Goal: Task Accomplishment & Management: Manage account settings

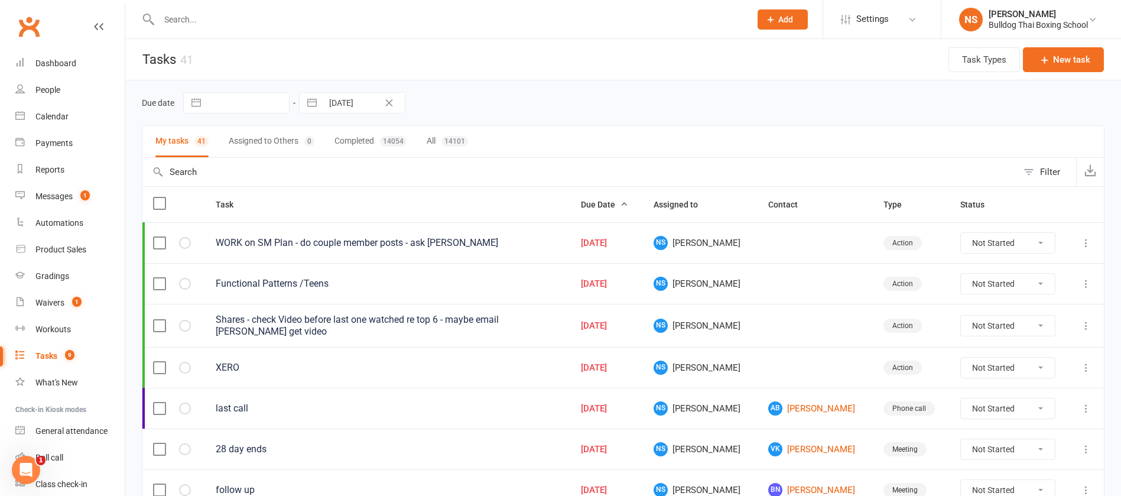
drag, startPoint x: 203, startPoint y: 17, endPoint x: 200, endPoint y: 5, distance: 12.2
click at [202, 15] on input "text" at bounding box center [448, 19] width 587 height 17
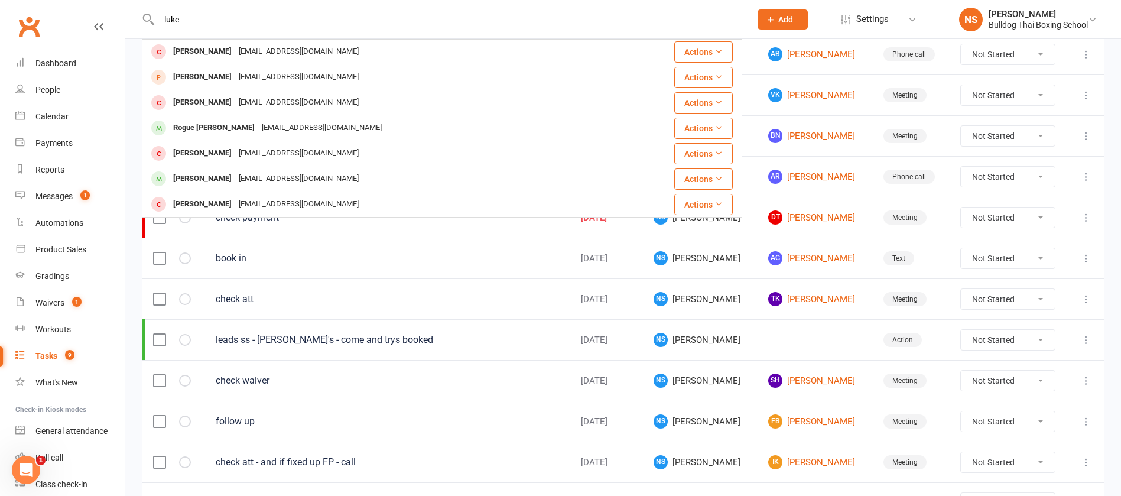
scroll to position [355, 0]
type input "l"
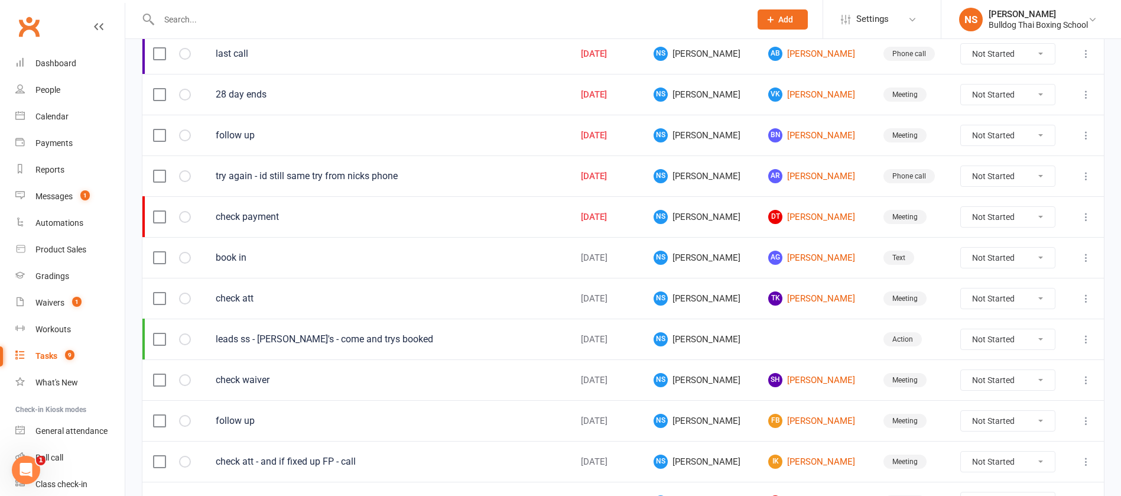
scroll to position [0, 0]
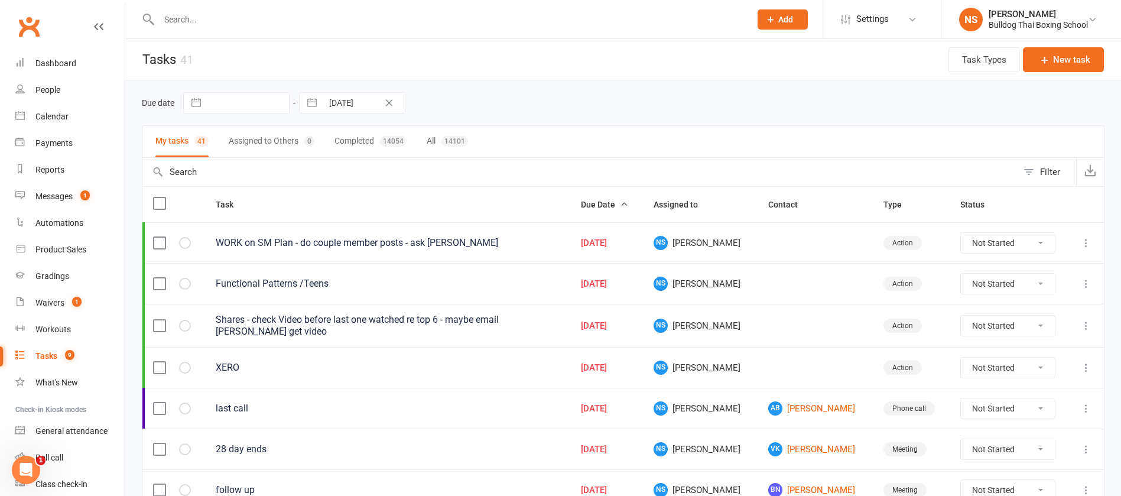
click at [188, 22] on input "text" at bounding box center [448, 19] width 587 height 17
click at [194, 14] on input "text" at bounding box center [448, 19] width 587 height 17
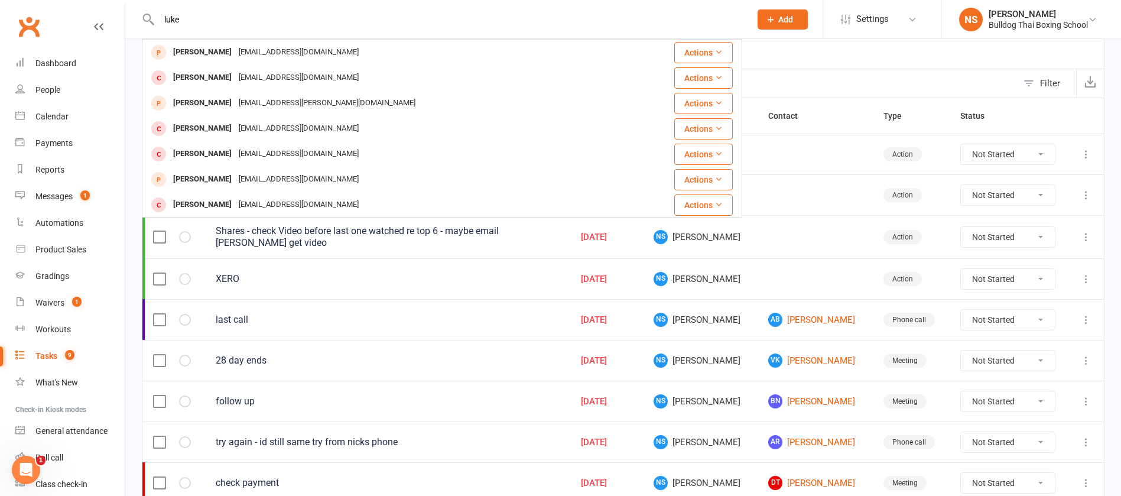
type input "luke"
click at [48, 349] on link "Tasks 9" at bounding box center [69, 356] width 109 height 27
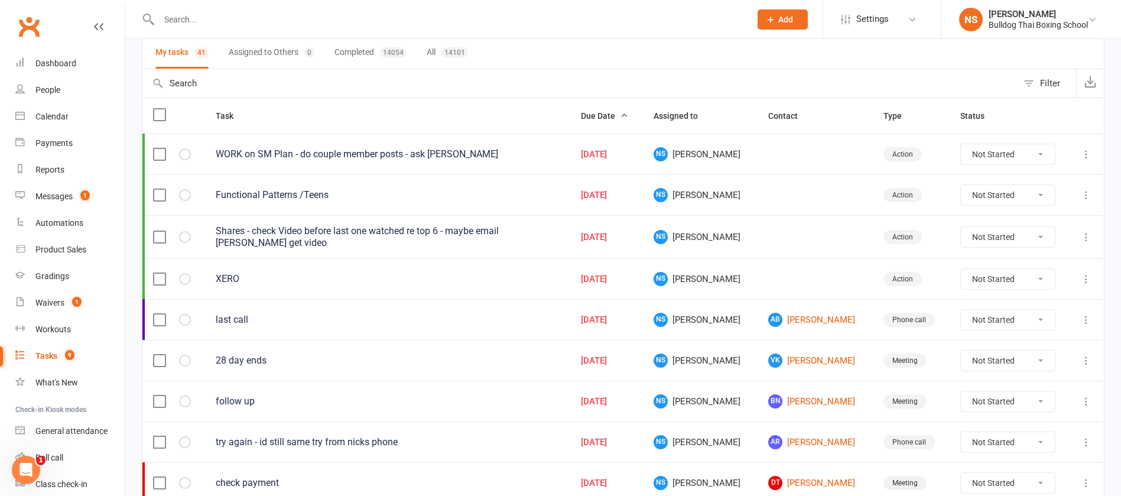
click at [197, 19] on input "text" at bounding box center [448, 19] width 587 height 17
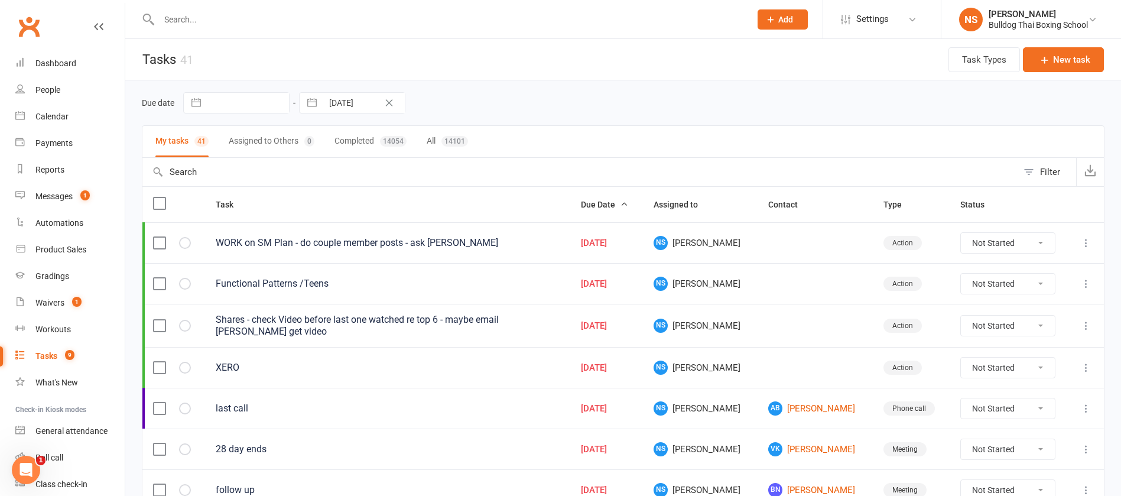
click at [215, 100] on input "text" at bounding box center [248, 103] width 82 height 20
select select "7"
select select "2025"
select select "8"
select select "2025"
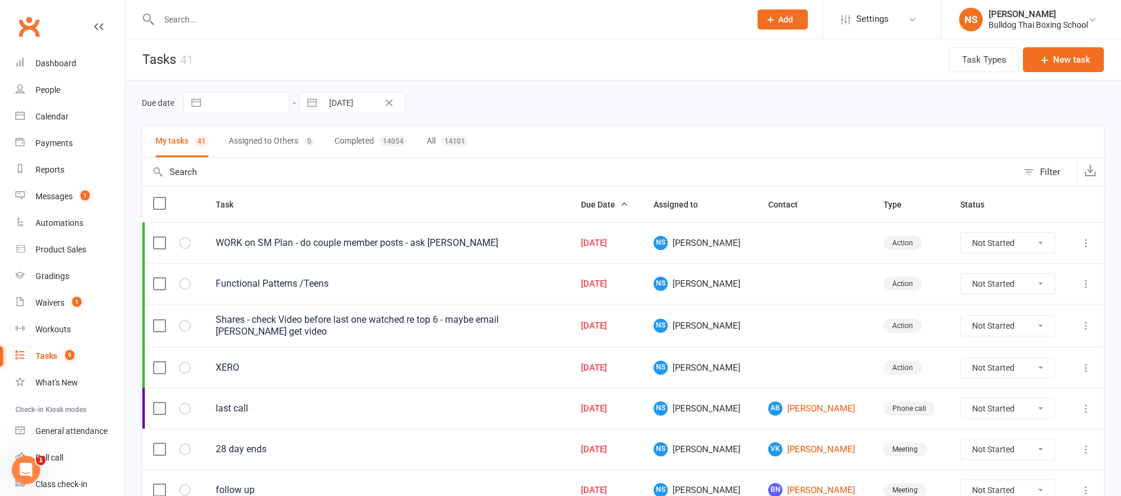
select select "9"
select select "2025"
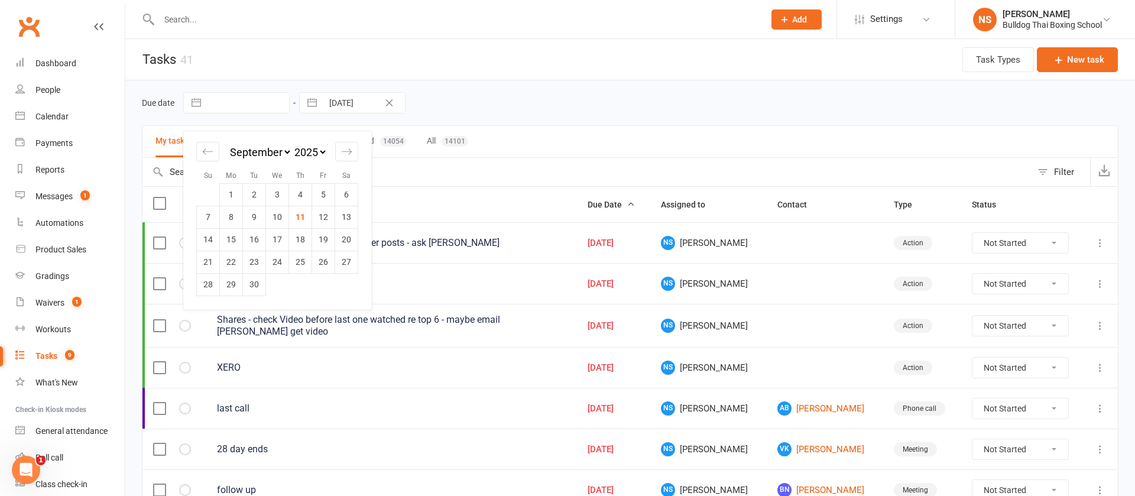
click at [389, 103] on icon "Clear Date" at bounding box center [389, 102] width 7 height 7
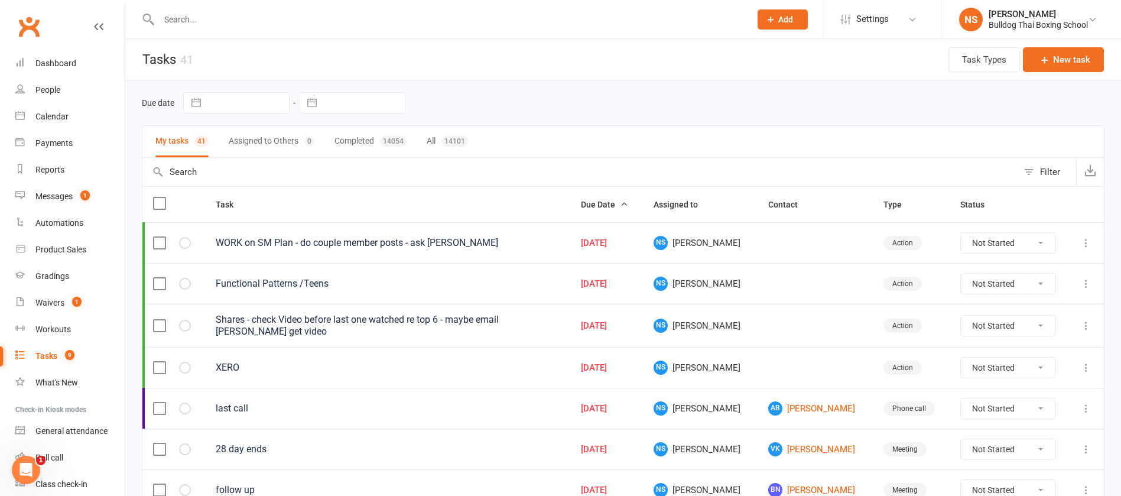
click at [219, 102] on input "text" at bounding box center [248, 103] width 82 height 20
select select "7"
select select "2025"
select select "8"
select select "2025"
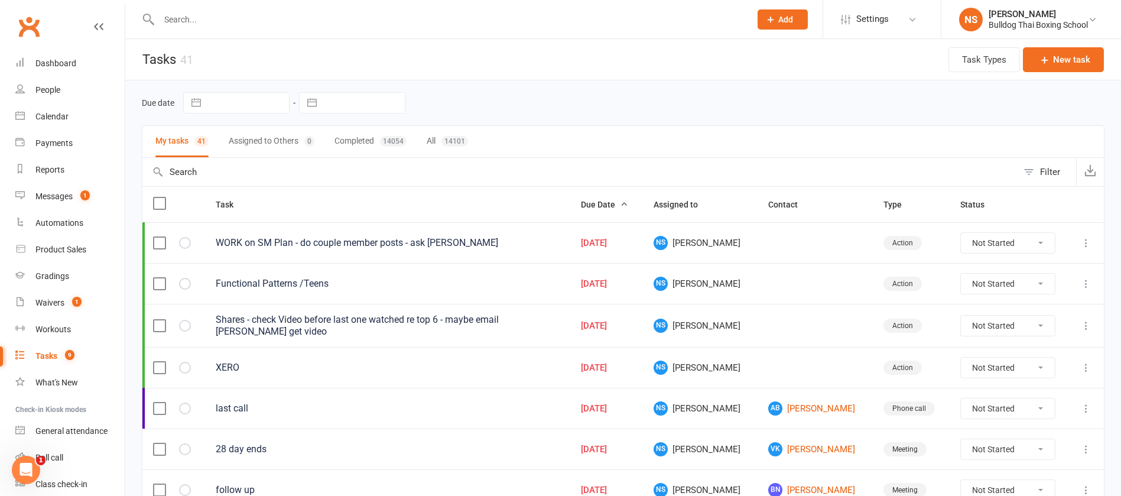
select select "9"
select select "2025"
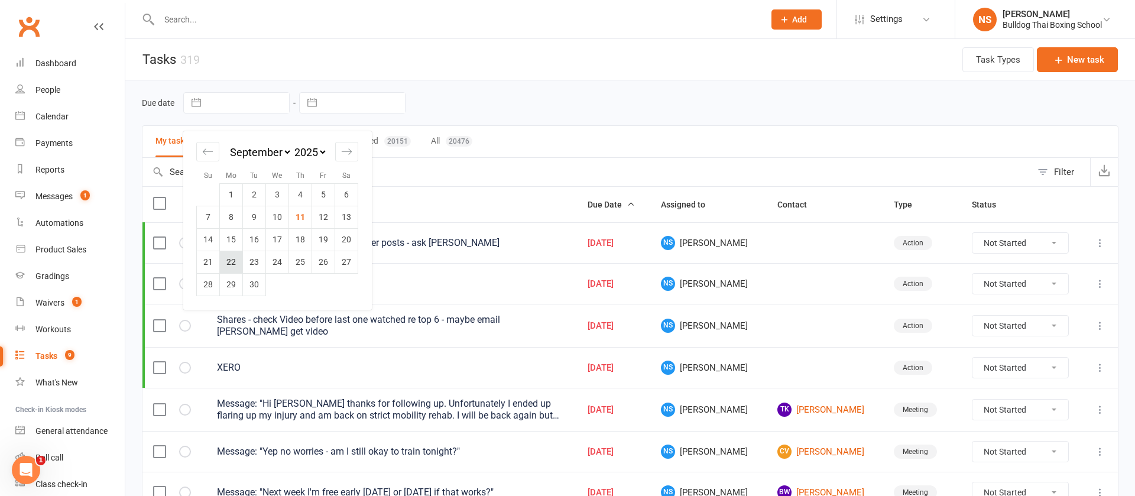
click at [228, 261] on td "22" at bounding box center [231, 262] width 23 height 22
type input "[DATE]"
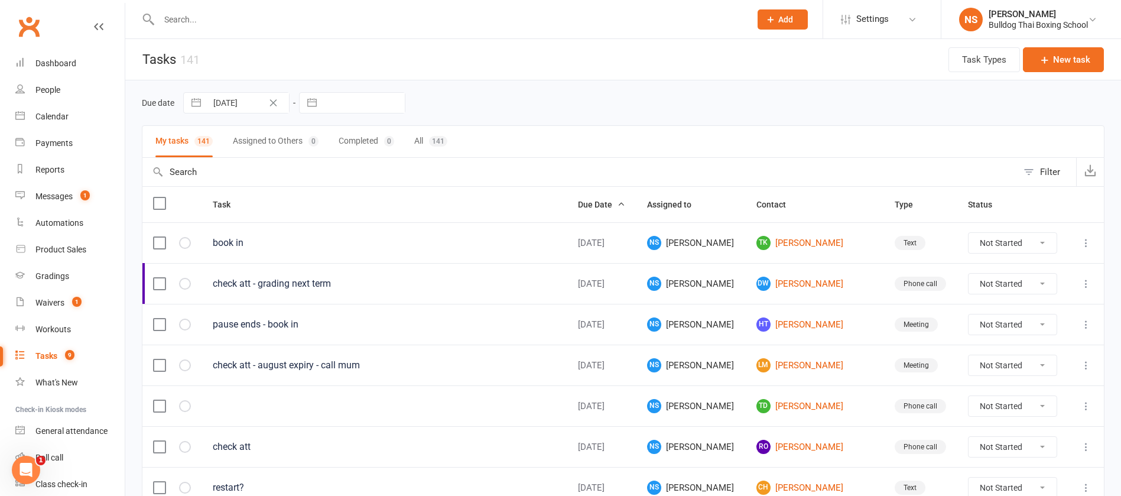
click at [246, 96] on input "[DATE]" at bounding box center [248, 103] width 82 height 20
select select "7"
select select "2025"
select select "8"
select select "2025"
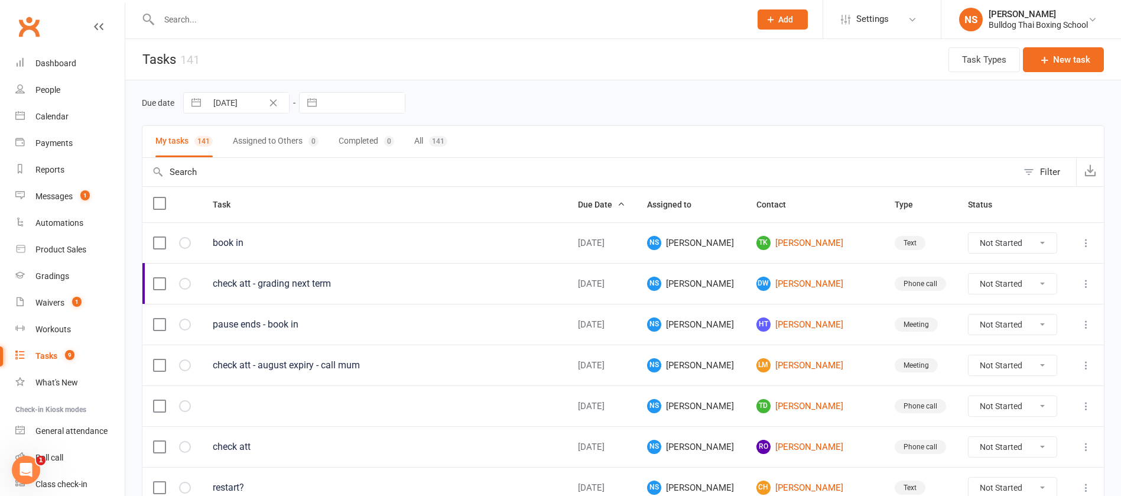
select select "9"
select select "2025"
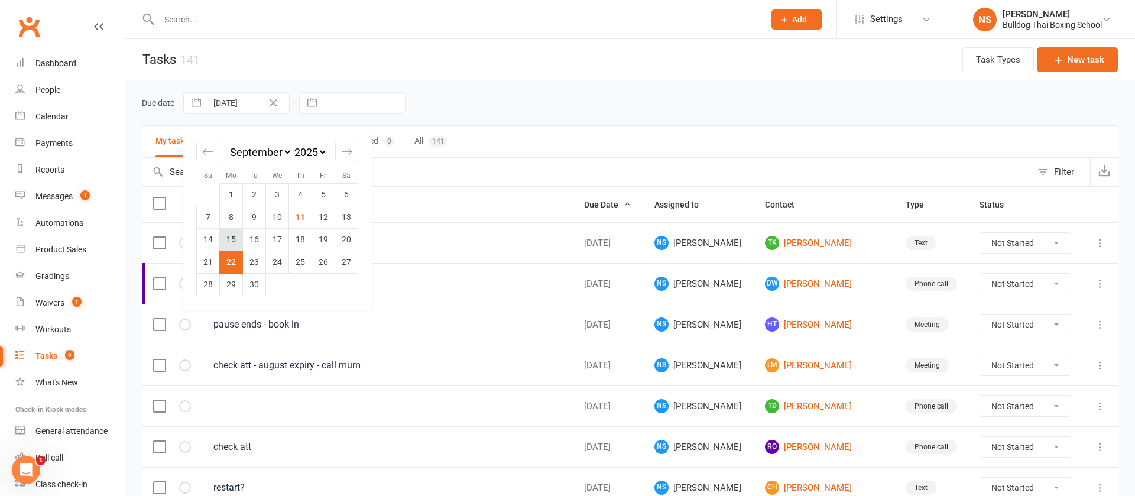
click at [229, 237] on td "15" at bounding box center [231, 239] width 23 height 22
type input "[DATE]"
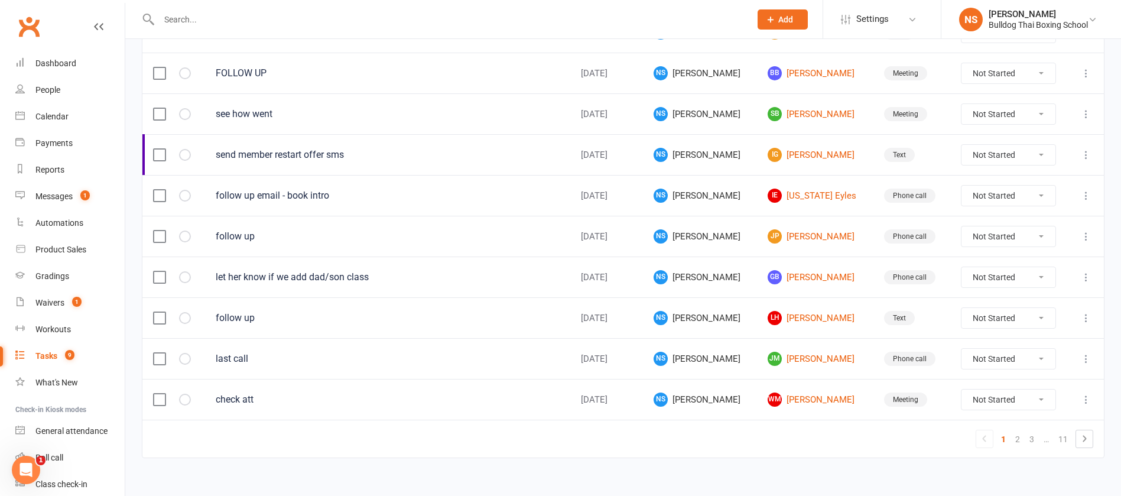
scroll to position [834, 0]
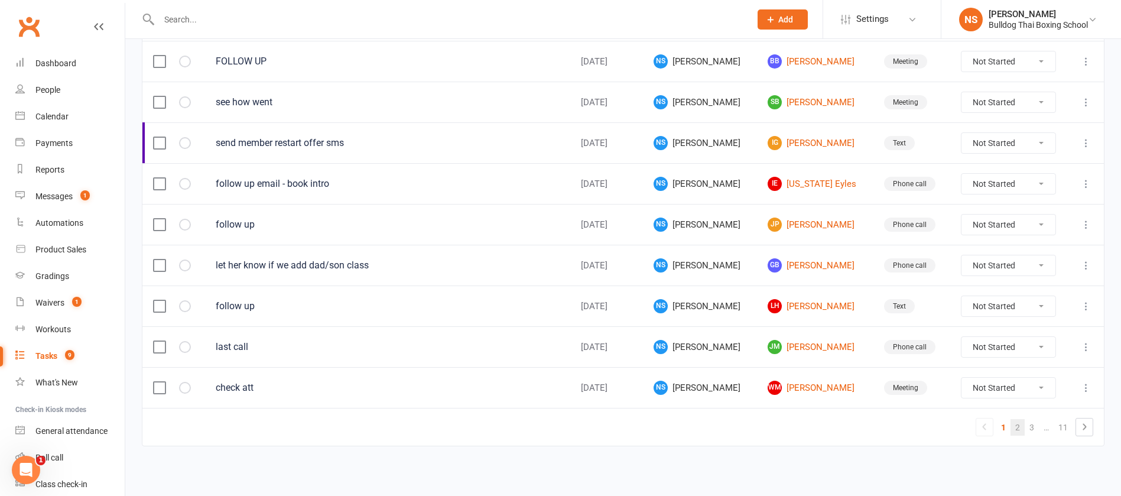
click at [1017, 425] on link "2" at bounding box center [1018, 427] width 14 height 17
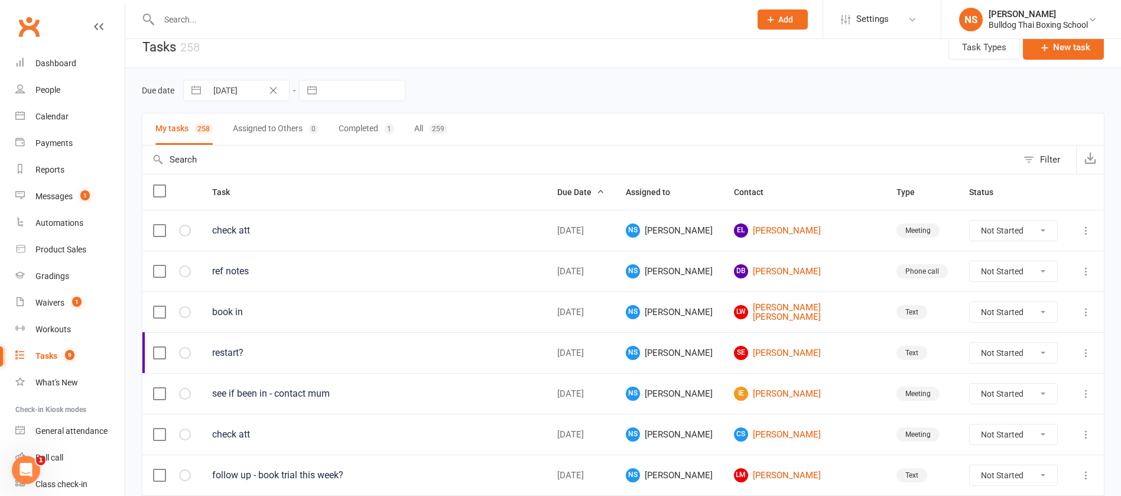
scroll to position [0, 0]
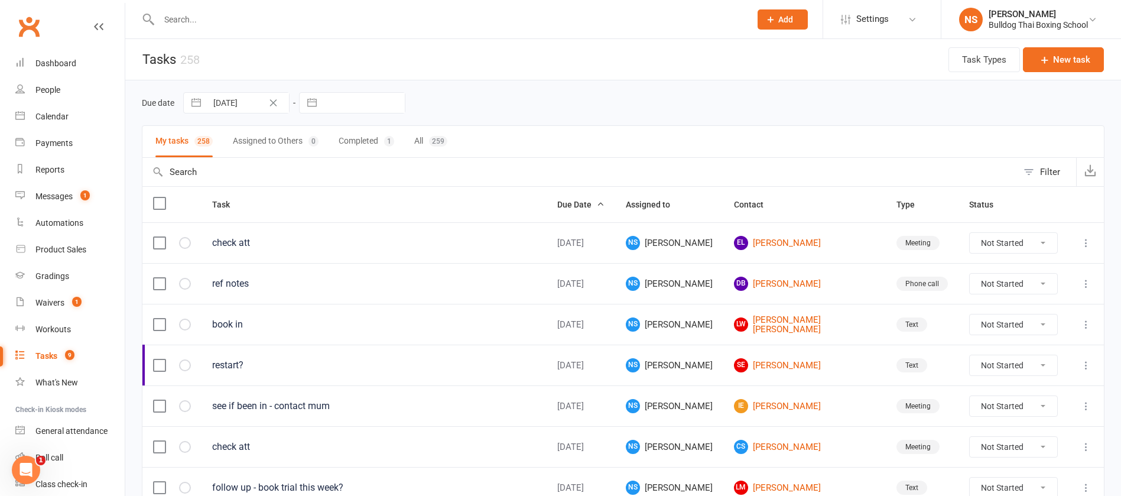
click at [194, 21] on input "text" at bounding box center [448, 19] width 587 height 17
drag, startPoint x: 178, startPoint y: 16, endPoint x: 174, endPoint y: 3, distance: 13.6
click at [175, 7] on div at bounding box center [442, 19] width 600 height 38
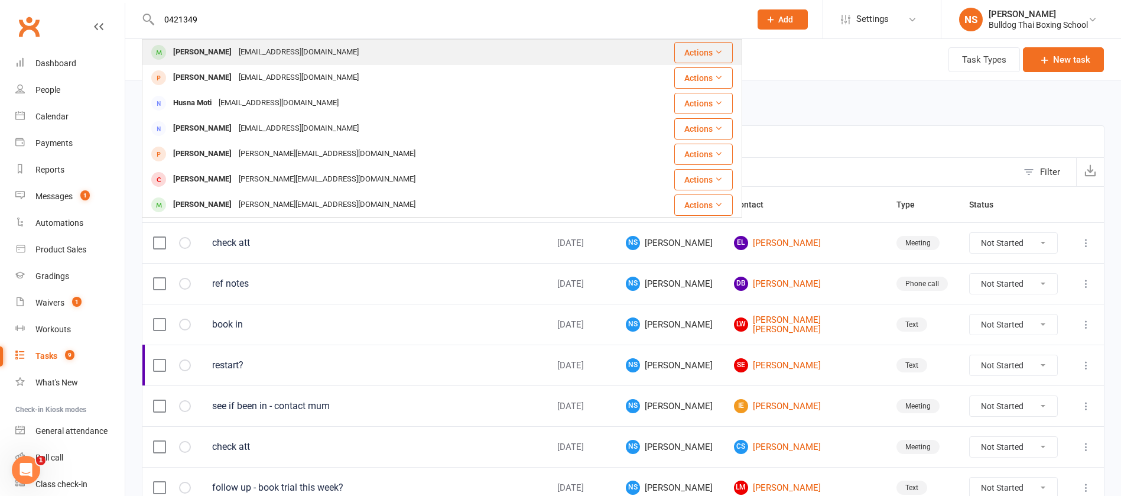
type input "0421349"
click at [224, 52] on div "[PERSON_NAME]" at bounding box center [203, 52] width 66 height 17
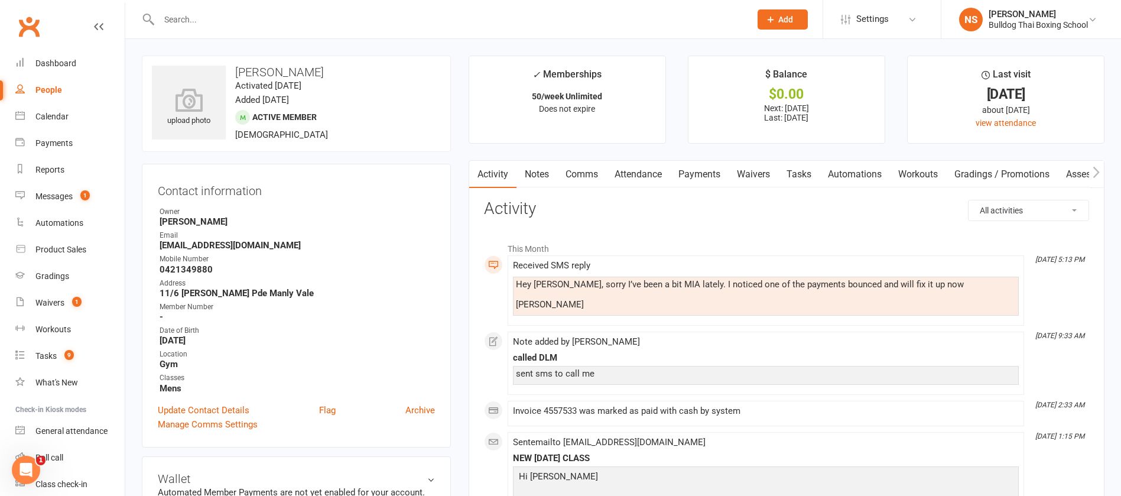
click at [543, 179] on link "Notes" at bounding box center [537, 174] width 41 height 27
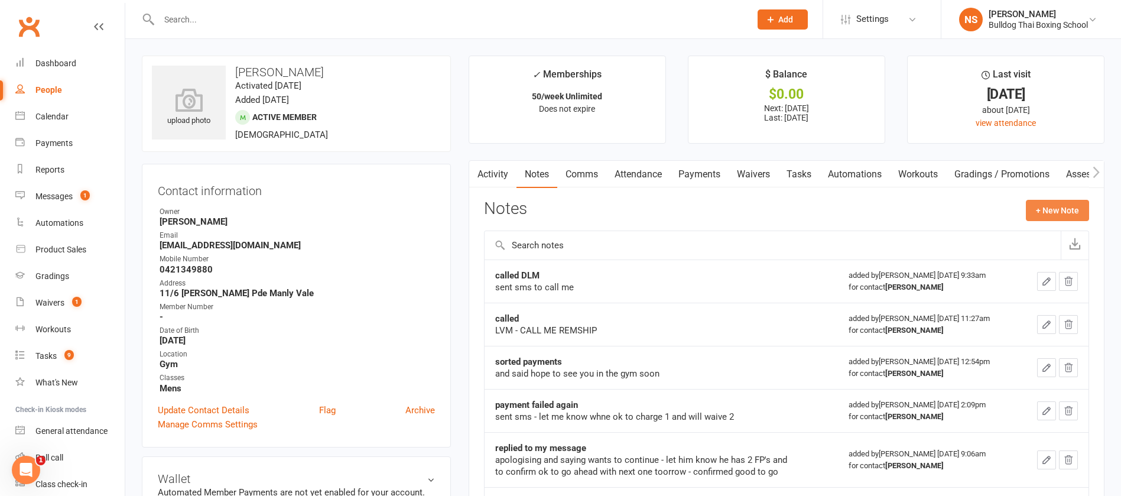
click at [1059, 214] on button "+ New Note" at bounding box center [1057, 210] width 63 height 21
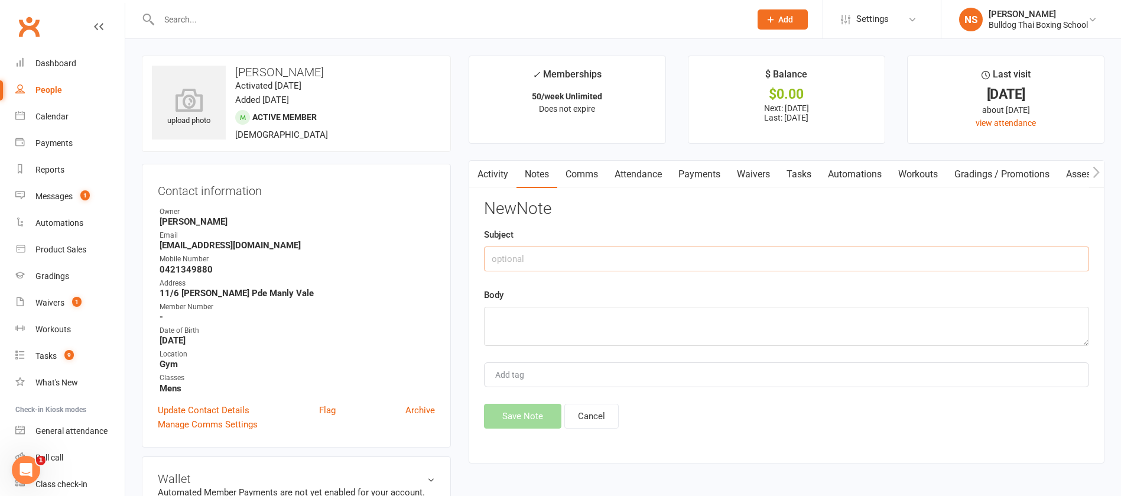
click at [597, 261] on input "text" at bounding box center [786, 258] width 605 height 25
type input "called me"
click at [537, 322] on textarea at bounding box center [786, 326] width 605 height 39
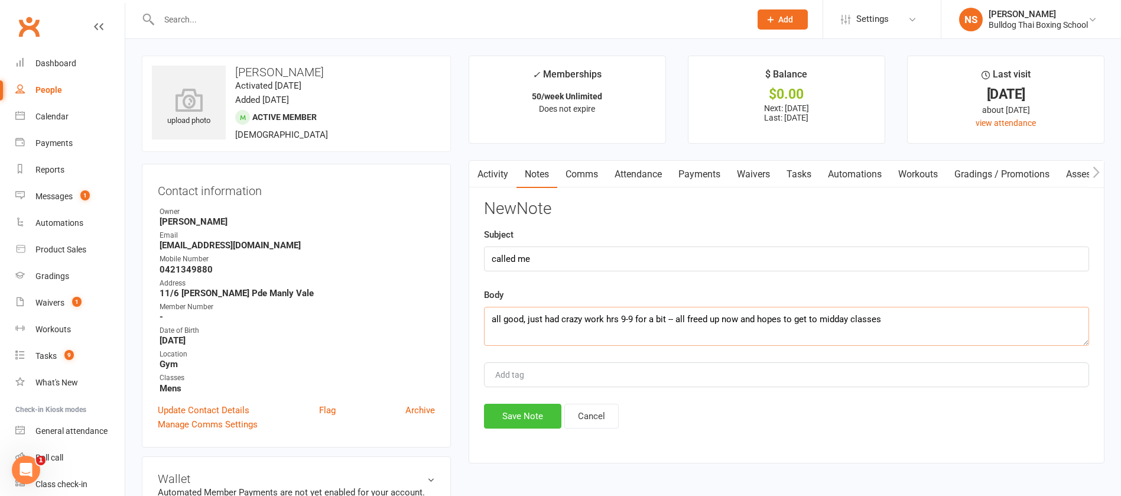
type textarea "all good, just had crazy work hrs 9-9 for a bit -- all freed up now and hopes t…"
click at [528, 417] on button "Save Note" at bounding box center [522, 416] width 77 height 25
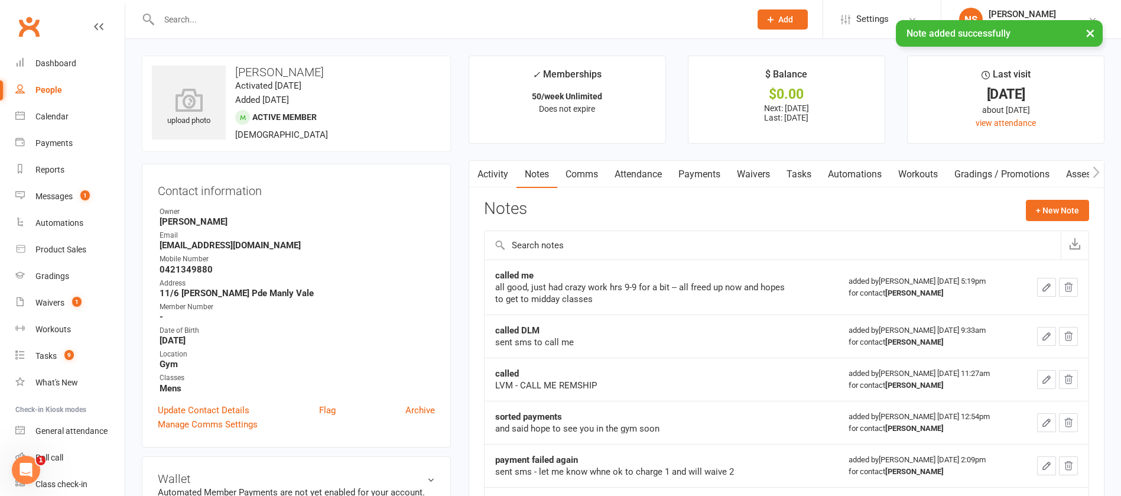
click at [538, 178] on link "Notes" at bounding box center [537, 174] width 41 height 27
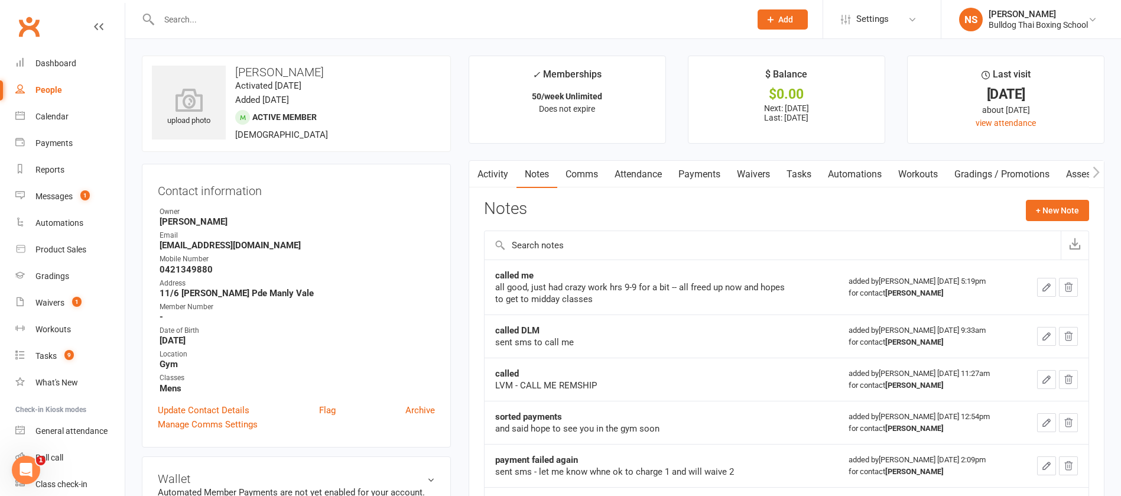
click at [804, 174] on link "Tasks" at bounding box center [798, 174] width 41 height 27
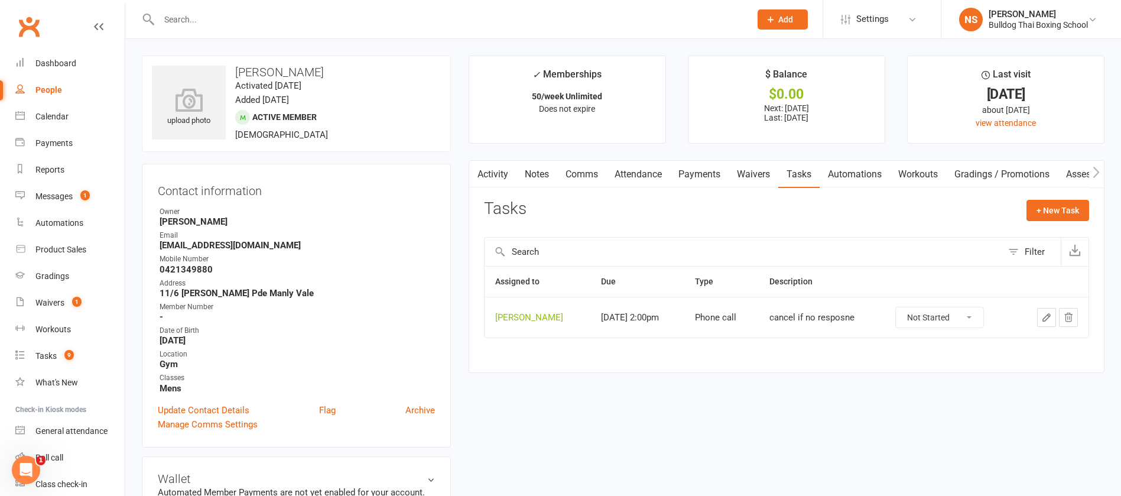
click at [1043, 314] on icon "button" at bounding box center [1046, 317] width 11 height 11
type textarea "cancel if no resposne"
select select "12940"
type input "[DATE]"
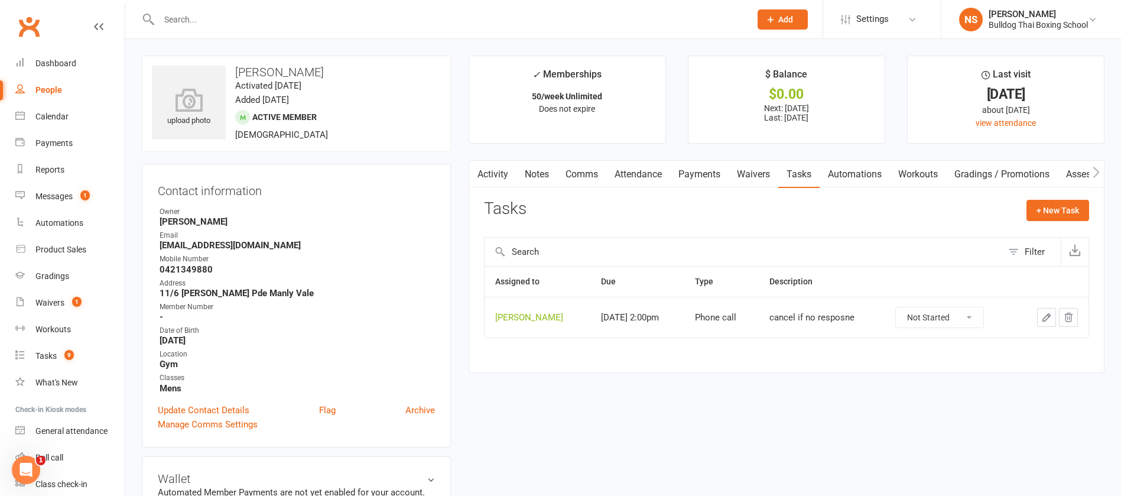
type input "2:00pm"
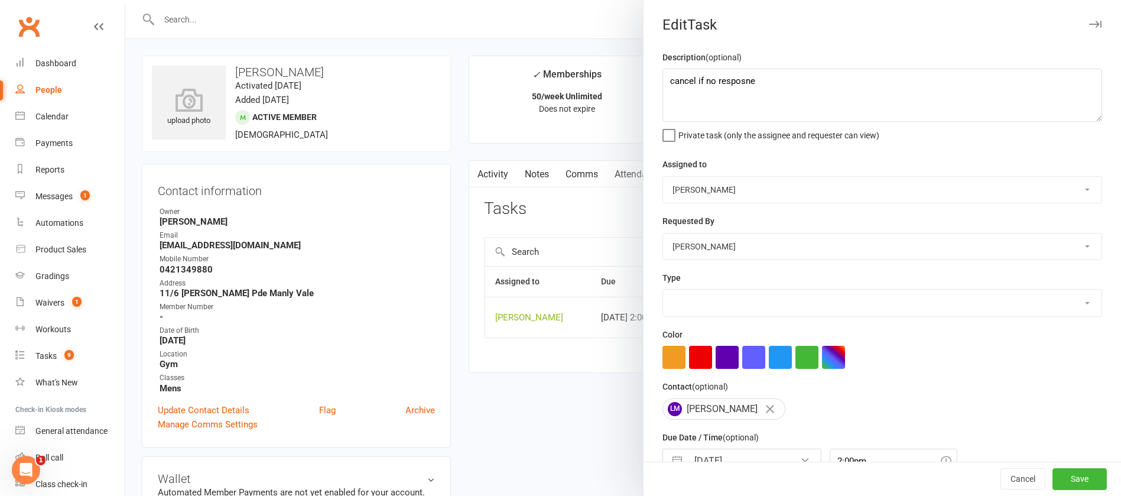
select select "12048"
drag, startPoint x: 767, startPoint y: 88, endPoint x: 645, endPoint y: 91, distance: 122.4
click at [645, 91] on div "Description (optional) cancel if no resposne Private task (only the assignee an…" at bounding box center [883, 288] width 478 height 477
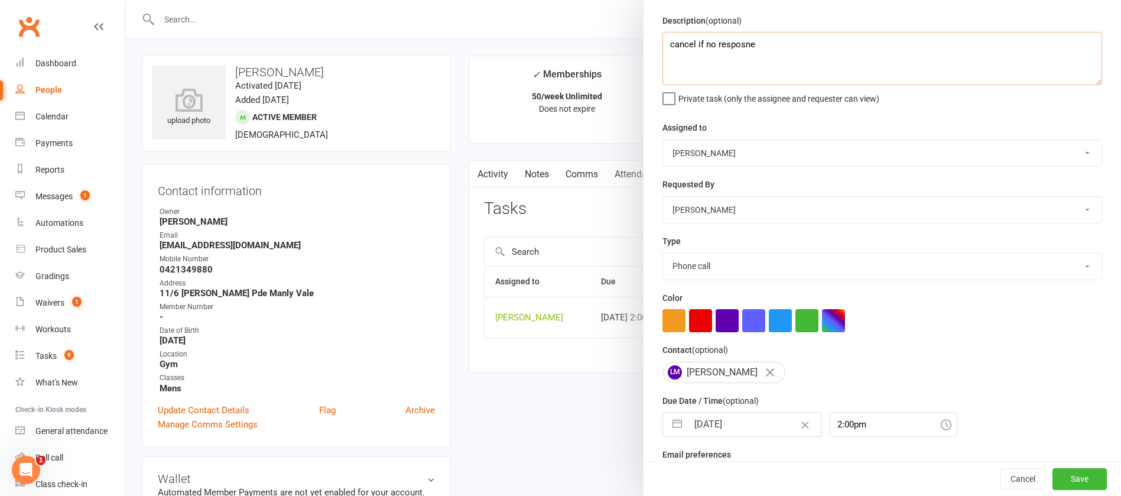
scroll to position [70, 0]
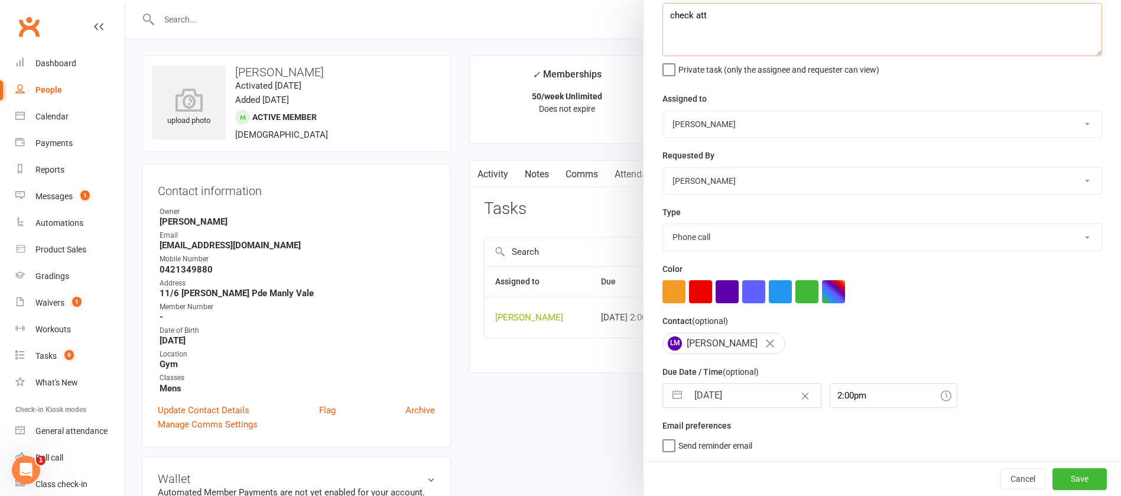
type textarea "check att"
select select "7"
select select "2025"
select select "8"
select select "2025"
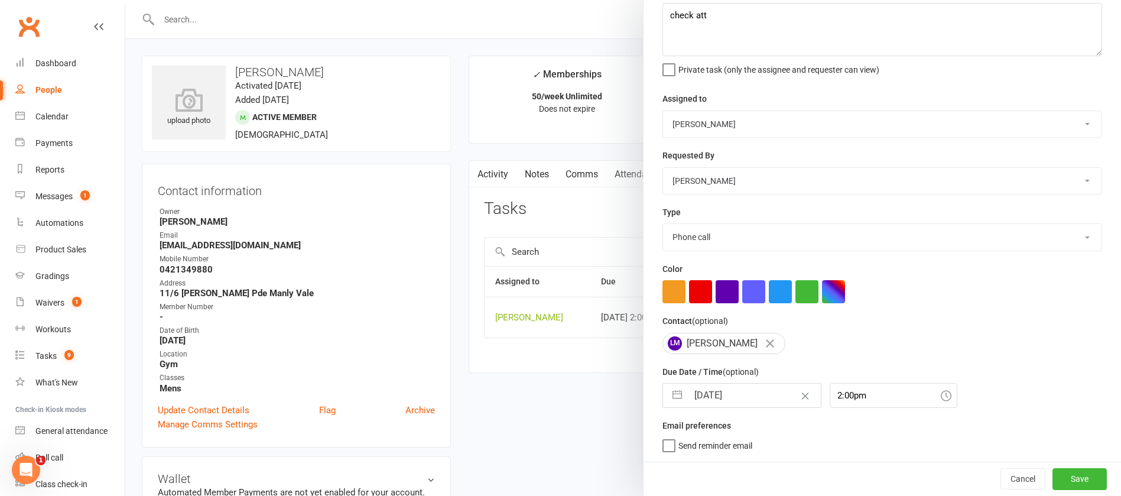
select select "9"
select select "2025"
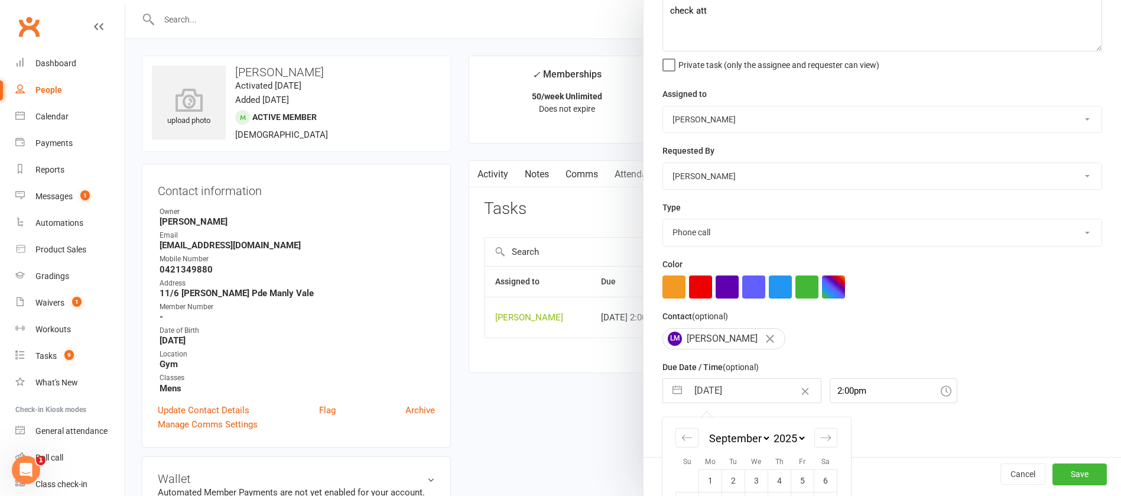
click at [735, 385] on input "[DATE]" at bounding box center [754, 391] width 133 height 24
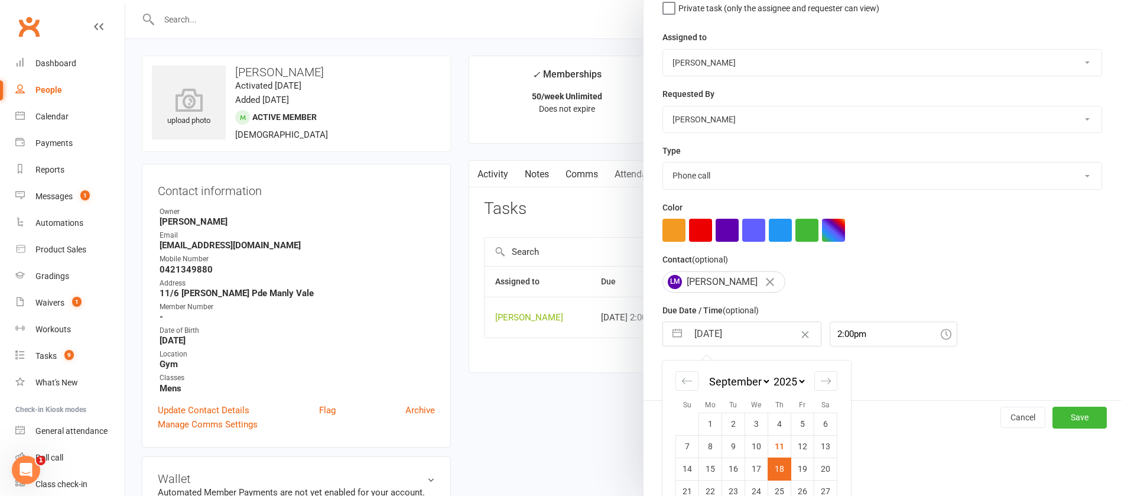
scroll to position [174, 0]
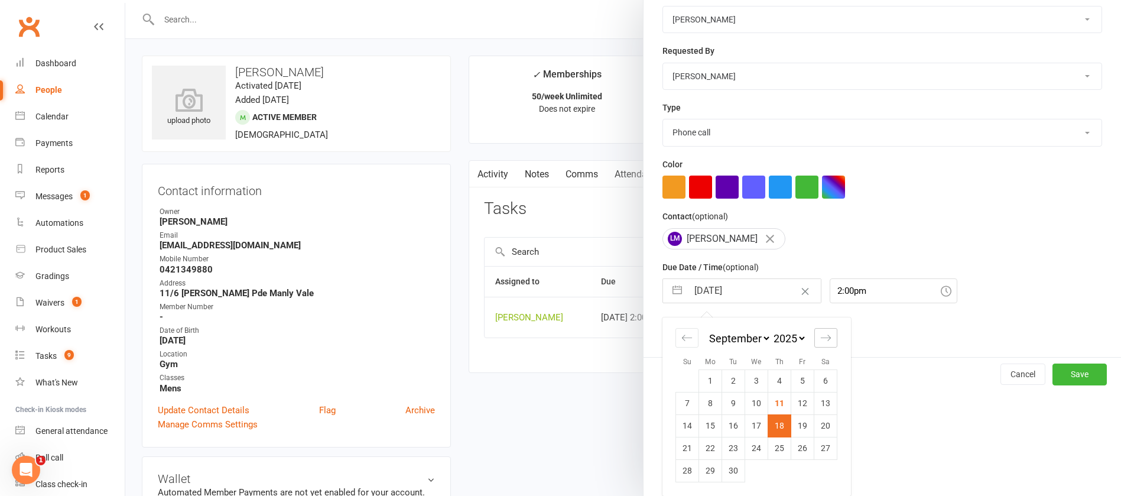
click at [823, 336] on icon "Move forward to switch to the next month." at bounding box center [825, 337] width 11 height 11
select select "10"
select select "2025"
click at [682, 337] on icon "Move backward to switch to the previous month." at bounding box center [687, 338] width 10 height 6
select select "7"
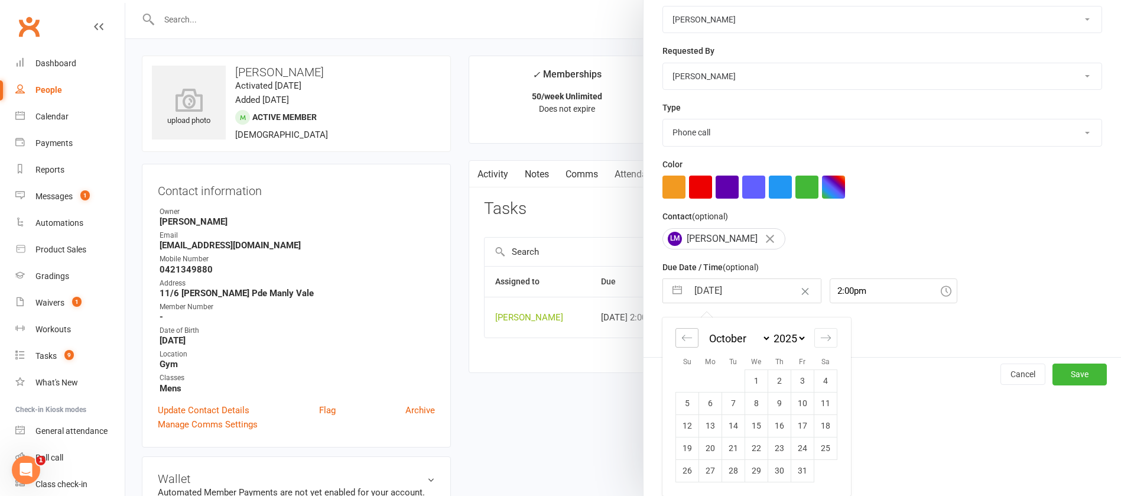
select select "2025"
click at [775, 445] on td "25" at bounding box center [779, 448] width 23 height 22
type input "[DATE]"
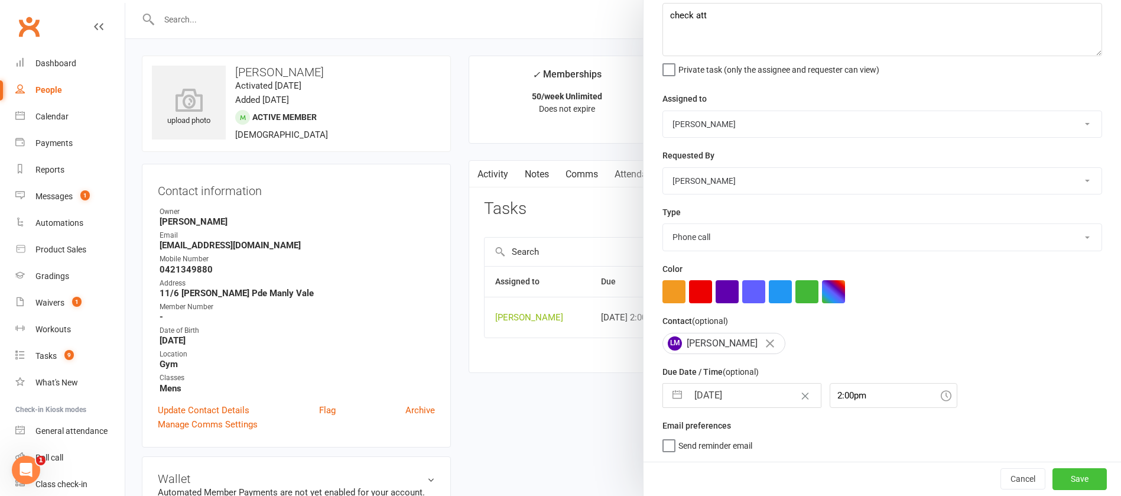
click at [1056, 482] on button "Save" at bounding box center [1080, 478] width 54 height 21
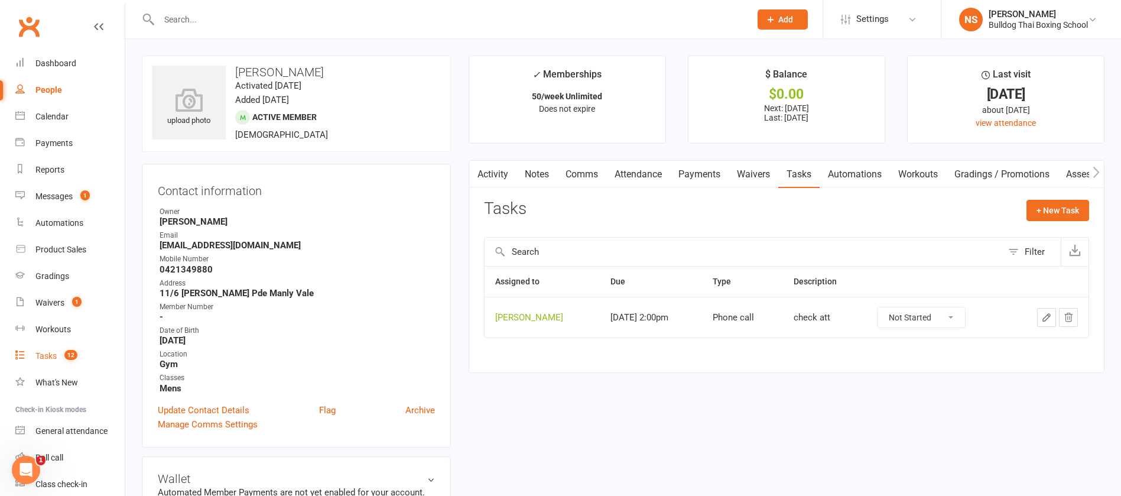
click at [48, 351] on div "Tasks" at bounding box center [45, 355] width 21 height 9
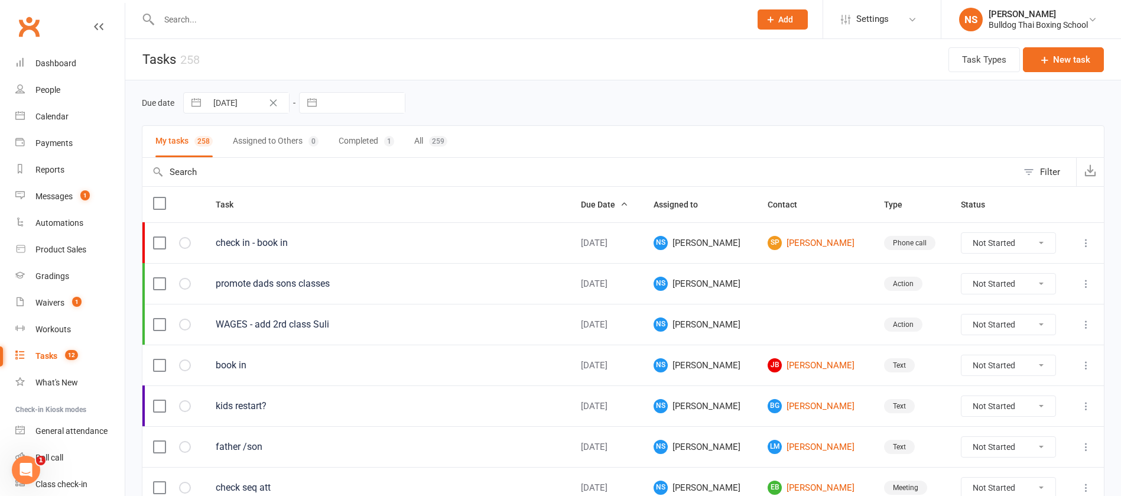
click at [275, 100] on icon "Clear Date" at bounding box center [273, 102] width 9 height 7
click at [340, 96] on input "text" at bounding box center [364, 103] width 82 height 20
select select "7"
select select "2025"
select select "8"
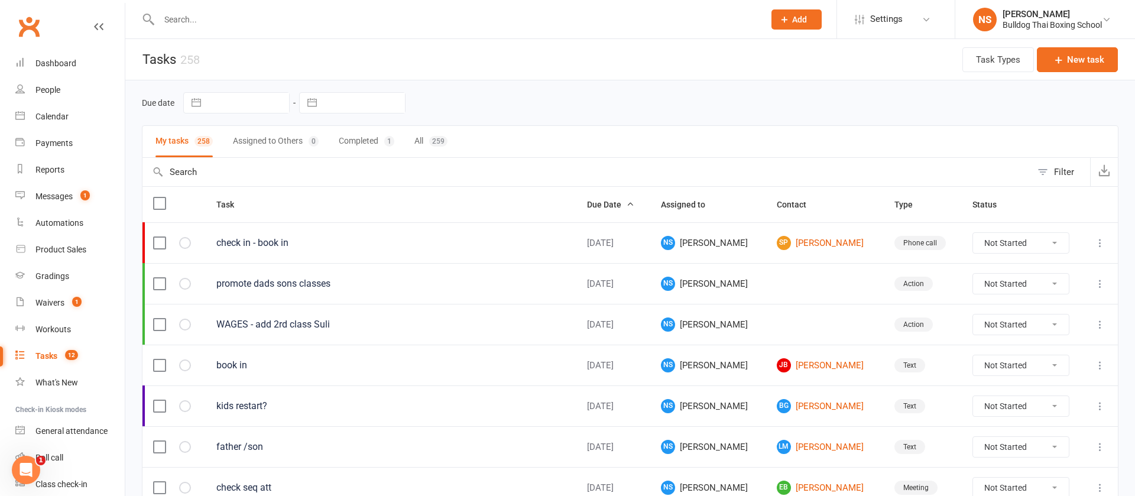
select select "2025"
select select "9"
select select "2025"
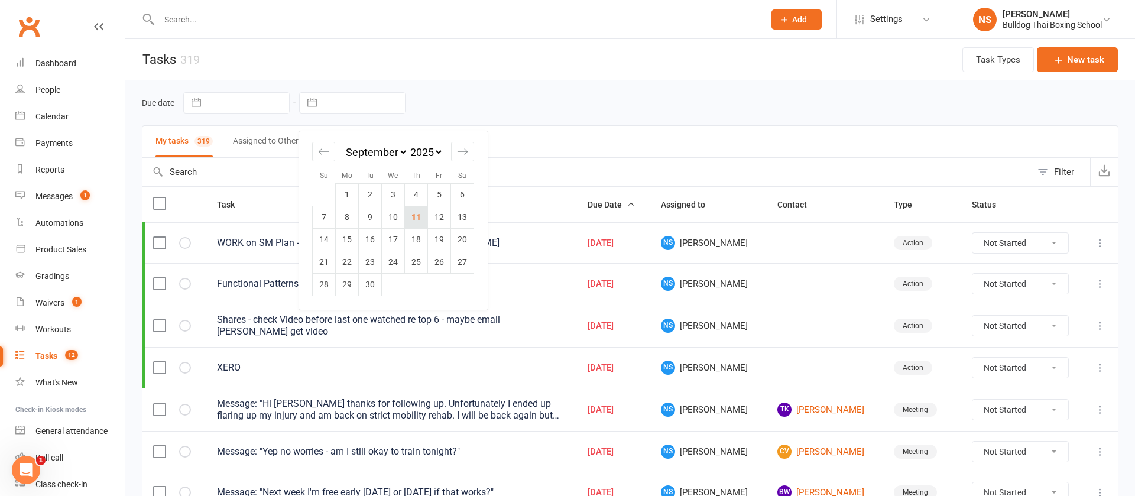
click at [413, 218] on td "11" at bounding box center [416, 217] width 23 height 22
type input "[DATE]"
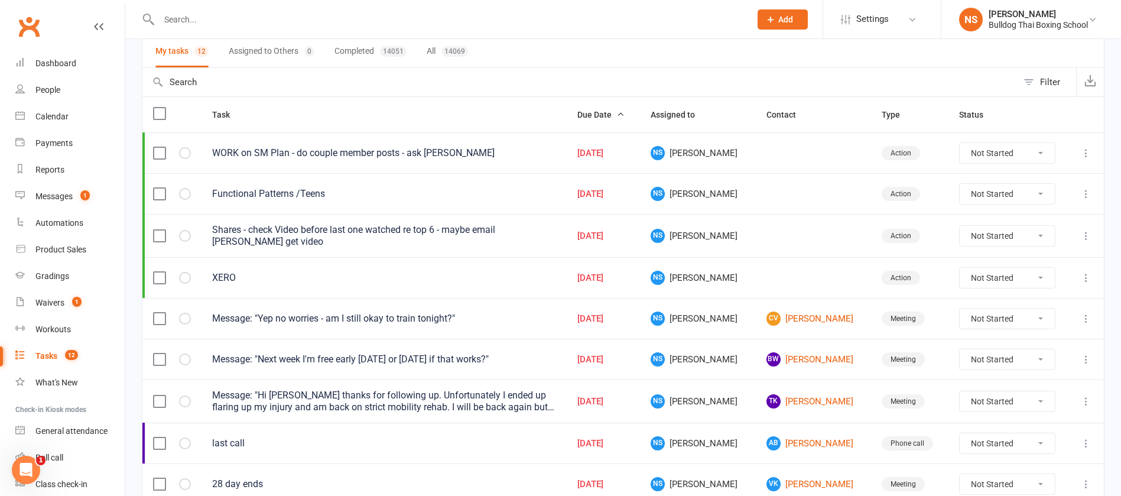
scroll to position [177, 0]
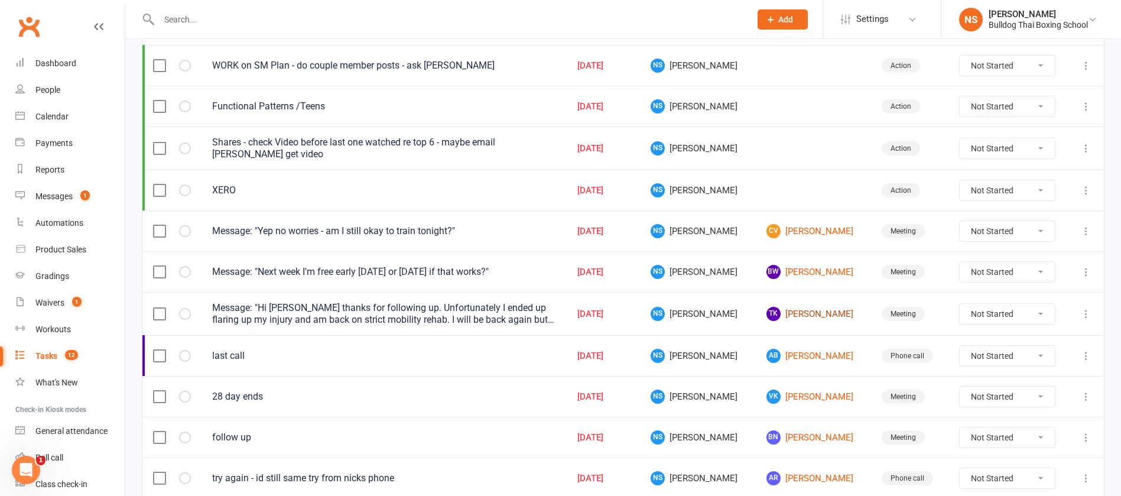
click at [803, 309] on link "TK [PERSON_NAME]" at bounding box center [814, 314] width 94 height 14
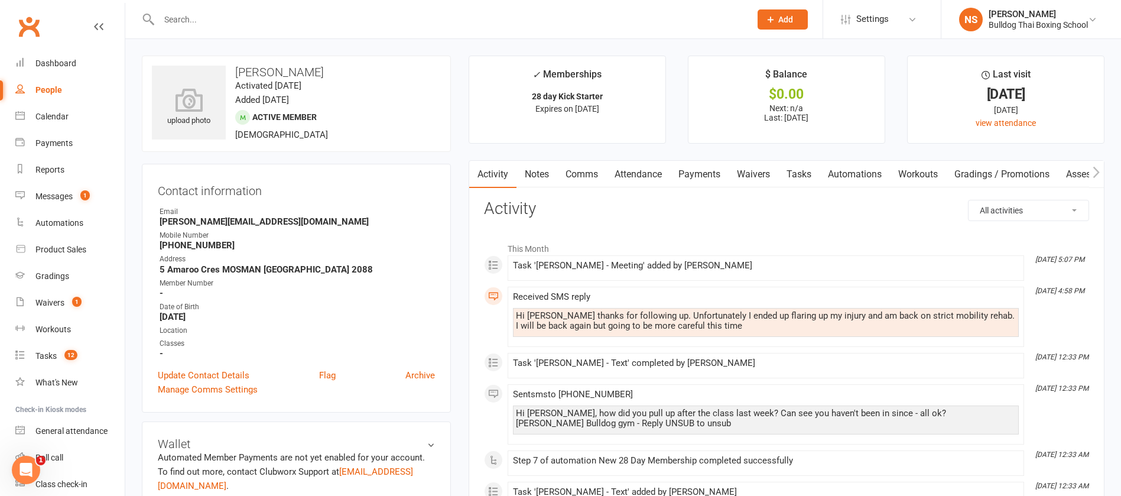
click at [586, 170] on link "Comms" at bounding box center [581, 174] width 49 height 27
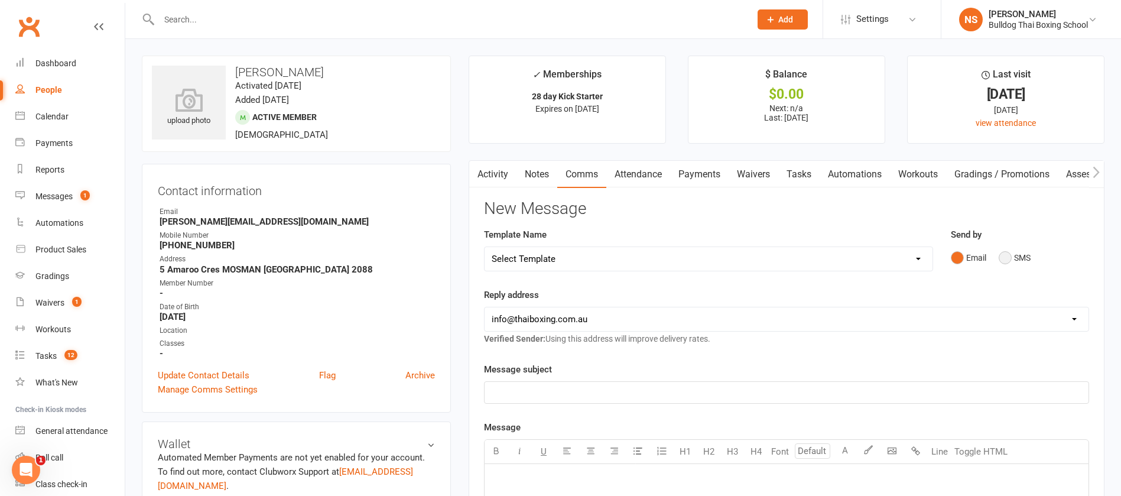
click at [1006, 254] on button "SMS" at bounding box center [1015, 257] width 32 height 22
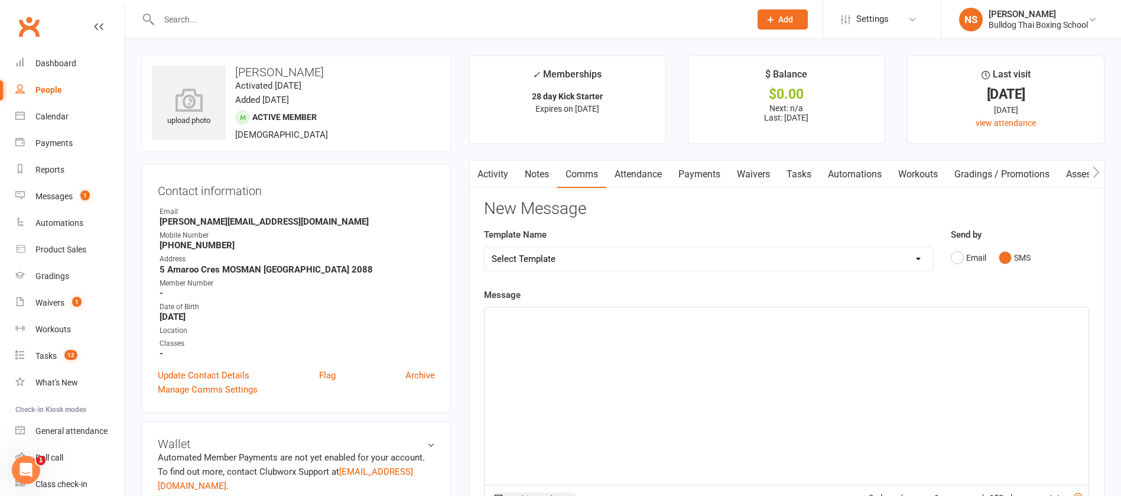
click at [571, 323] on p "﻿" at bounding box center [787, 318] width 590 height 14
click at [571, 314] on p "Oh that's not good" at bounding box center [787, 318] width 590 height 14
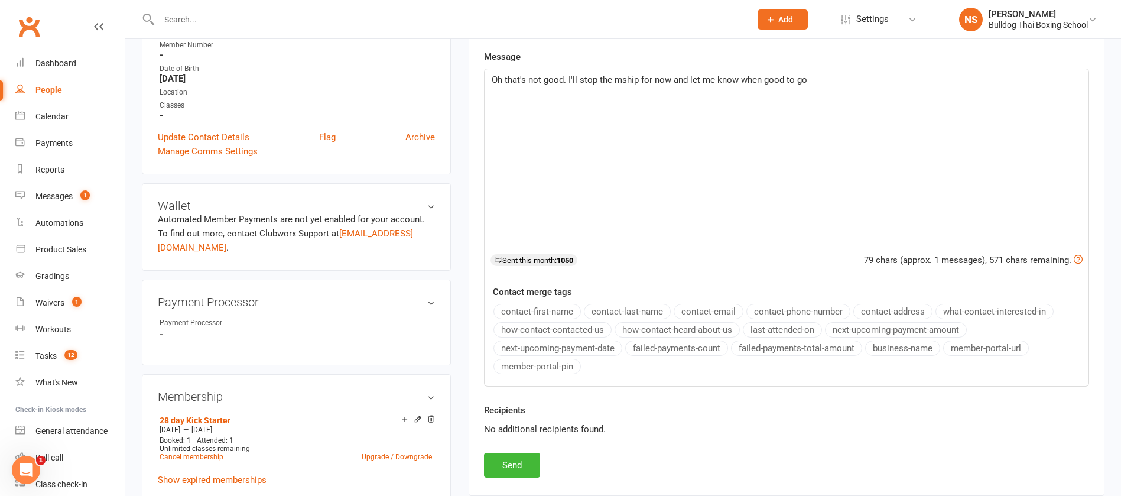
scroll to position [266, 0]
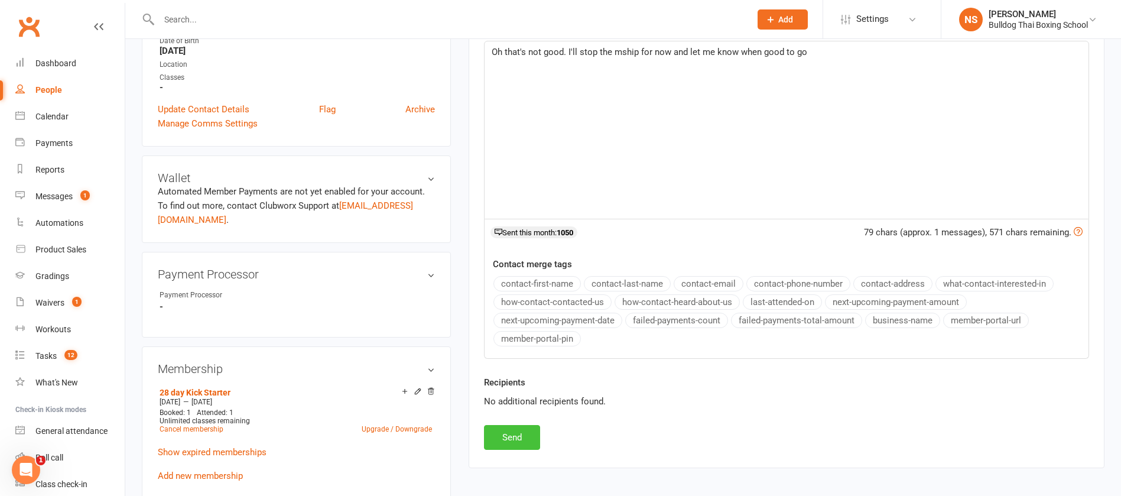
click at [502, 436] on button "Send" at bounding box center [512, 437] width 56 height 25
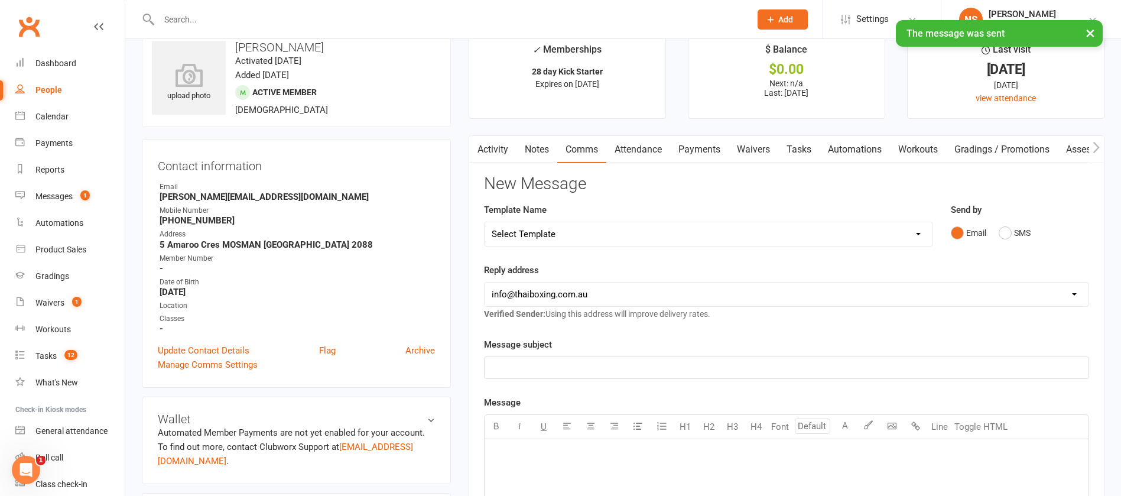
scroll to position [0, 0]
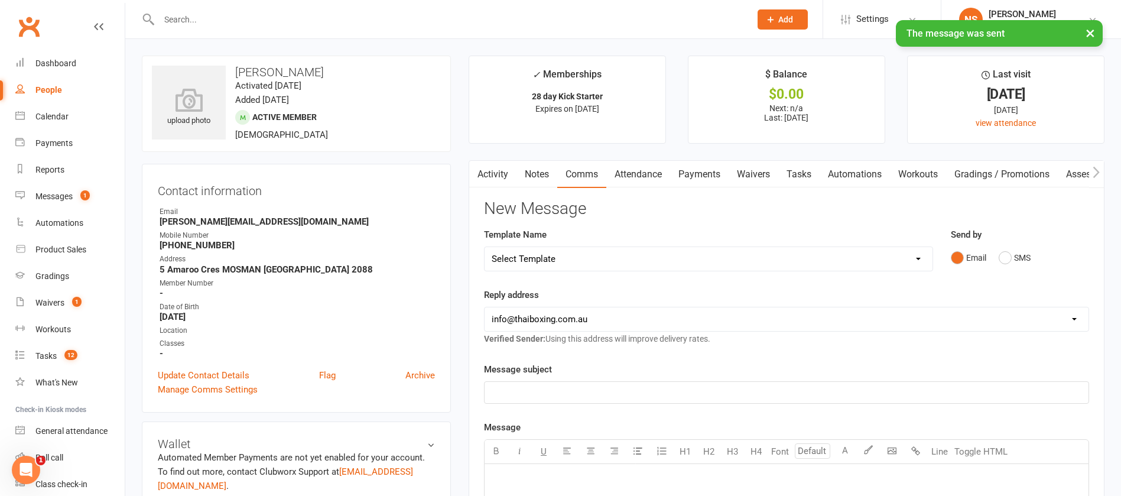
click at [803, 174] on link "Tasks" at bounding box center [798, 174] width 41 height 27
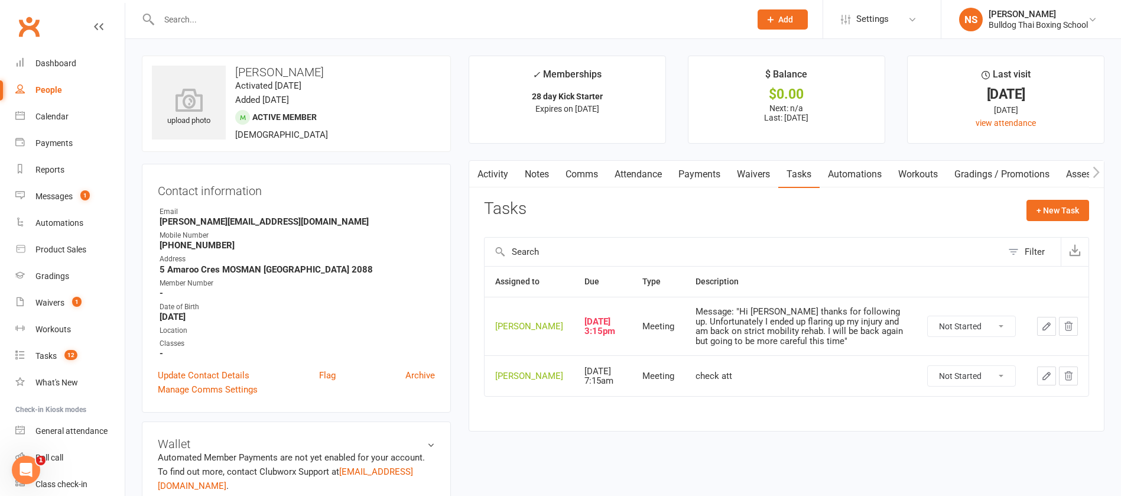
click at [1001, 336] on select "Not Started In Progress Waiting Complete" at bounding box center [971, 326] width 87 height 20
click at [928, 325] on select "Not Started In Progress Waiting Complete" at bounding box center [971, 326] width 87 height 20
select select "unstarted"
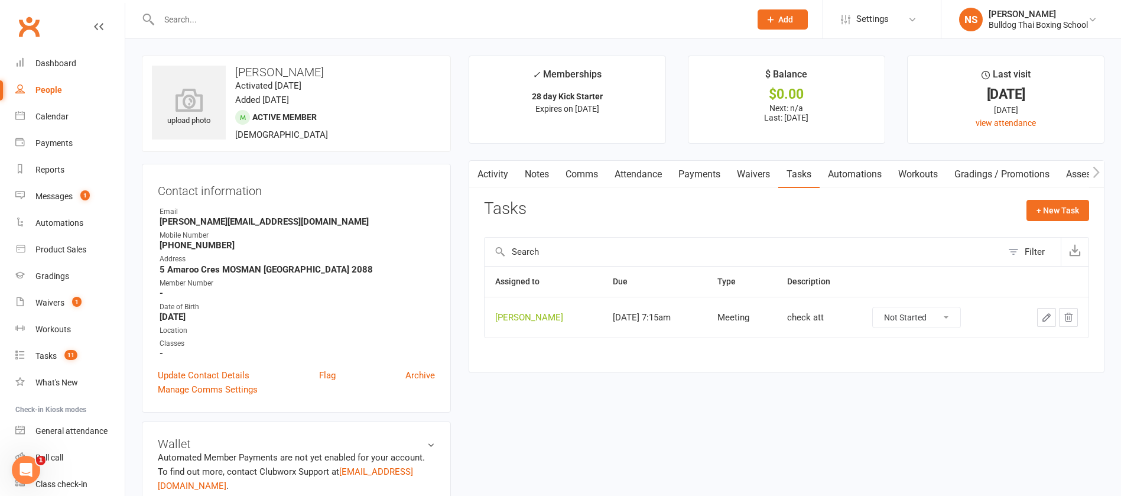
click at [1045, 317] on icon "button" at bounding box center [1046, 317] width 11 height 11
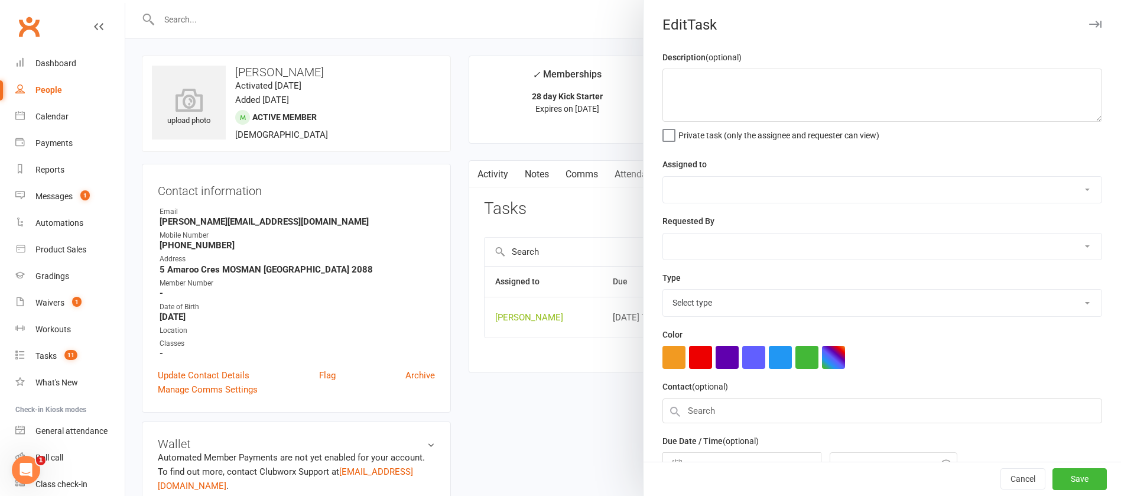
type textarea "check att"
select select "12940"
type input "[DATE]"
type input "7:15am"
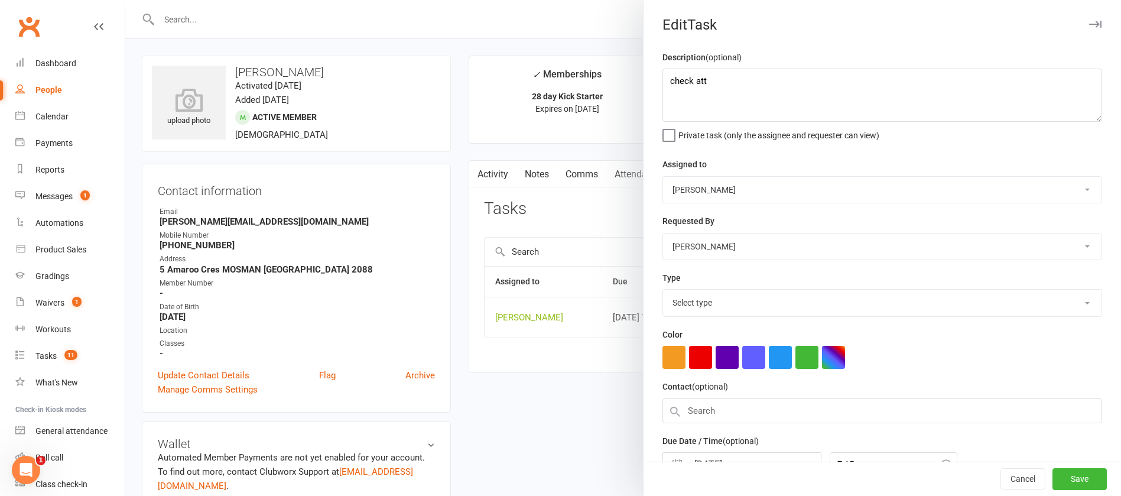
select select "12049"
drag, startPoint x: 704, startPoint y: 79, endPoint x: 688, endPoint y: 76, distance: 16.9
click at [688, 76] on textarea "check att" at bounding box center [883, 95] width 440 height 53
type textarea "check response"
click at [1053, 480] on button "Save" at bounding box center [1080, 479] width 54 height 21
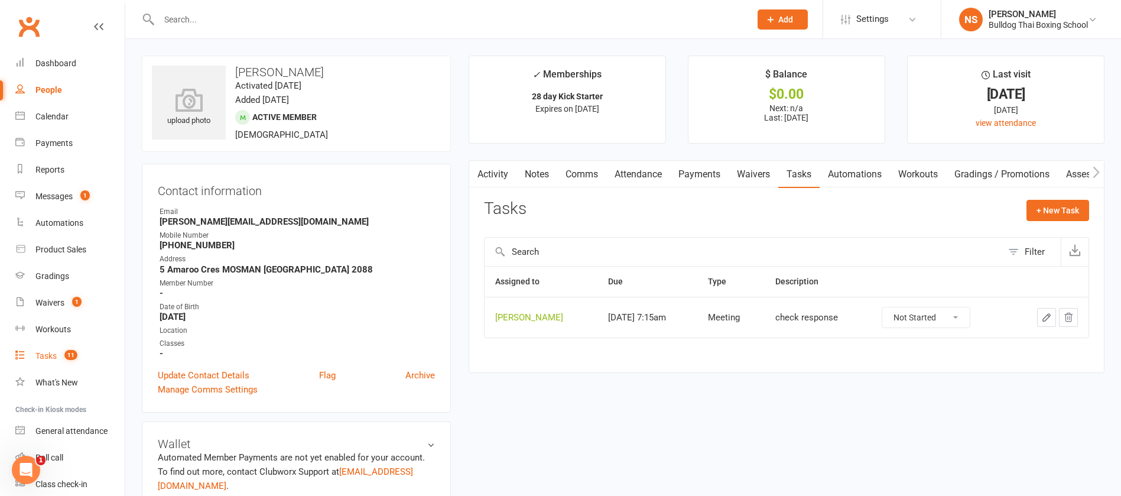
click at [45, 355] on div "Tasks" at bounding box center [45, 355] width 21 height 9
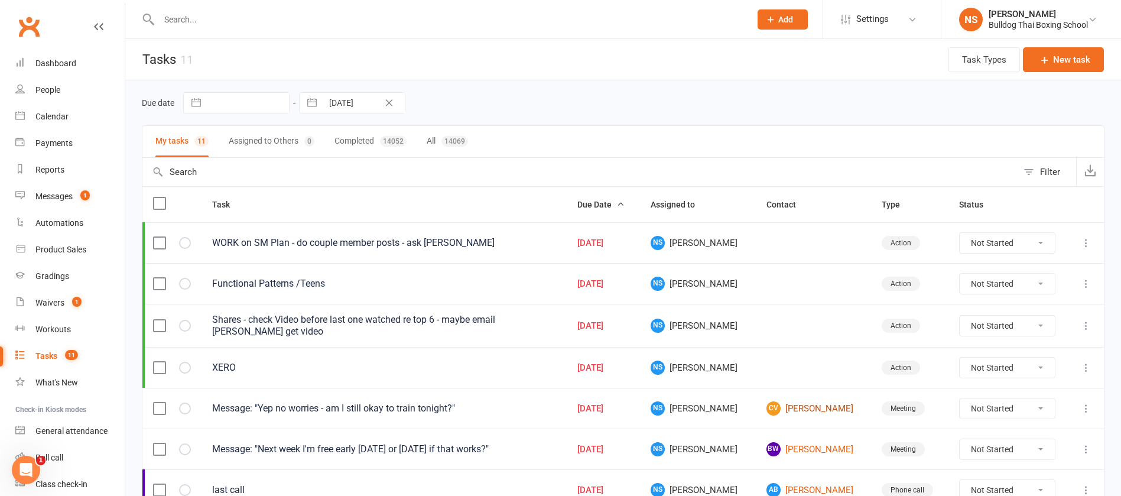
click at [788, 408] on link "CV [PERSON_NAME]" at bounding box center [814, 408] width 94 height 14
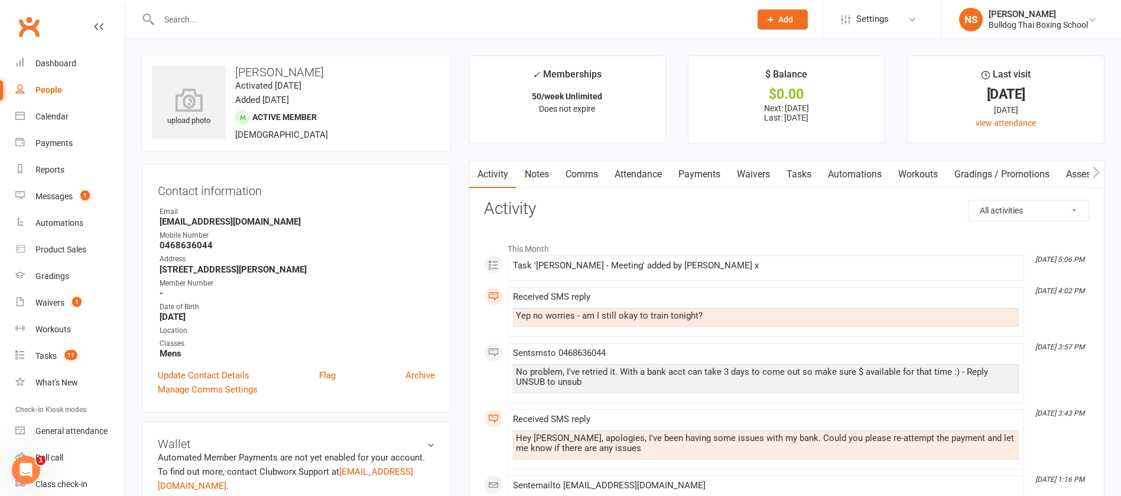
click at [573, 171] on link "Comms" at bounding box center [581, 174] width 49 height 27
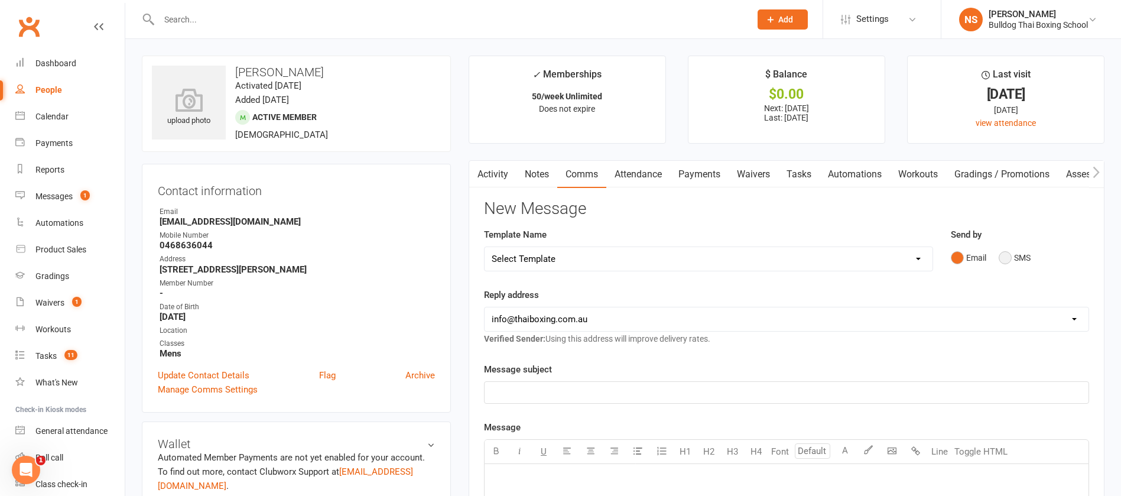
click at [1011, 254] on button "SMS" at bounding box center [1015, 257] width 32 height 22
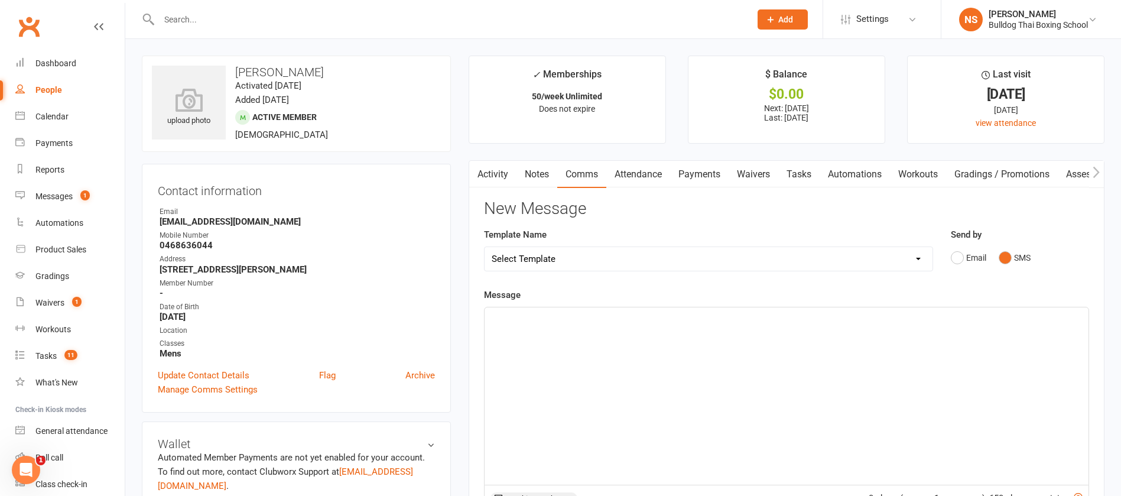
click at [573, 322] on p "﻿" at bounding box center [787, 318] width 590 height 14
click at [504, 316] on span "ye so f course :)" at bounding box center [524, 318] width 64 height 11
click at [514, 316] on span "ye so f course :)" at bounding box center [524, 318] width 64 height 11
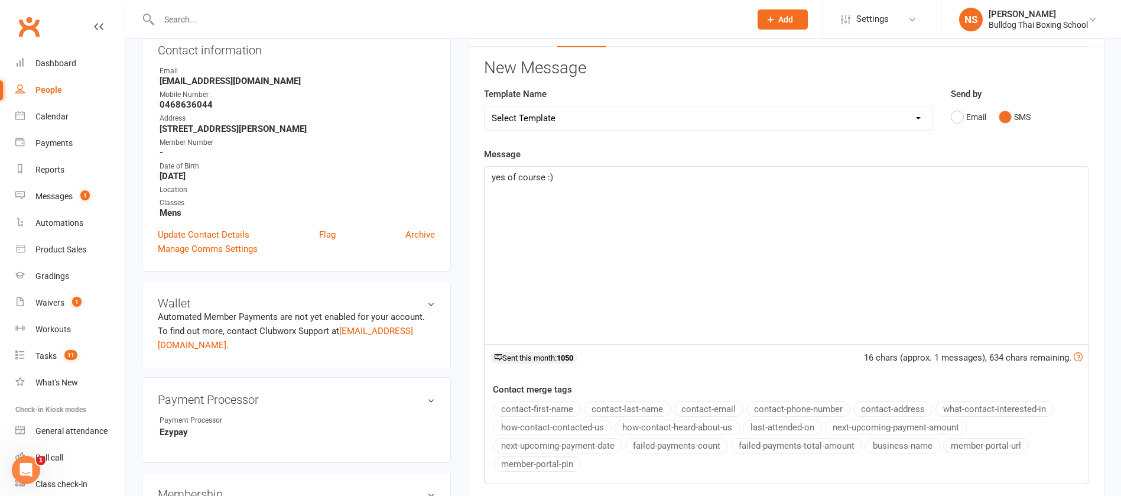
scroll to position [266, 0]
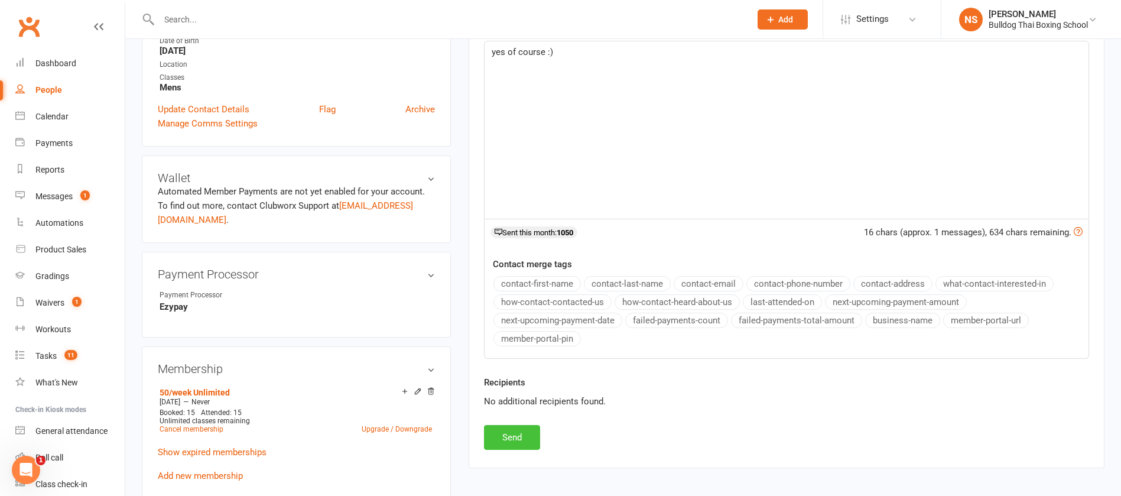
click at [514, 444] on button "Send" at bounding box center [512, 437] width 56 height 25
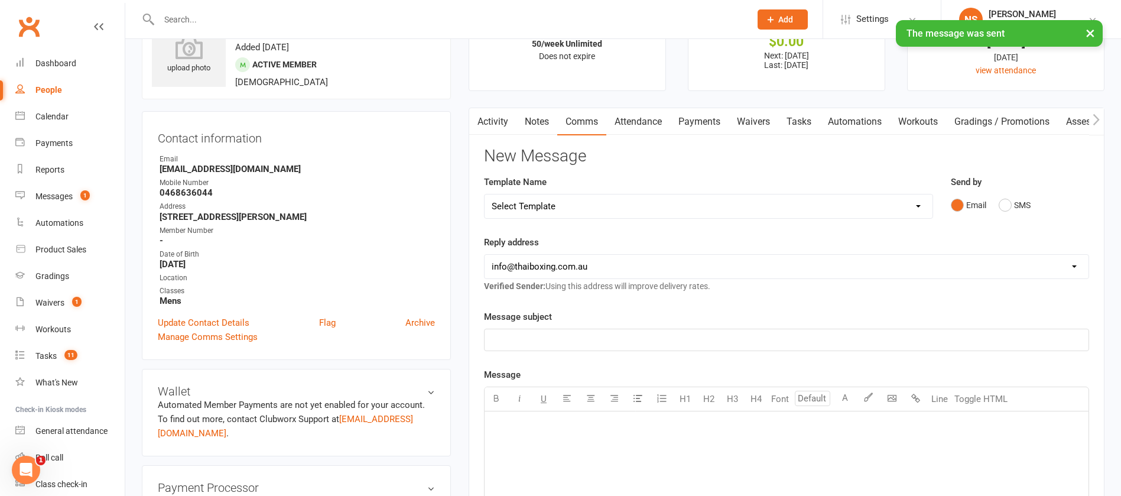
scroll to position [0, 0]
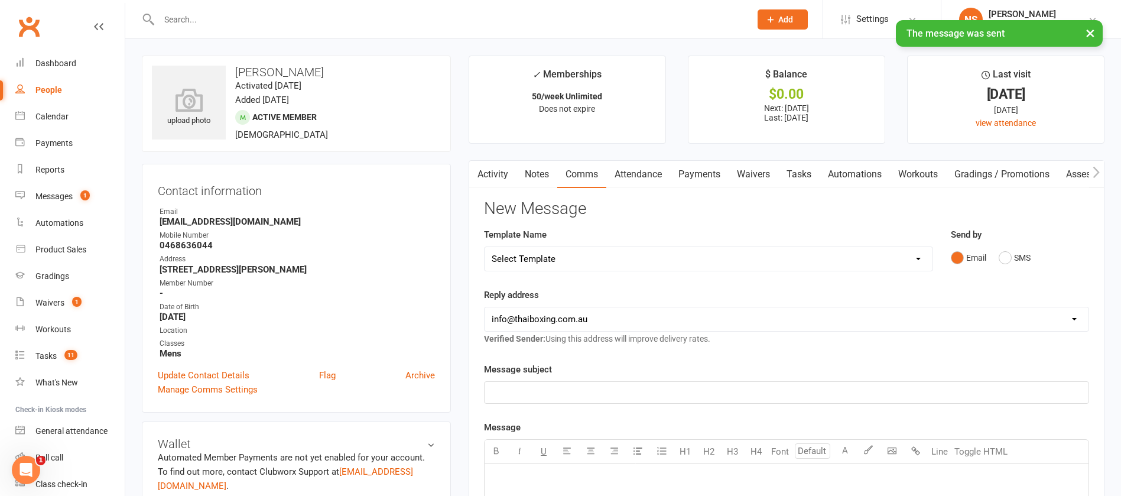
click at [804, 173] on link "Tasks" at bounding box center [798, 174] width 41 height 27
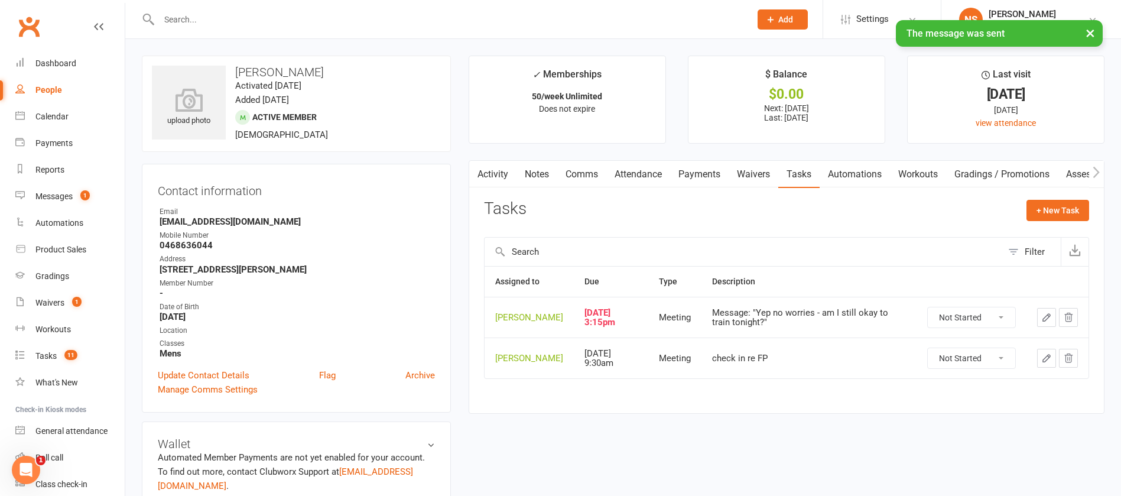
click at [989, 323] on select "Not Started In Progress Waiting Complete" at bounding box center [971, 317] width 87 height 20
click at [928, 316] on select "Not Started In Progress Waiting Complete" at bounding box center [971, 317] width 87 height 20
select select "unstarted"
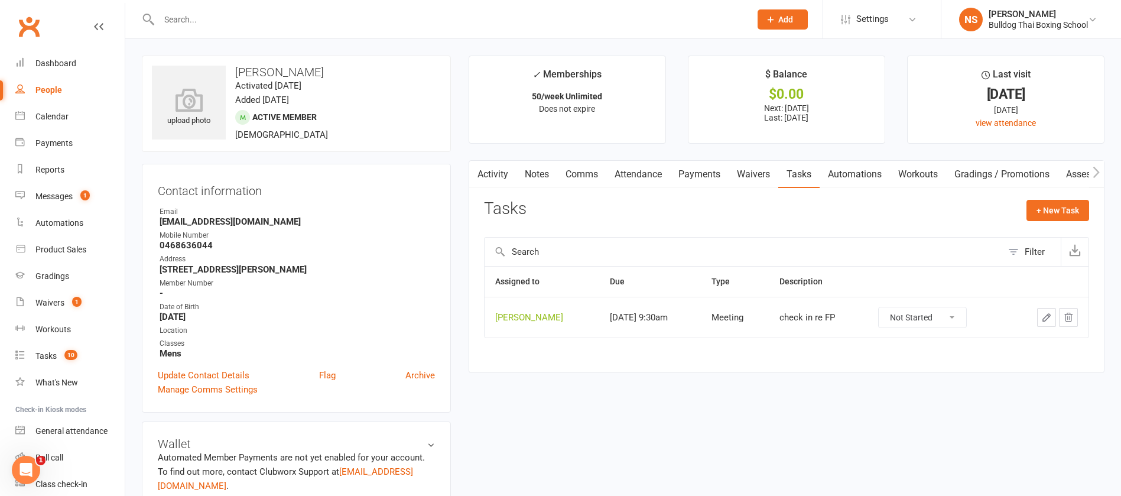
click at [1047, 317] on icon "button" at bounding box center [1046, 317] width 11 height 11
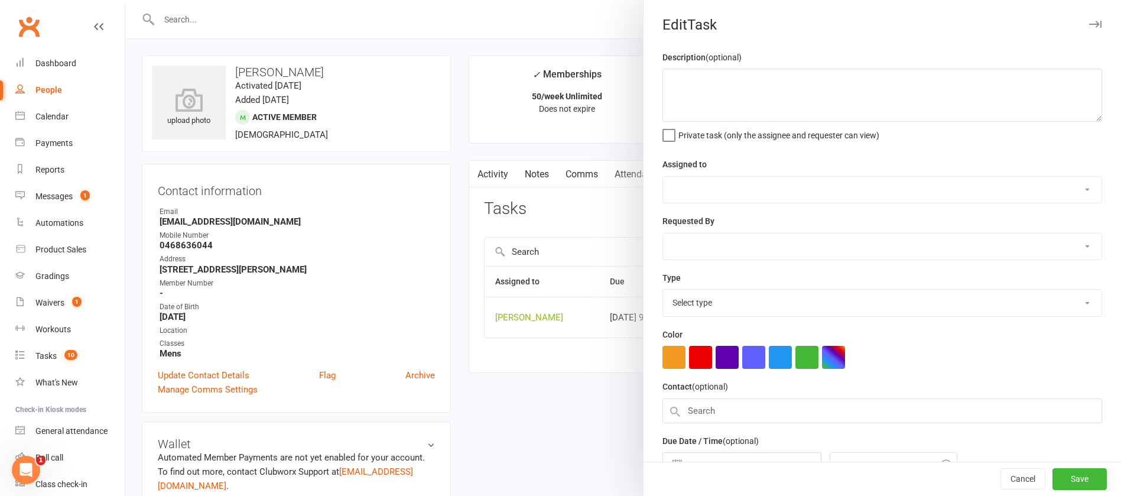
type textarea "check in re FP"
select select "12940"
type input "[DATE]"
type input "9:30am"
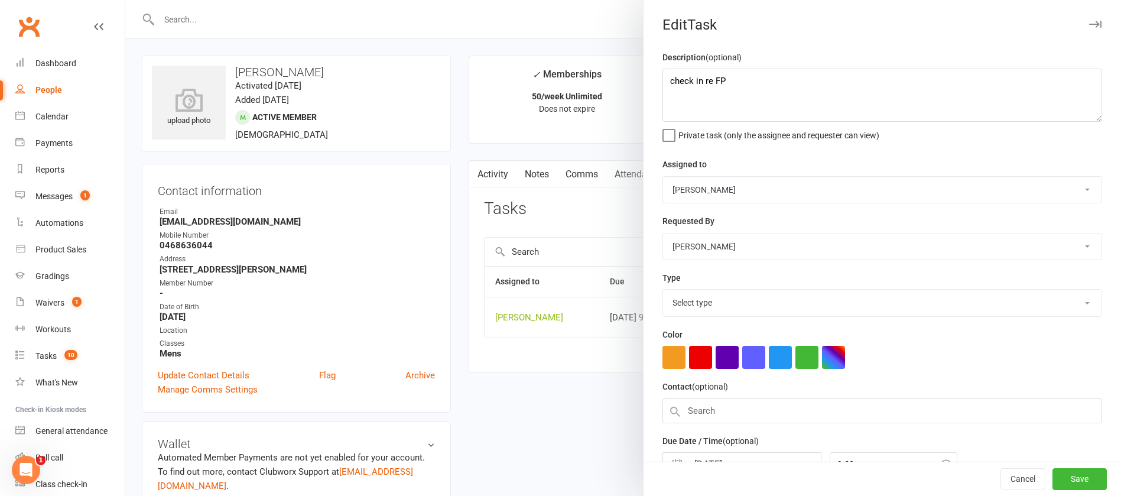
select select "12049"
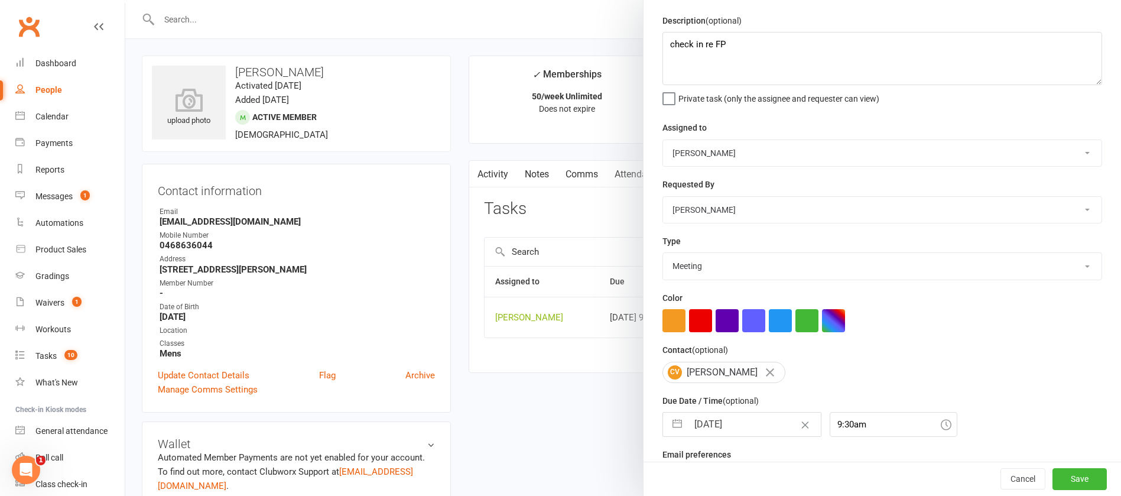
scroll to position [70, 0]
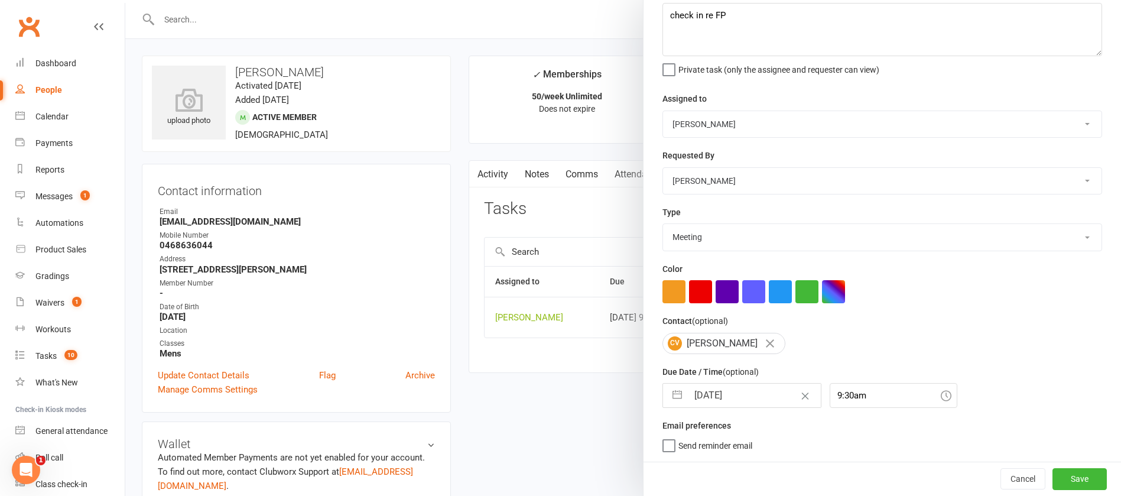
select select "7"
select select "2025"
select select "8"
select select "2025"
select select "9"
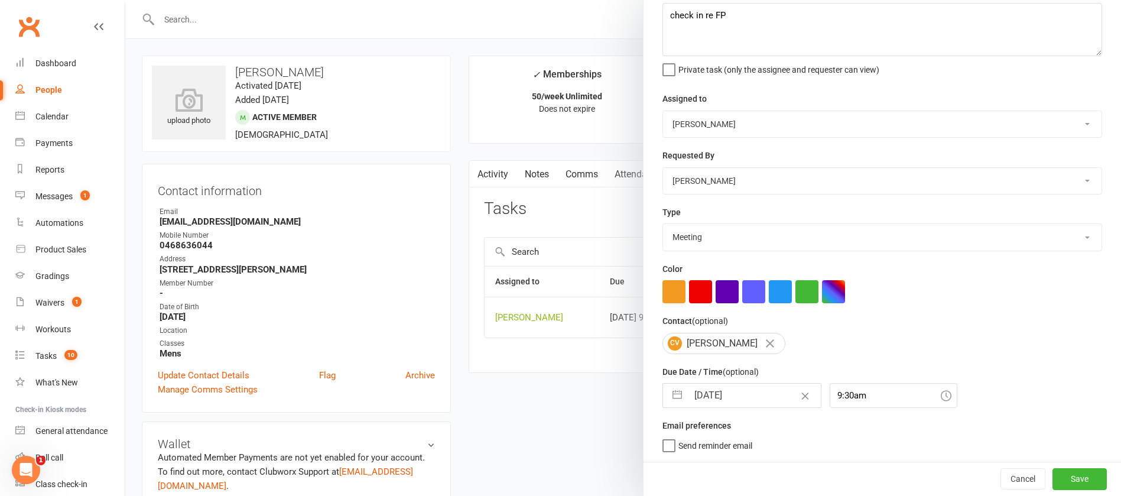
select select "2025"
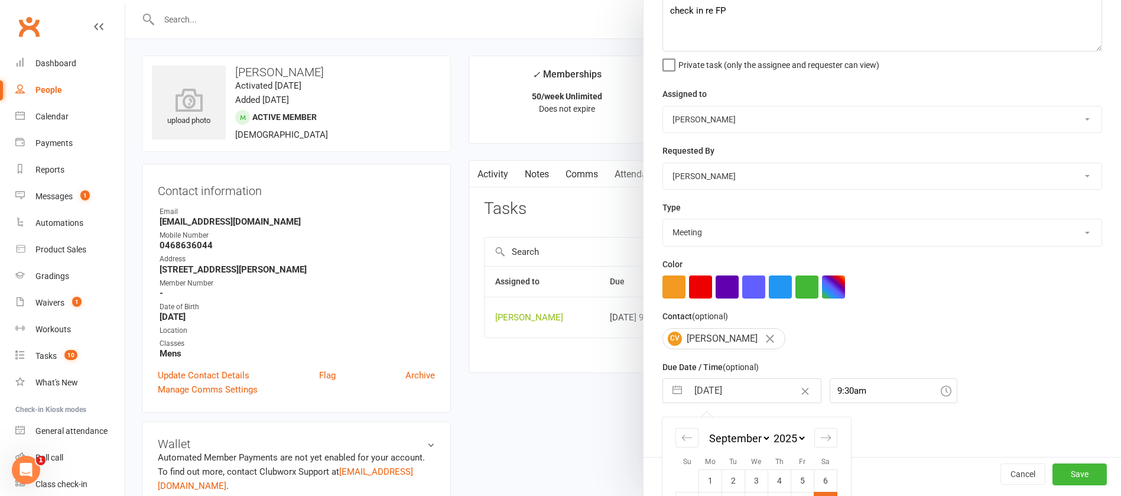
click at [746, 394] on input "[DATE]" at bounding box center [754, 391] width 133 height 24
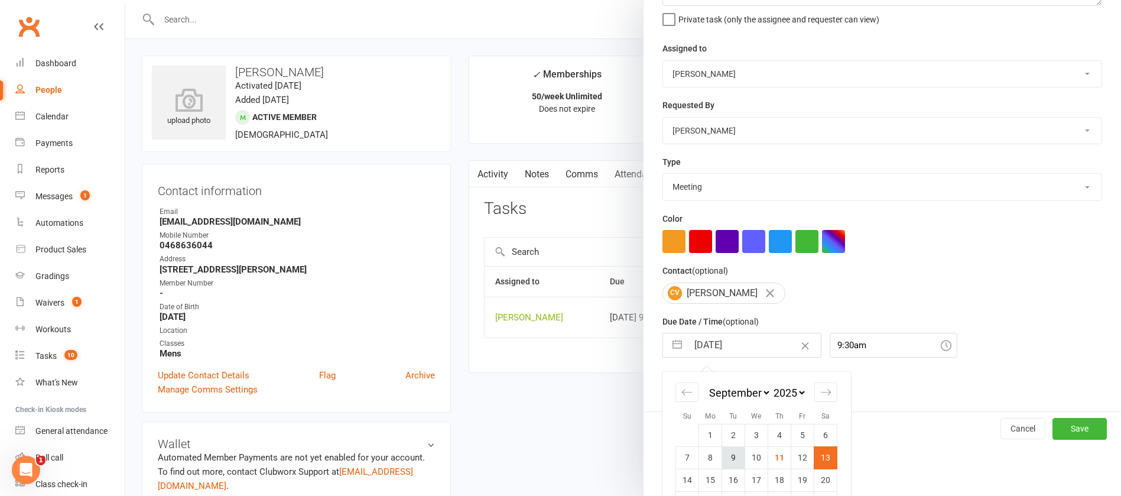
scroll to position [174, 0]
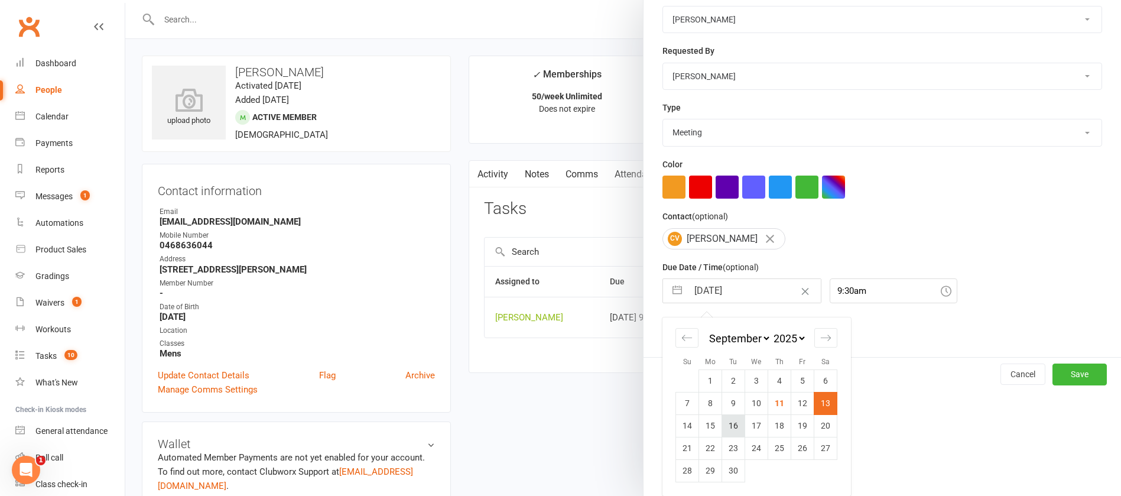
click at [727, 418] on td "16" at bounding box center [733, 425] width 23 height 22
type input "[DATE]"
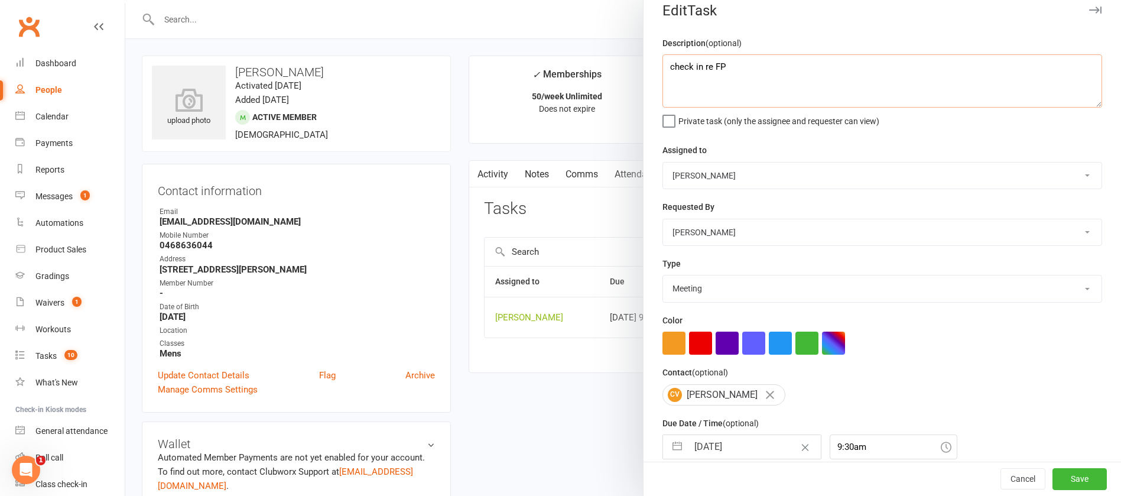
scroll to position [0, 0]
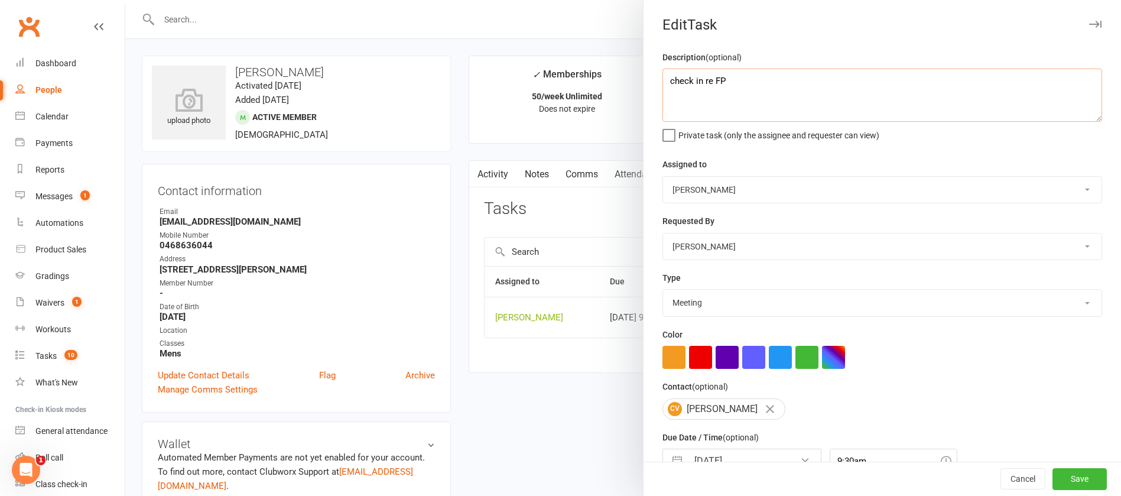
drag, startPoint x: 707, startPoint y: 14, endPoint x: 702, endPoint y: 76, distance: 62.9
click at [702, 75] on textarea "check in re FP" at bounding box center [883, 95] width 440 height 53
drag, startPoint x: 725, startPoint y: 81, endPoint x: 709, endPoint y: 38, distance: 45.4
click at [690, 76] on textarea "check in re FP" at bounding box center [883, 95] width 440 height 53
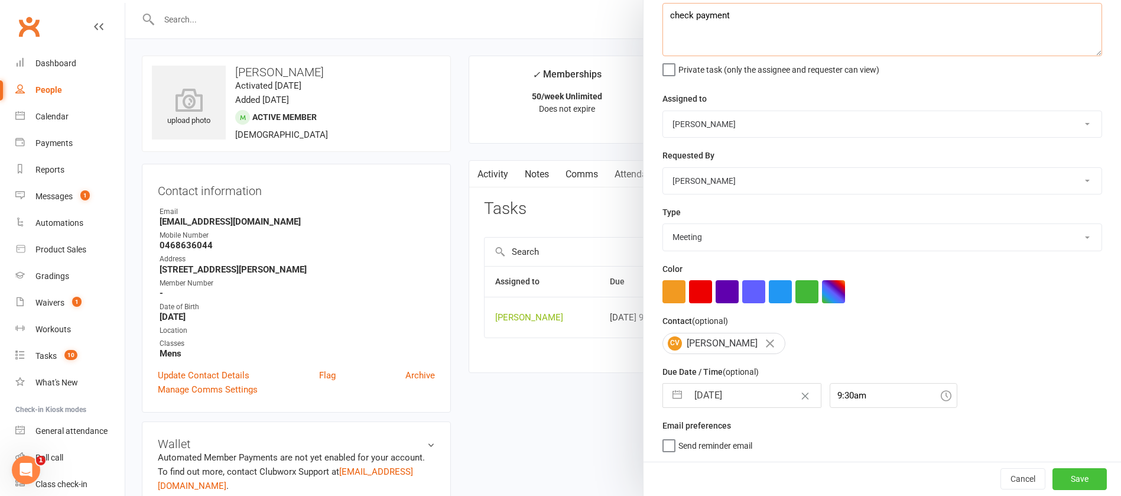
type textarea "check payment"
click at [1058, 474] on button "Save" at bounding box center [1080, 478] width 54 height 21
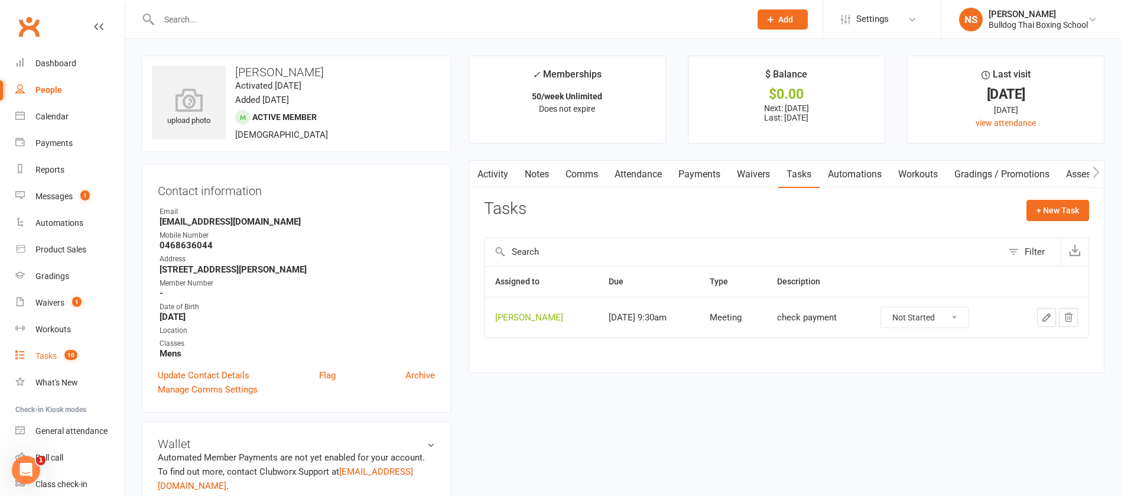
click at [43, 358] on div "Tasks" at bounding box center [45, 355] width 21 height 9
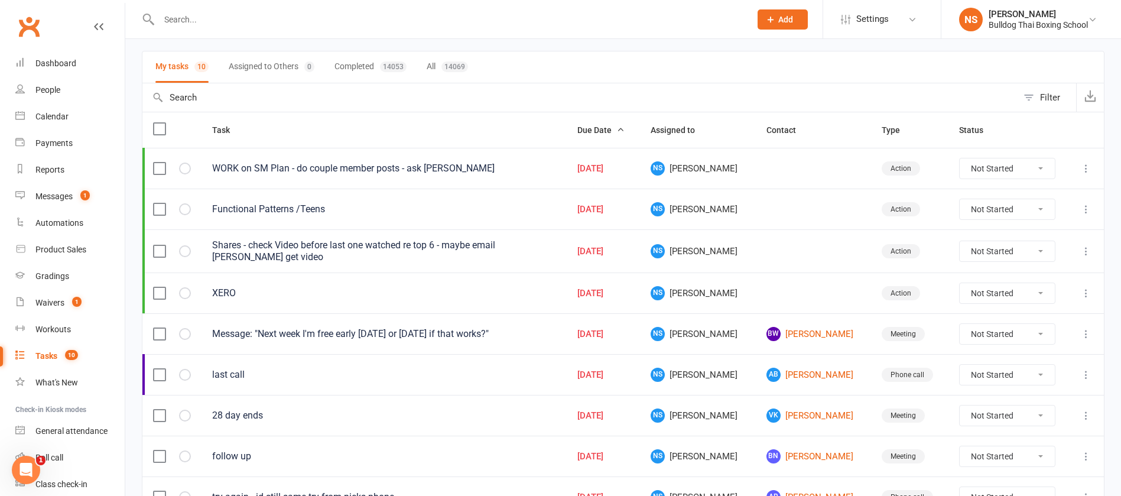
scroll to position [177, 0]
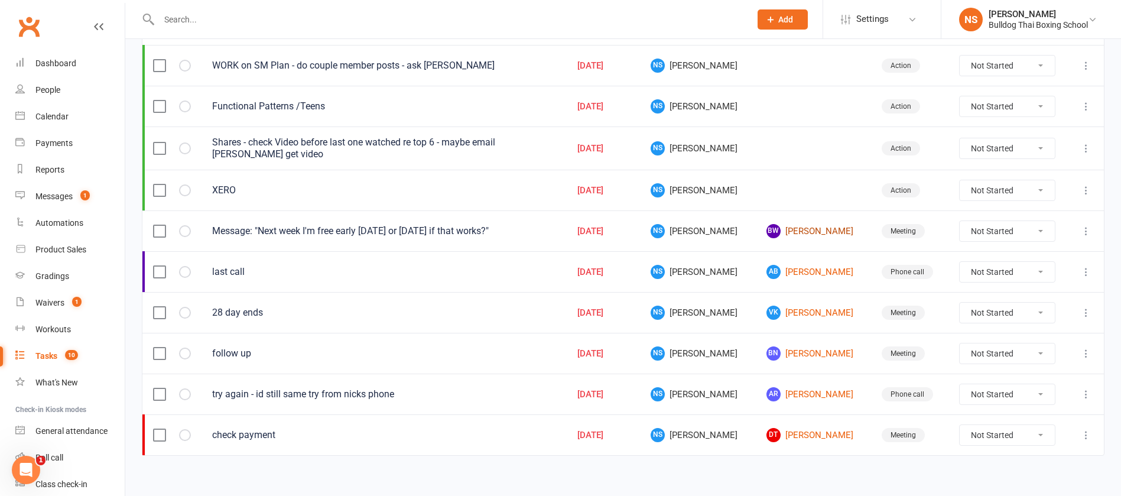
click at [804, 229] on link "BW [PERSON_NAME]" at bounding box center [814, 231] width 94 height 14
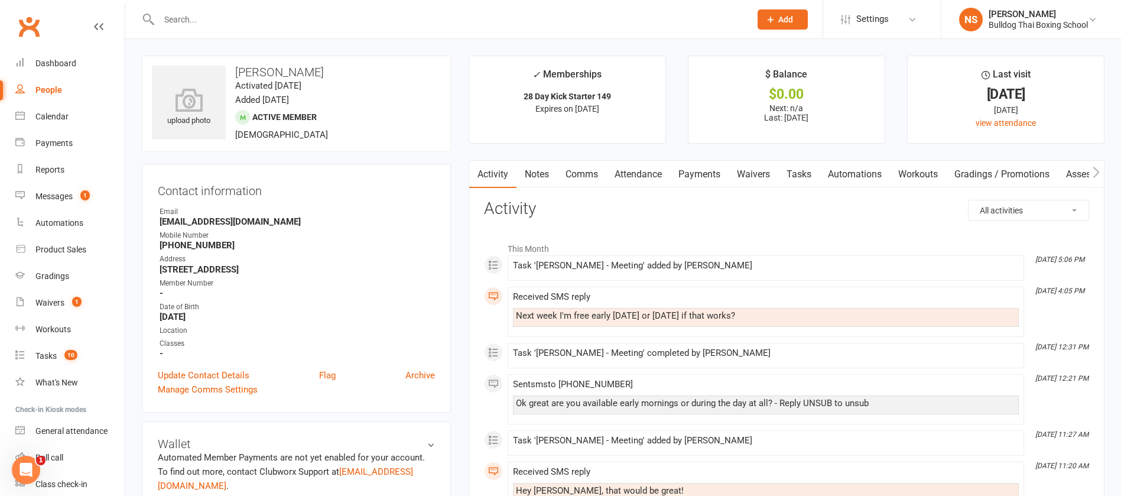
click at [592, 175] on link "Comms" at bounding box center [581, 174] width 49 height 27
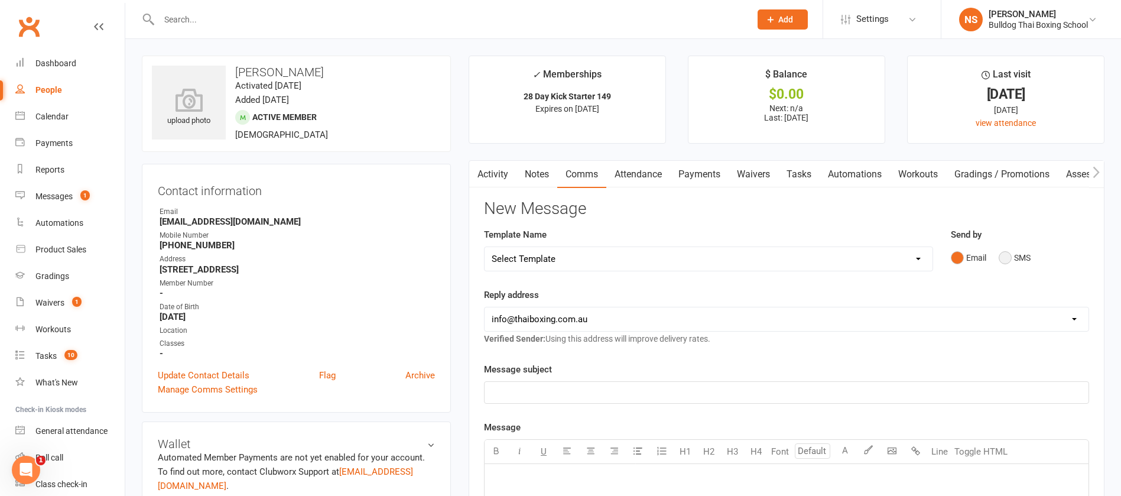
click at [1004, 255] on button "SMS" at bounding box center [1015, 257] width 32 height 22
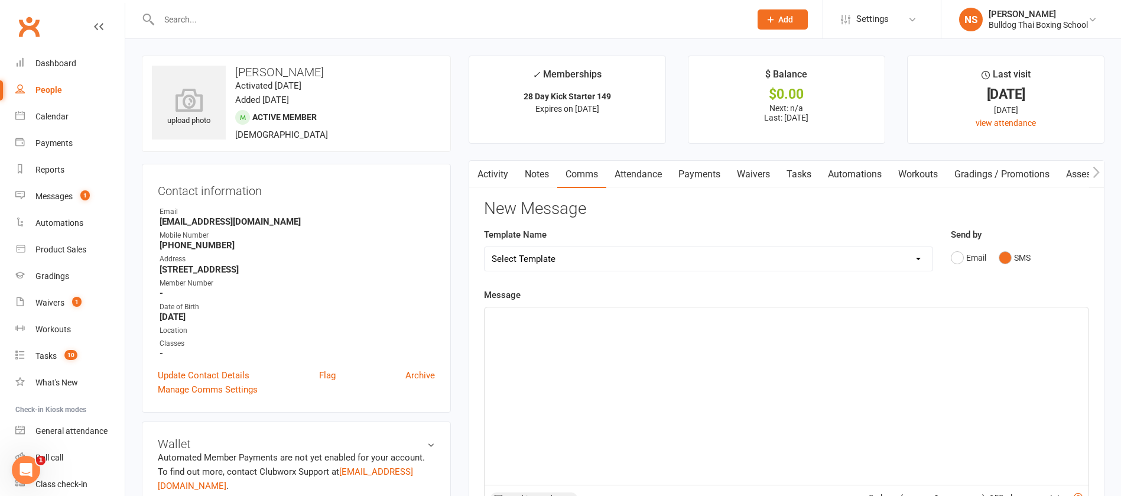
drag, startPoint x: 519, startPoint y: 313, endPoint x: 532, endPoint y: 311, distance: 13.1
click at [522, 313] on p "﻿" at bounding box center [787, 318] width 590 height 14
click at [572, 314] on span "Tues or weds at 6.30 or Tues at 8am?" at bounding box center [565, 318] width 147 height 11
click at [531, 314] on span "Tues or weds at 6.30am or Tues at 8am?" at bounding box center [572, 318] width 160 height 11
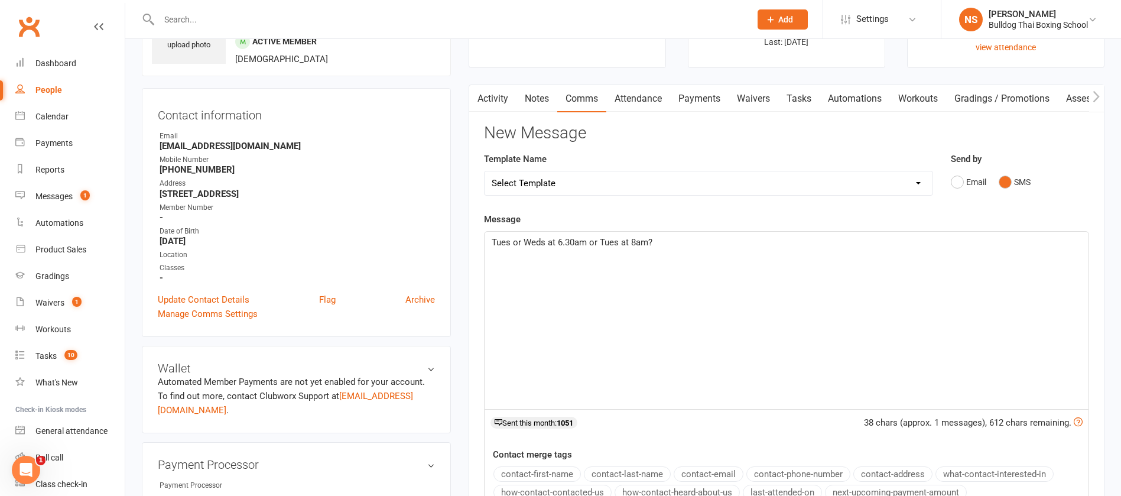
scroll to position [266, 0]
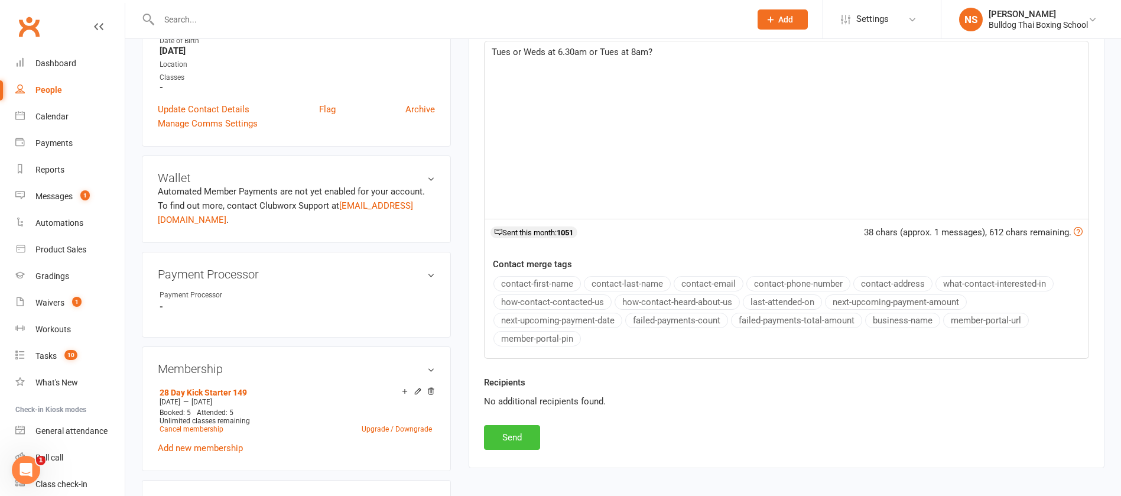
click at [513, 437] on button "Send" at bounding box center [512, 437] width 56 height 25
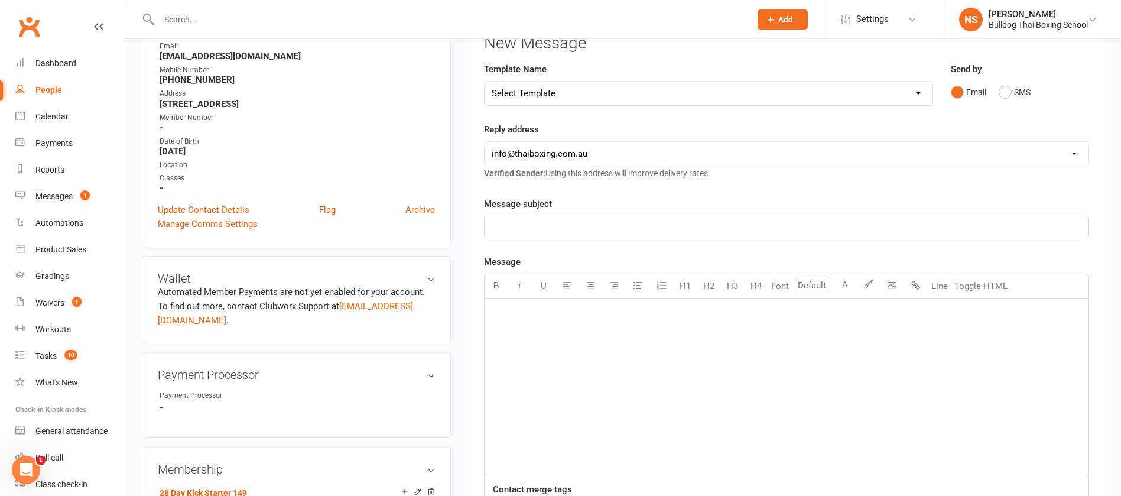
scroll to position [0, 0]
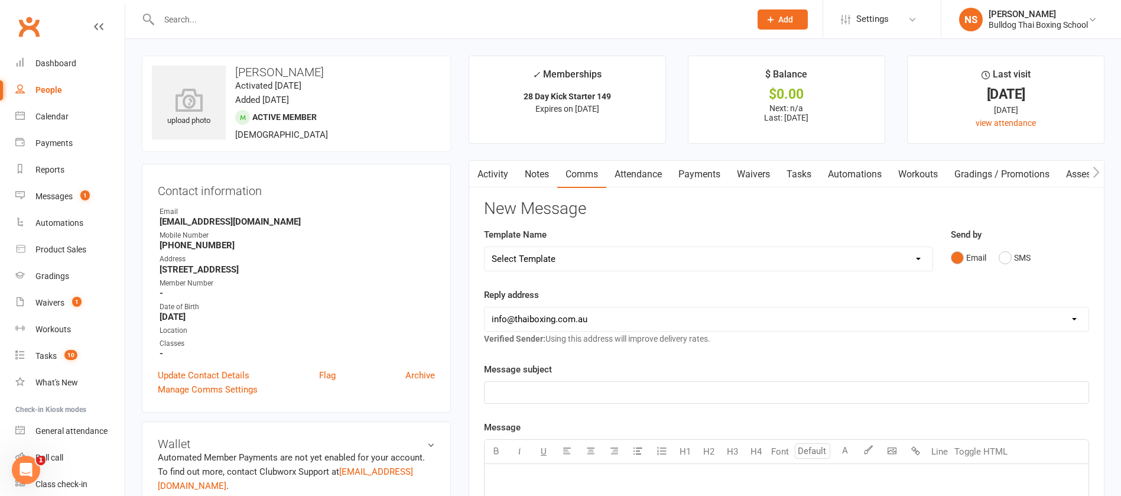
click at [798, 168] on link "Tasks" at bounding box center [798, 174] width 41 height 27
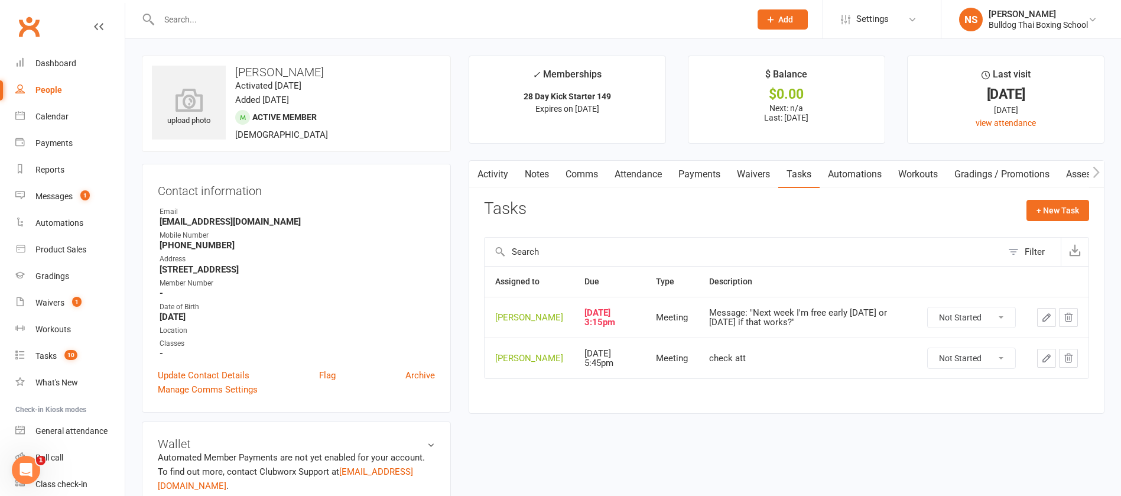
click at [981, 326] on select "Not Started In Progress Waiting Complete" at bounding box center [971, 317] width 87 height 20
click at [928, 316] on select "Not Started In Progress Waiting Complete" at bounding box center [971, 317] width 87 height 20
select select "unstarted"
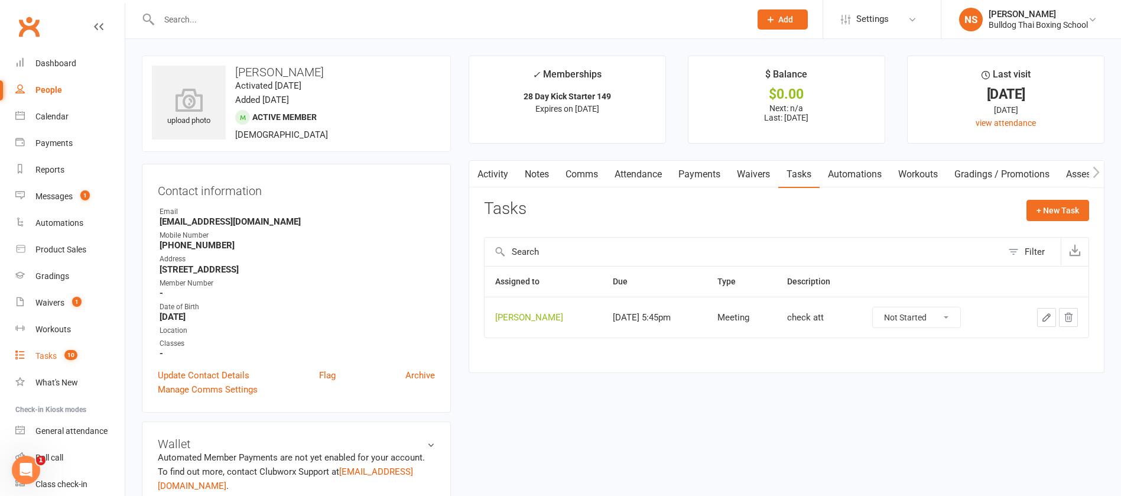
click at [51, 356] on div "Tasks" at bounding box center [45, 355] width 21 height 9
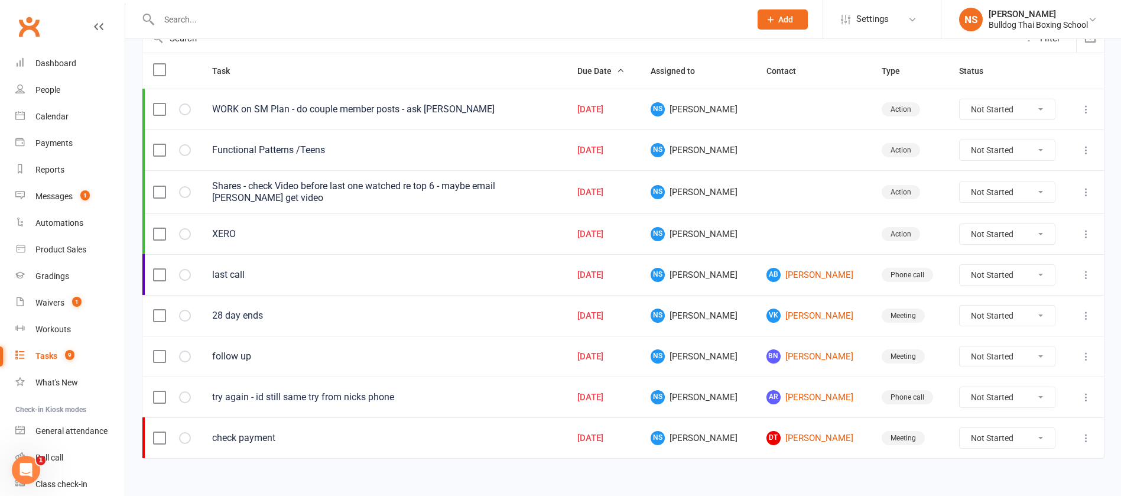
scroll to position [146, 0]
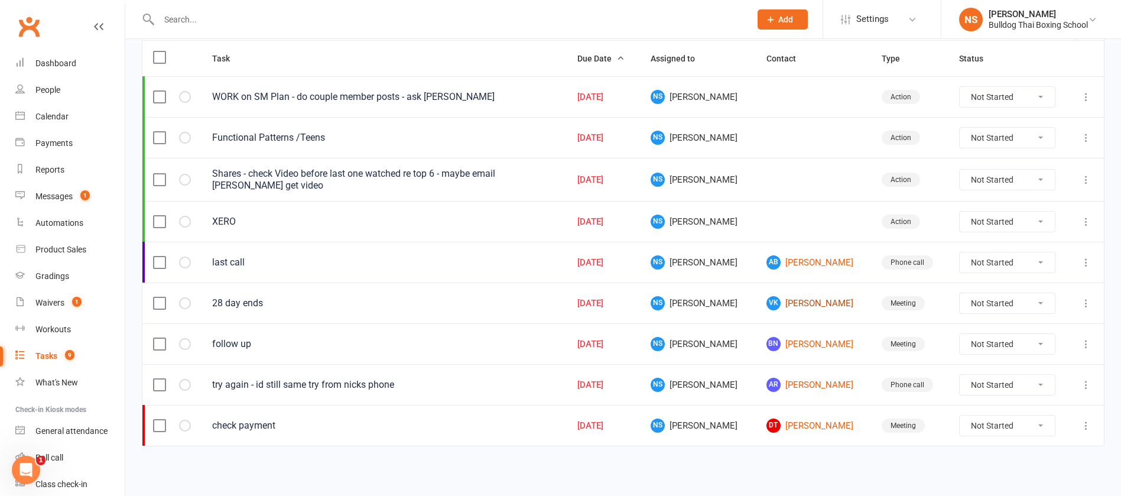
click at [793, 307] on link "[PERSON_NAME] Kha" at bounding box center [814, 303] width 94 height 14
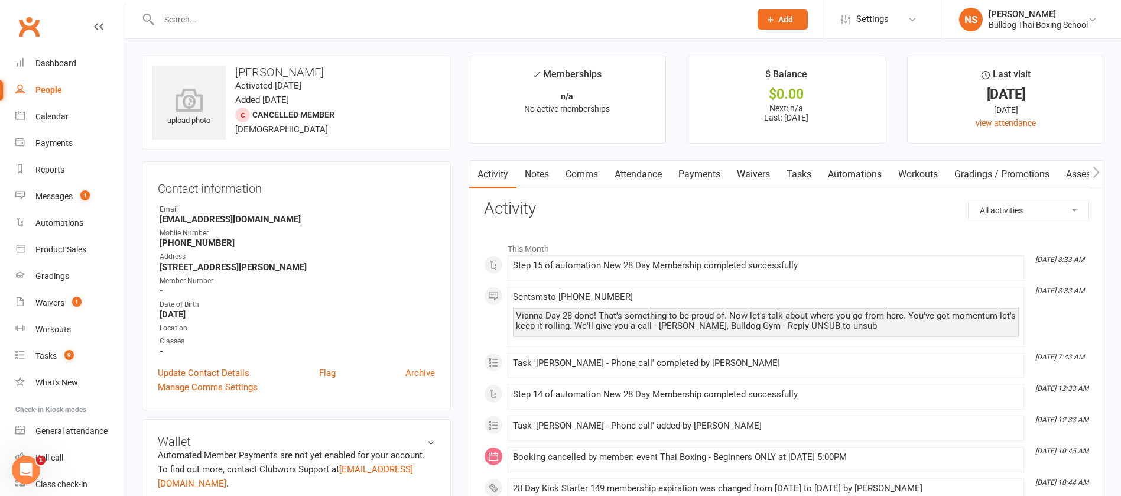
click at [541, 170] on link "Notes" at bounding box center [537, 174] width 41 height 27
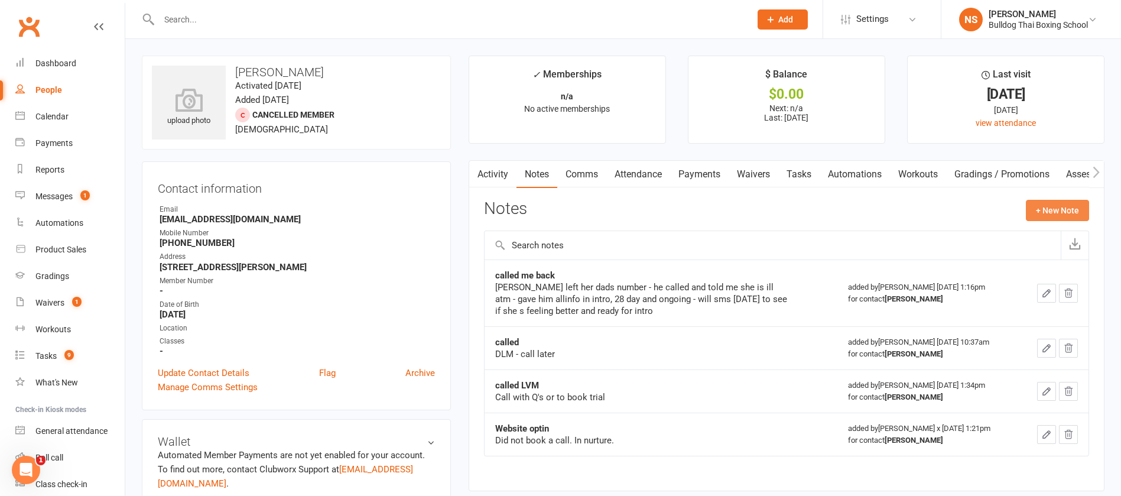
click at [1050, 204] on button "+ New Note" at bounding box center [1057, 210] width 63 height 21
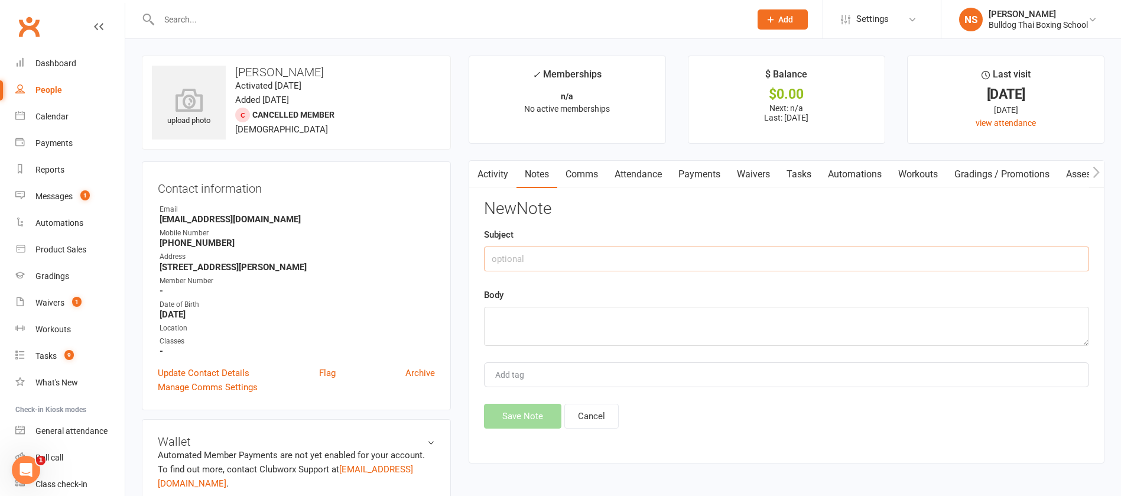
click at [602, 263] on input "text" at bounding box center [786, 258] width 605 height 25
type input "called"
click at [508, 318] on textarea at bounding box center [786, 326] width 605 height 39
type textarea "DLM"
click at [509, 415] on button "Save Note" at bounding box center [522, 416] width 77 height 25
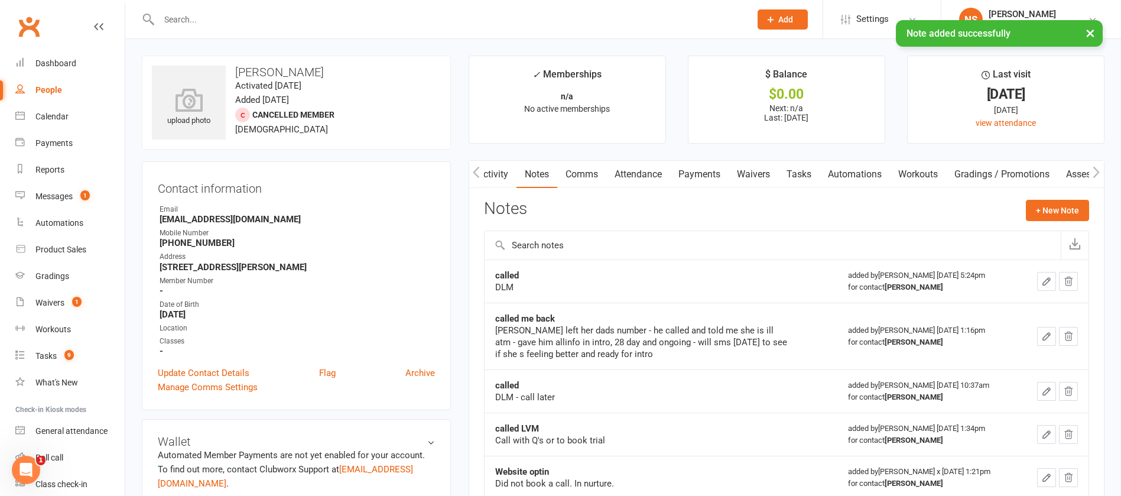
scroll to position [0, 1]
click at [811, 173] on link "Tasks" at bounding box center [798, 174] width 41 height 27
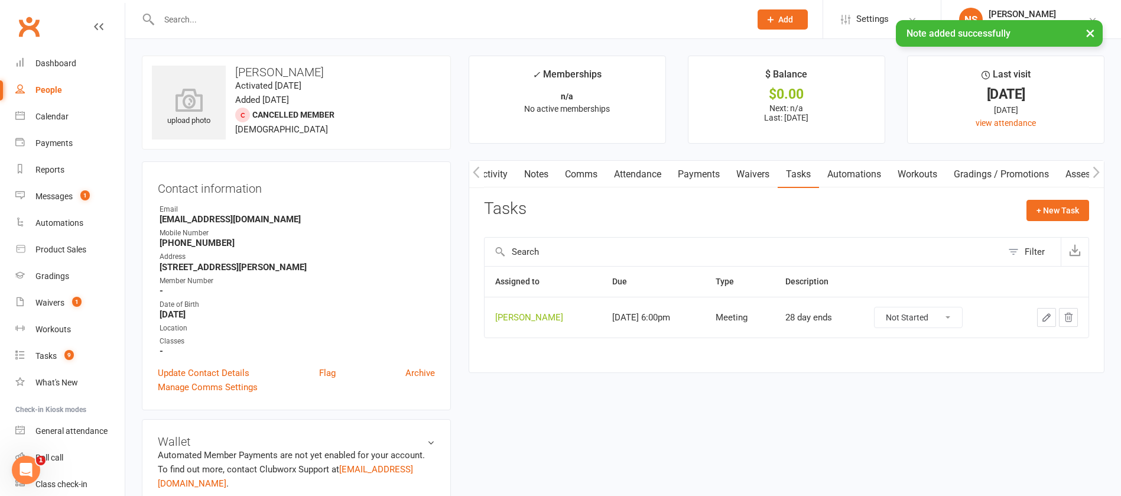
click at [1044, 319] on icon "button" at bounding box center [1046, 317] width 11 height 11
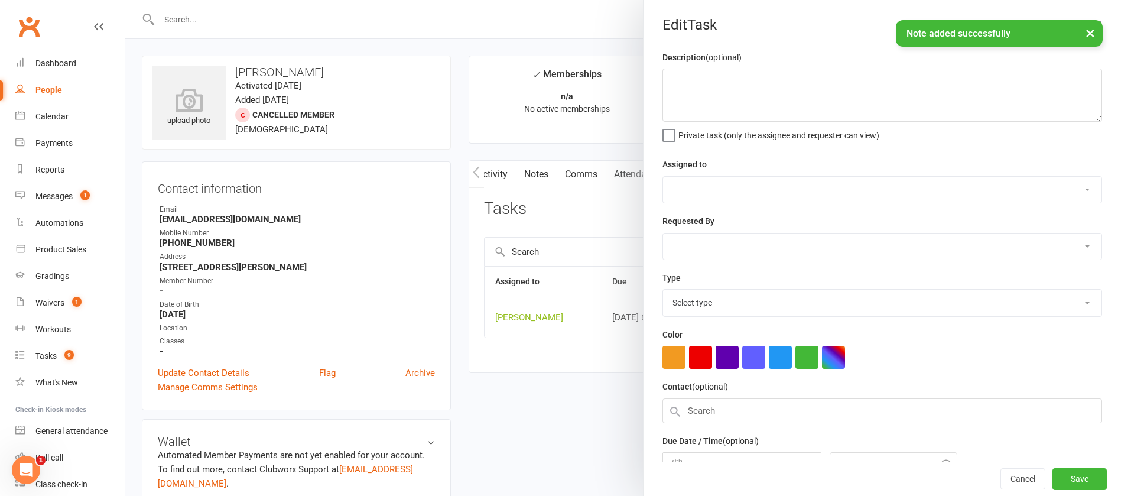
type textarea "28 day ends"
select select "12940"
select select "45795"
type input "[DATE]"
type input "6:00pm"
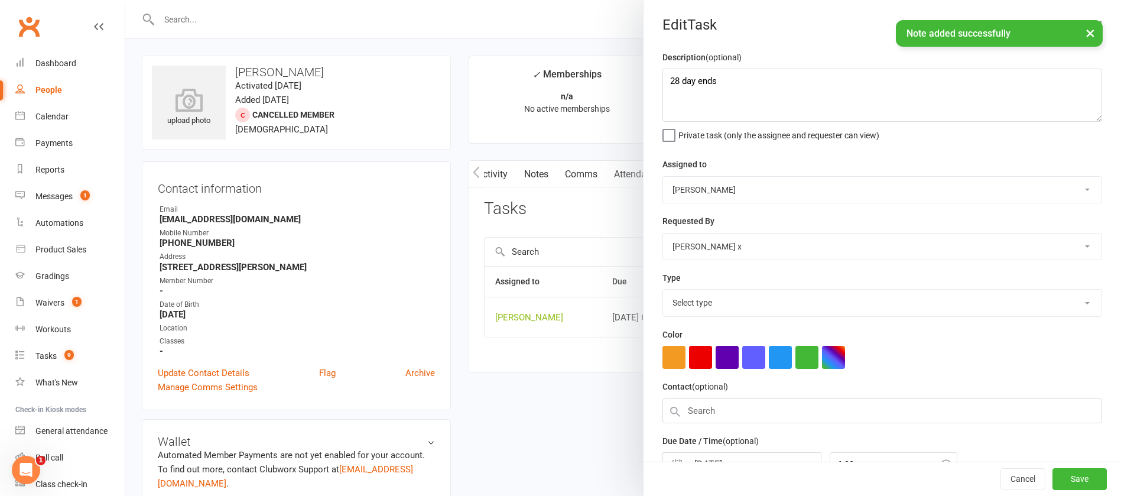
select select "12049"
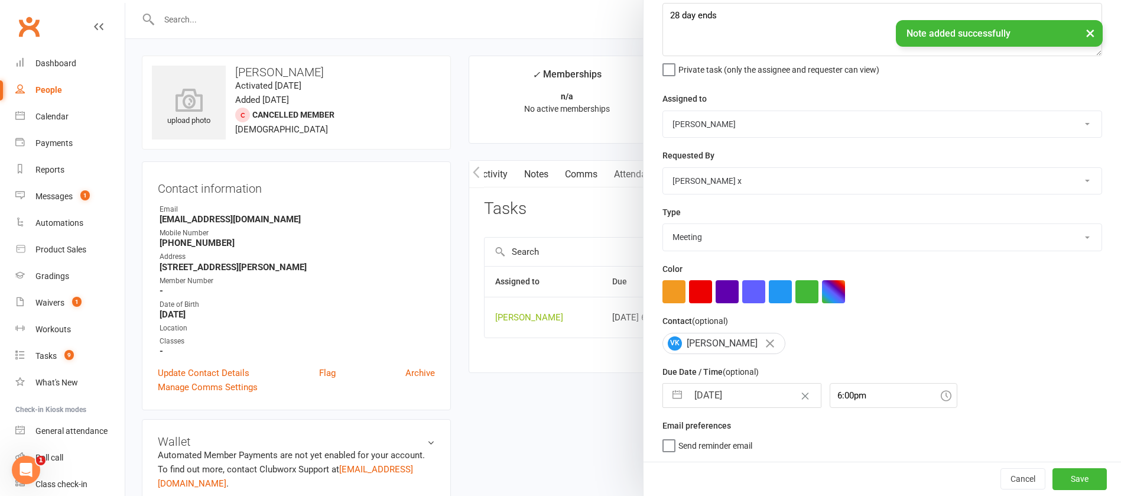
click at [752, 395] on input "[DATE]" at bounding box center [754, 396] width 133 height 24
select select "7"
select select "2025"
select select "8"
select select "2025"
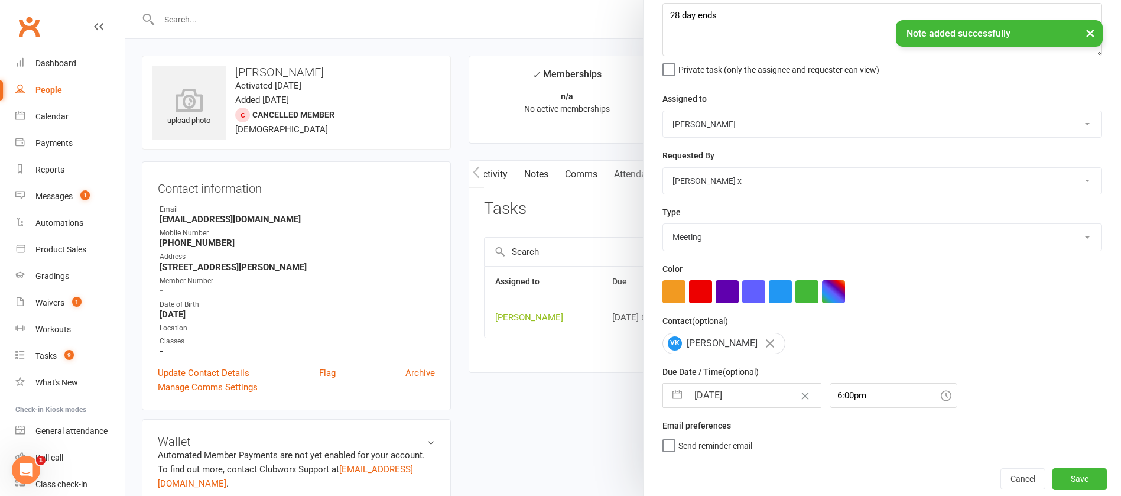
select select "9"
select select "2025"
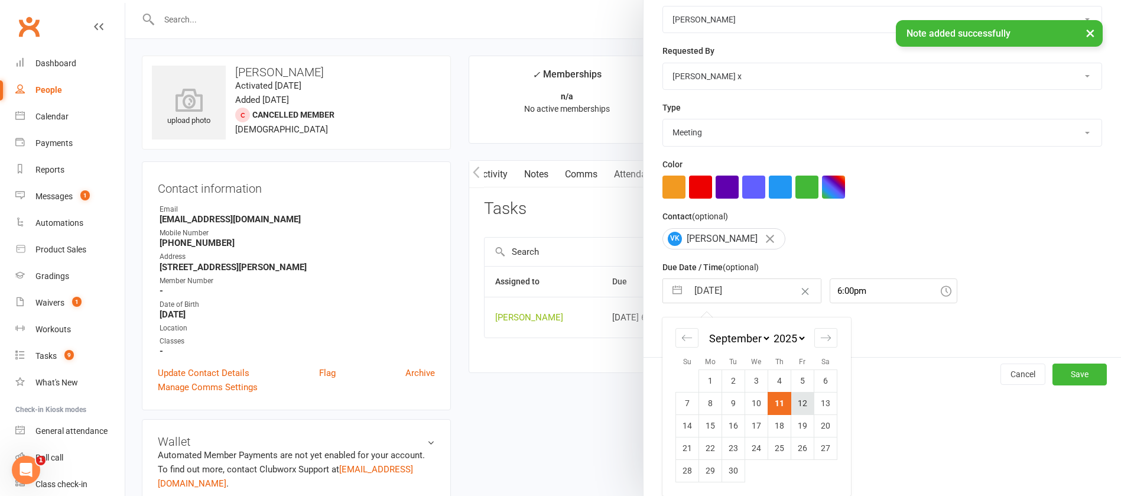
click at [794, 402] on td "12" at bounding box center [802, 403] width 23 height 22
type input "[DATE]"
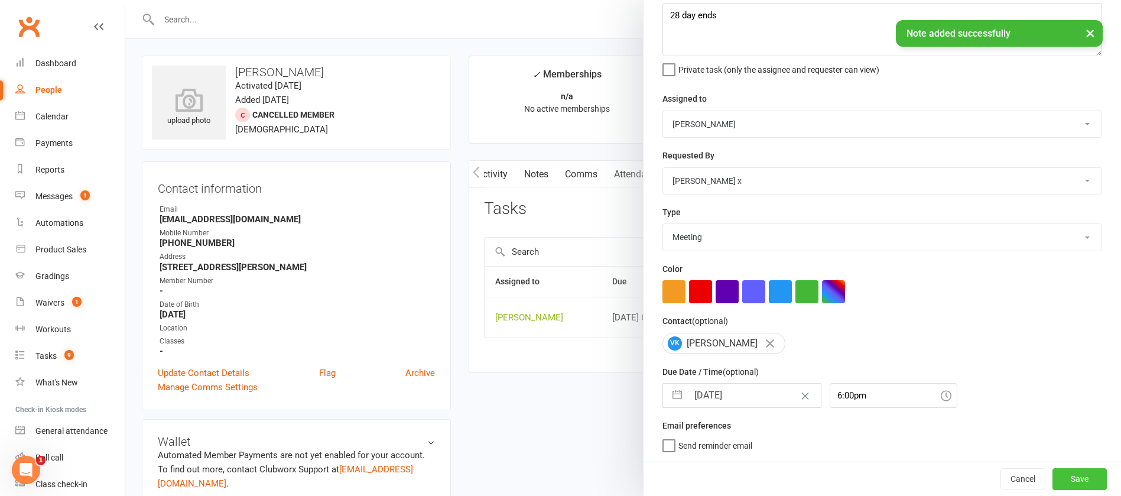
click at [1053, 476] on button "Save" at bounding box center [1080, 478] width 54 height 21
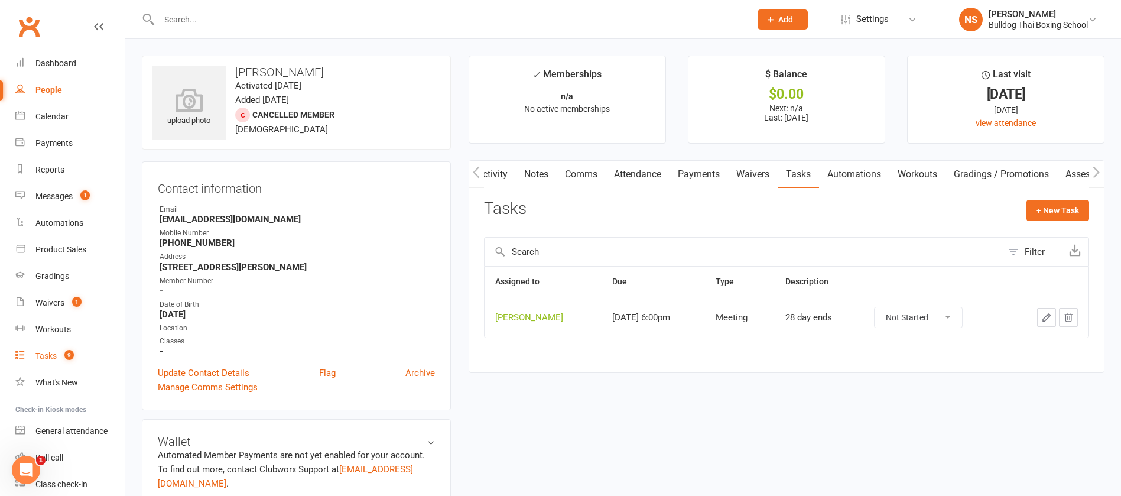
click at [46, 353] on div "Tasks" at bounding box center [45, 355] width 21 height 9
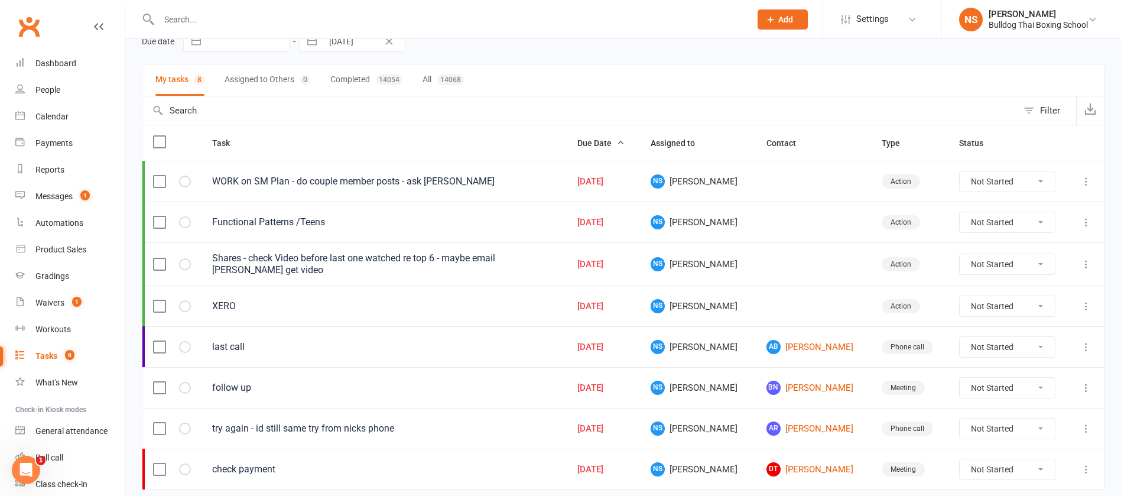
scroll to position [105, 0]
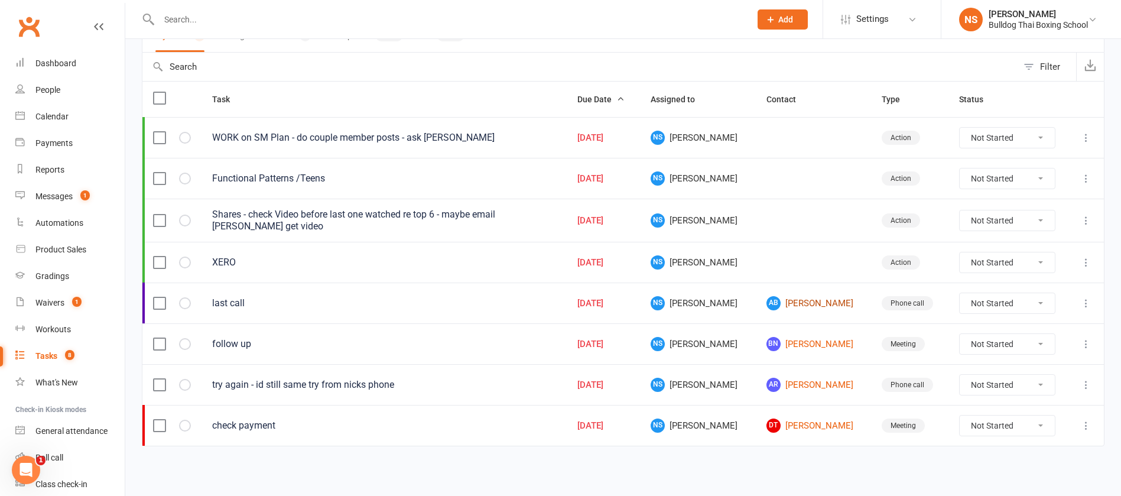
click at [797, 304] on link "AB [PERSON_NAME]" at bounding box center [814, 303] width 94 height 14
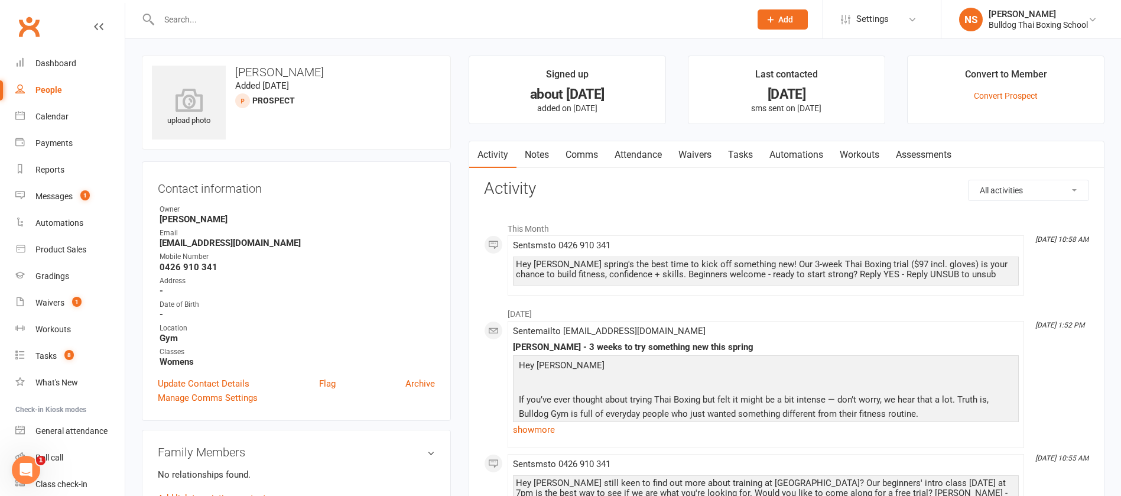
click at [532, 150] on link "Notes" at bounding box center [537, 154] width 41 height 27
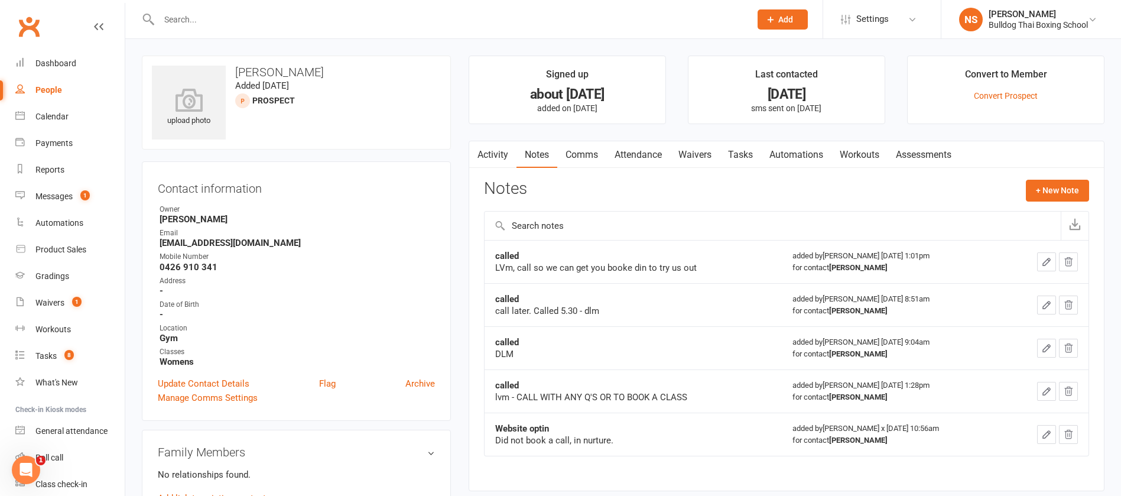
click at [490, 150] on link "Activity" at bounding box center [492, 154] width 47 height 27
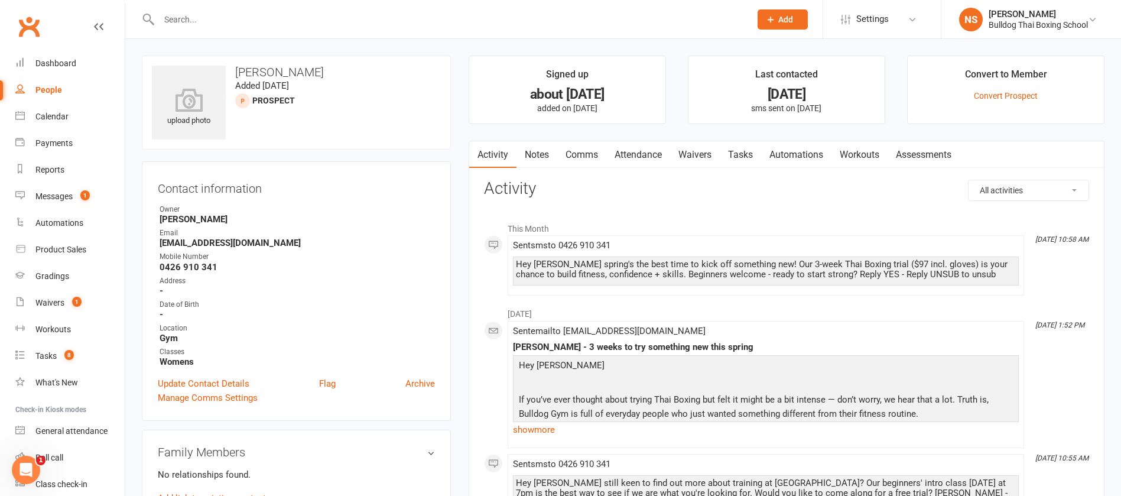
click at [495, 154] on link "Activity" at bounding box center [492, 154] width 47 height 27
click at [537, 154] on link "Notes" at bounding box center [537, 154] width 41 height 27
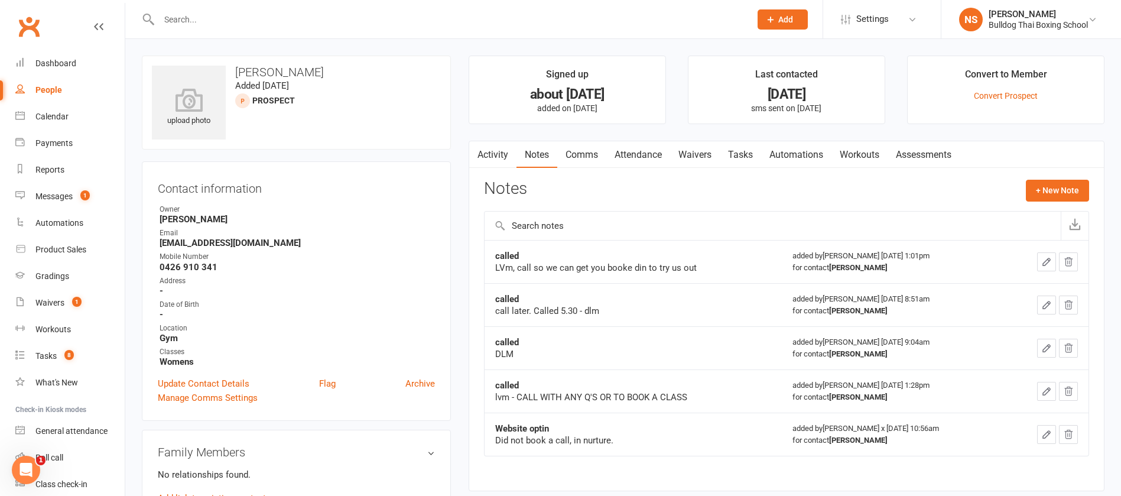
click at [492, 154] on link "Activity" at bounding box center [492, 154] width 47 height 27
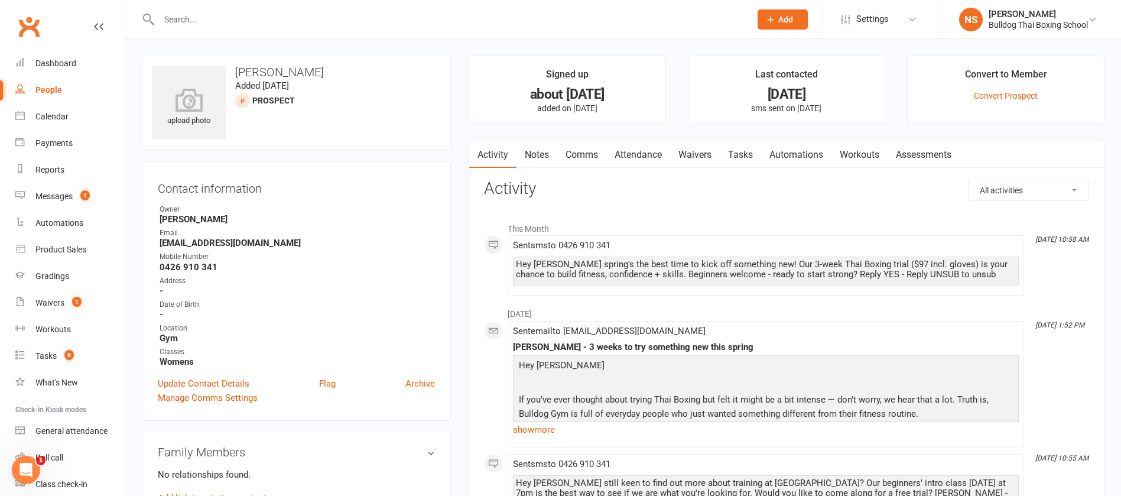
click at [544, 143] on link "Notes" at bounding box center [537, 154] width 41 height 27
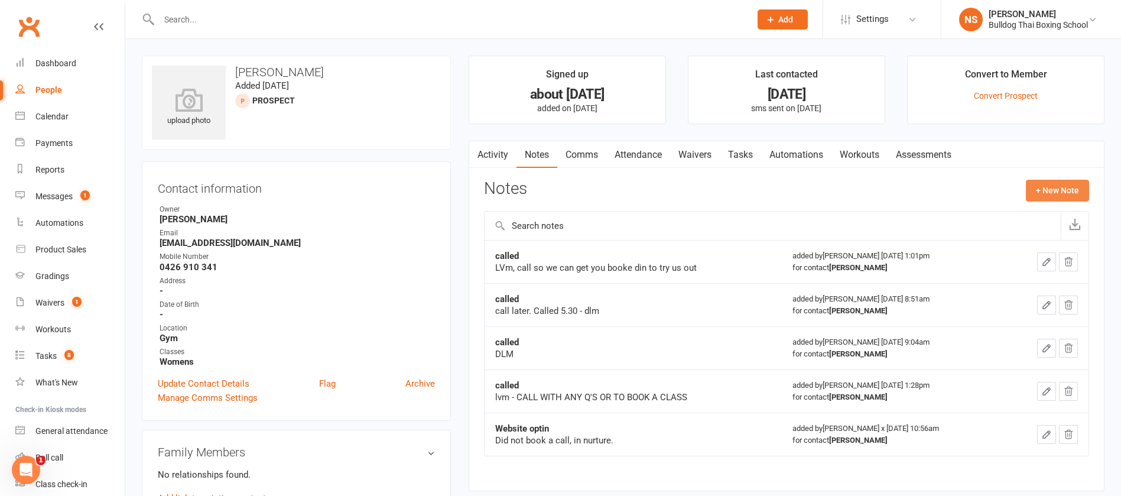
click at [1084, 185] on button "+ New Note" at bounding box center [1057, 190] width 63 height 21
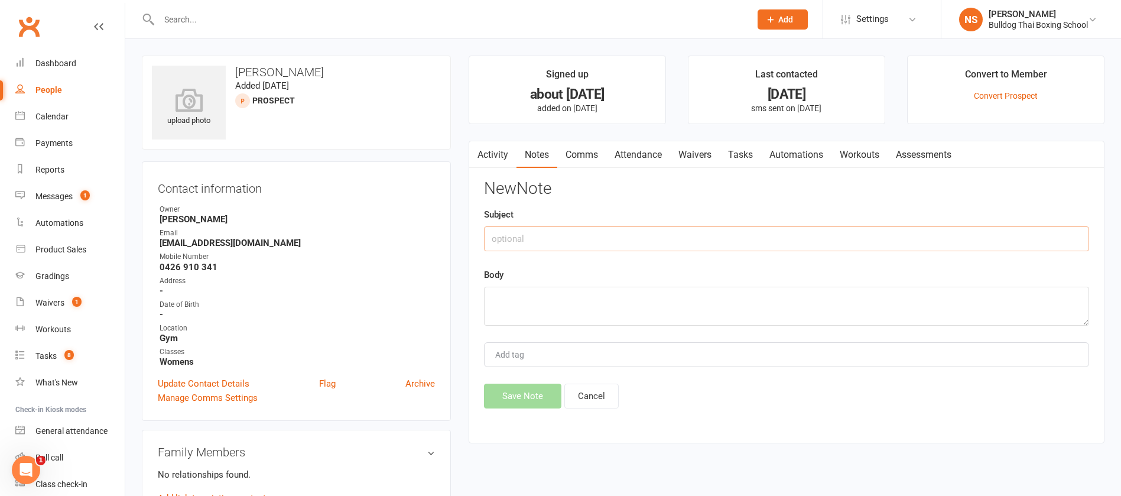
drag, startPoint x: 519, startPoint y: 237, endPoint x: 544, endPoint y: 242, distance: 25.8
click at [527, 237] on input "text" at bounding box center [786, 238] width 605 height 25
type input "called LVM"
drag, startPoint x: 550, startPoint y: 295, endPoint x: 551, endPoint y: 288, distance: 7.1
click at [549, 294] on textarea at bounding box center [786, 306] width 605 height 39
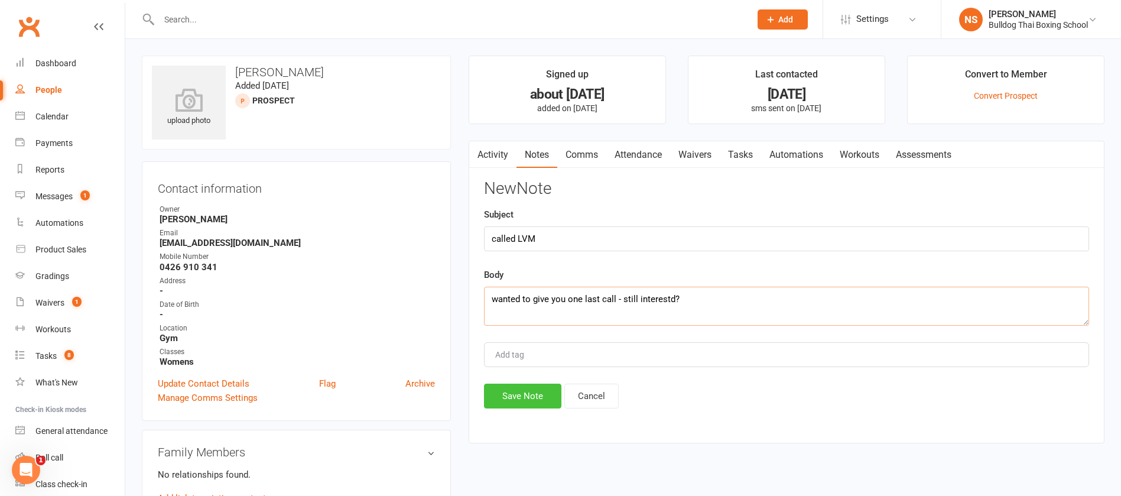
type textarea "wanted to give you one last call - still interestd?"
click at [525, 391] on button "Save Note" at bounding box center [522, 396] width 77 height 25
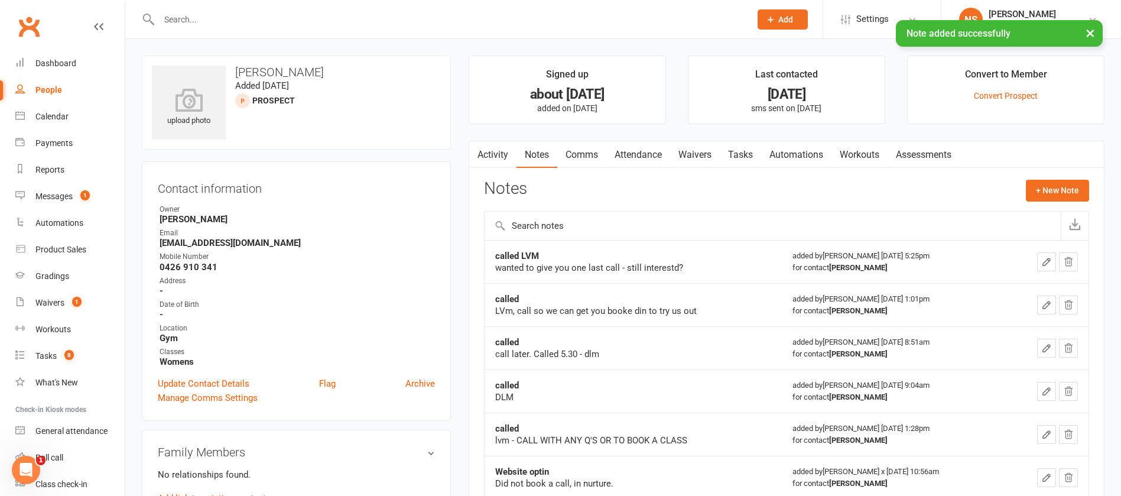
drag, startPoint x: 743, startPoint y: 149, endPoint x: 819, endPoint y: 169, distance: 78.3
click at [743, 150] on link "Tasks" at bounding box center [740, 154] width 41 height 27
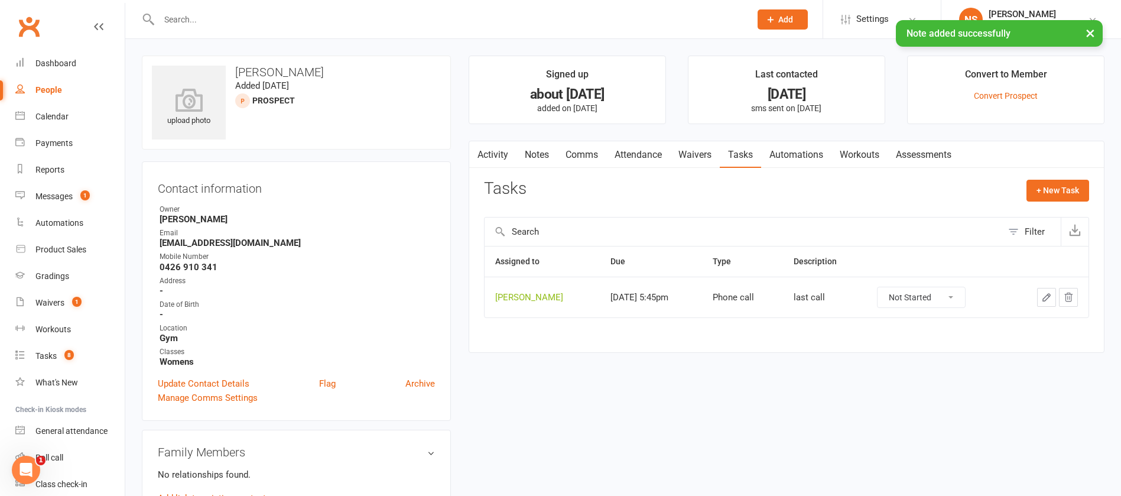
click at [1041, 297] on icon "button" at bounding box center [1046, 297] width 11 height 11
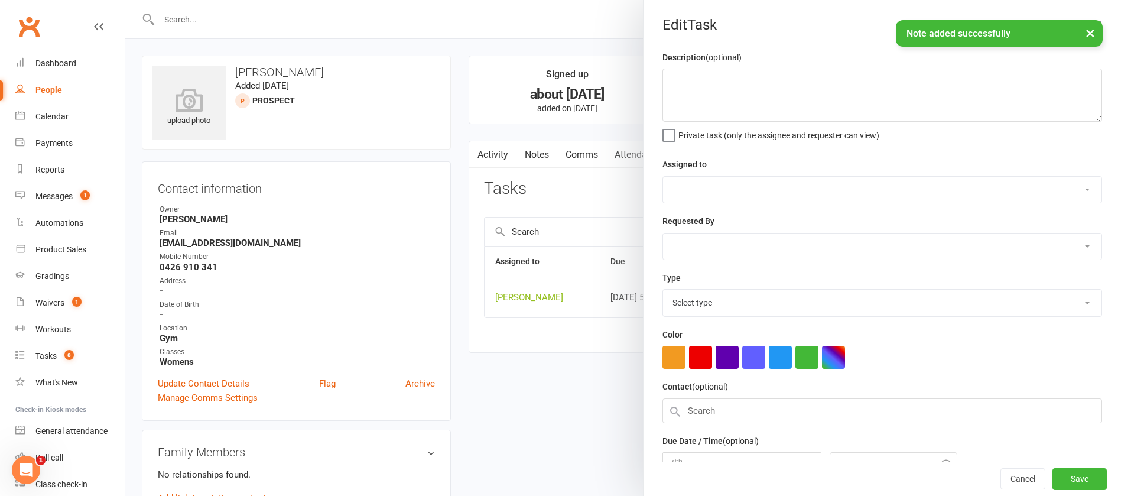
type textarea "last call"
select select "12940"
select select "45795"
type input "[DATE]"
type input "5:45pm"
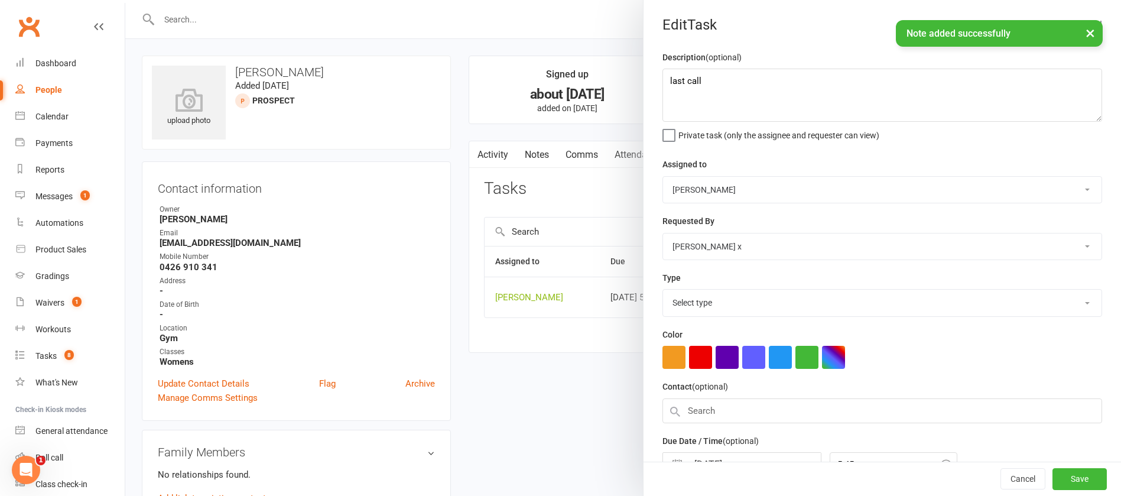
select select "12048"
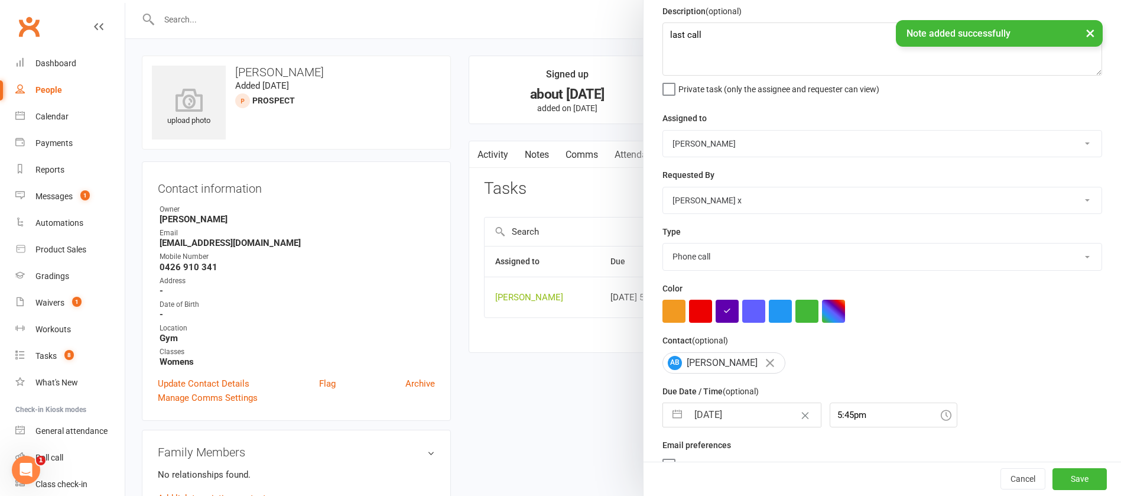
scroll to position [70, 0]
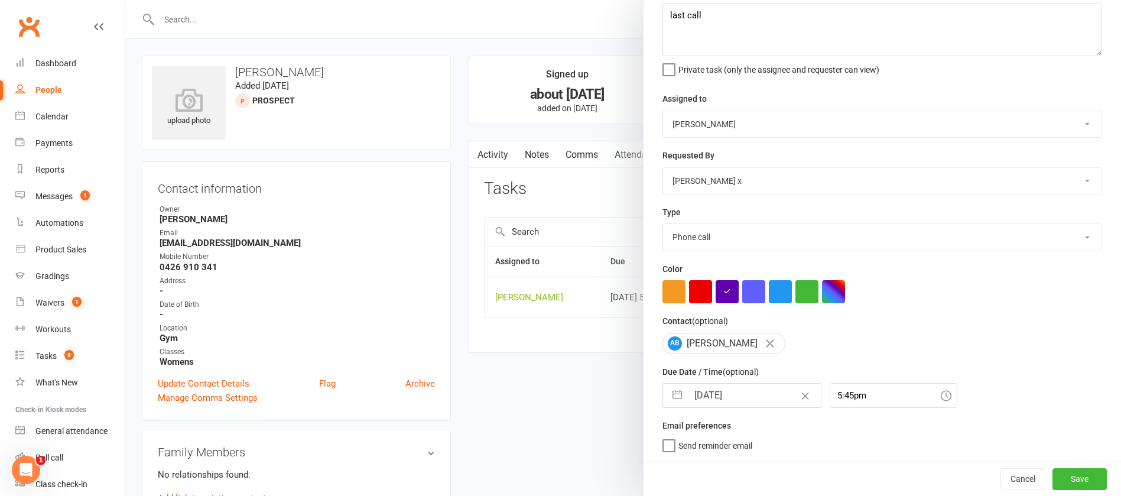
click at [544, 388] on div at bounding box center [623, 248] width 996 height 496
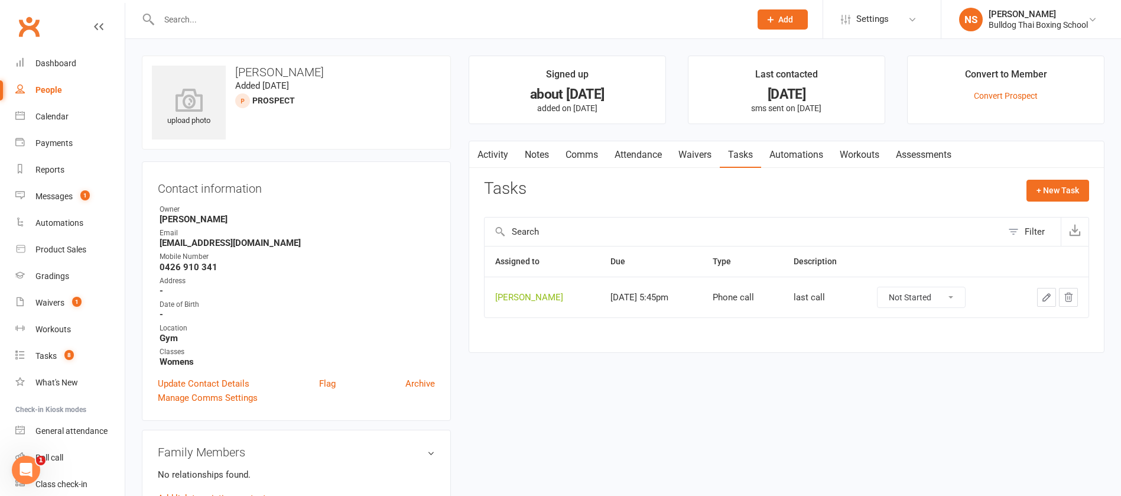
click at [939, 304] on select "Not Started In Progress Waiting Complete" at bounding box center [921, 297] width 87 height 20
click at [878, 287] on select "Not Started In Progress Waiting Complete" at bounding box center [921, 297] width 87 height 20
select select "unstarted"
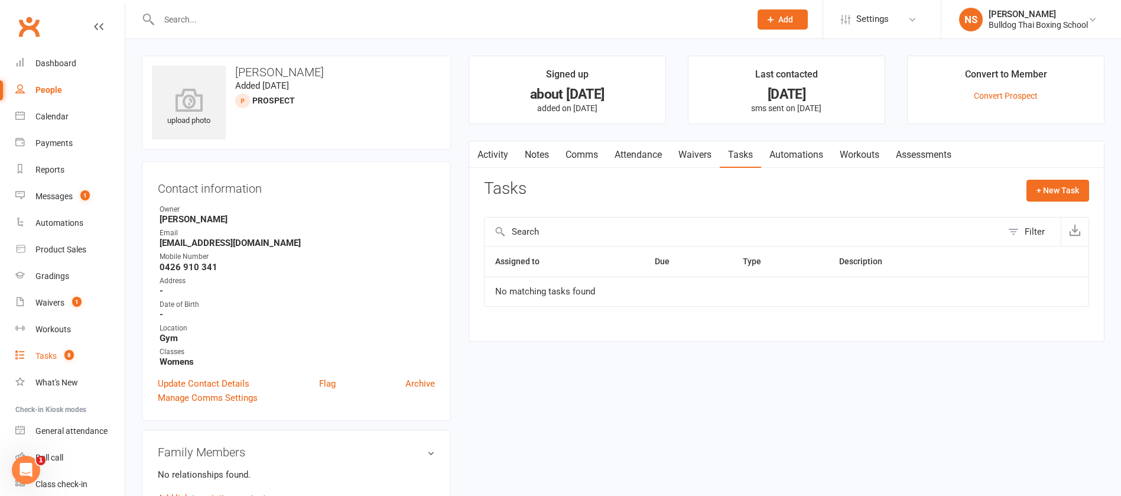
click at [53, 350] on link "Tasks 8" at bounding box center [69, 356] width 109 height 27
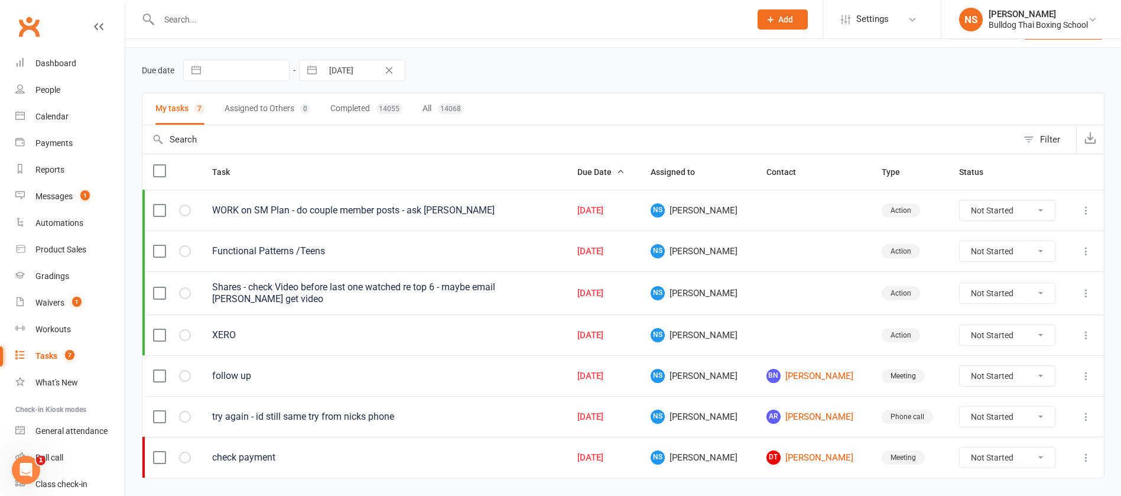
scroll to position [64, 0]
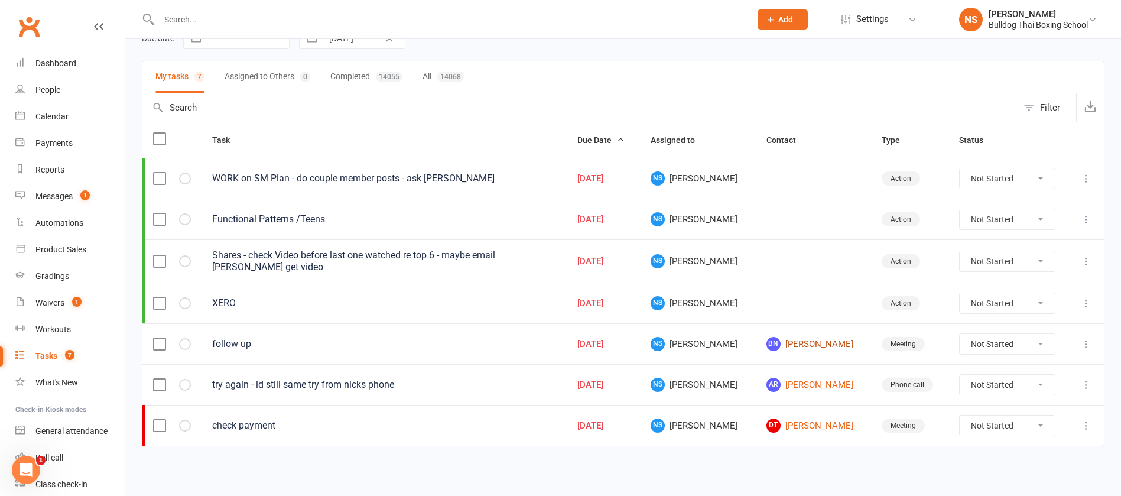
click at [793, 342] on link "BN [PERSON_NAME]" at bounding box center [814, 344] width 94 height 14
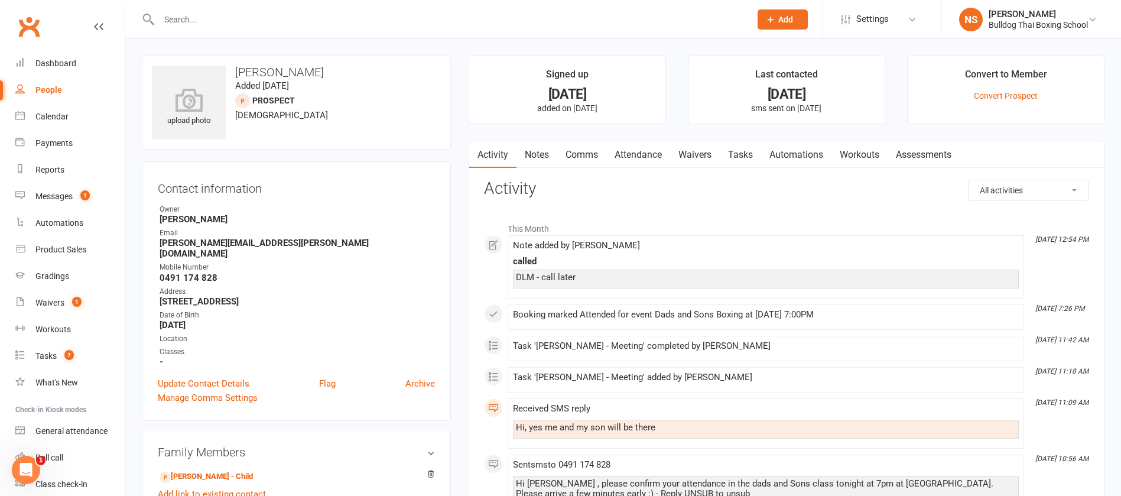
click at [530, 154] on link "Notes" at bounding box center [537, 154] width 41 height 27
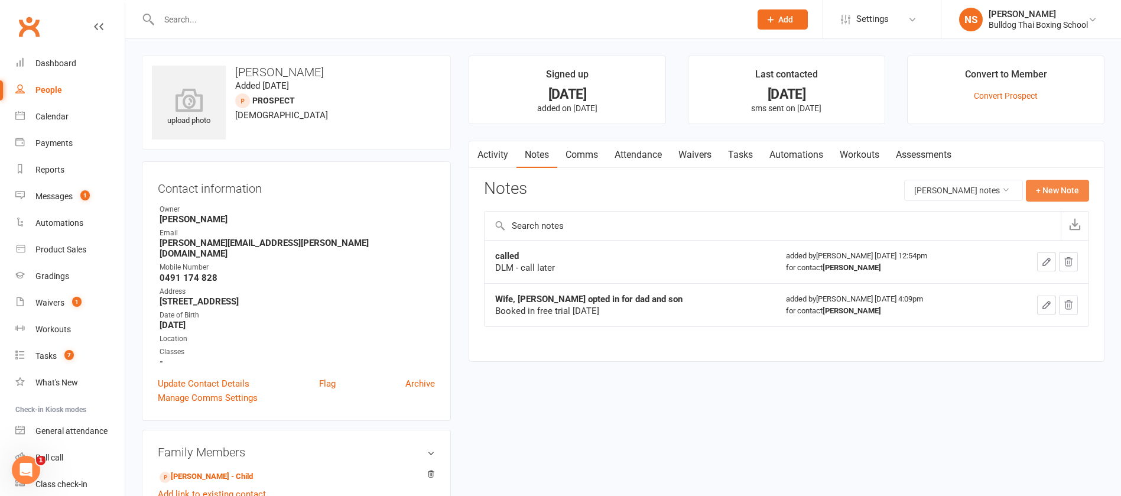
click at [1054, 184] on button "+ New Note" at bounding box center [1057, 190] width 63 height 21
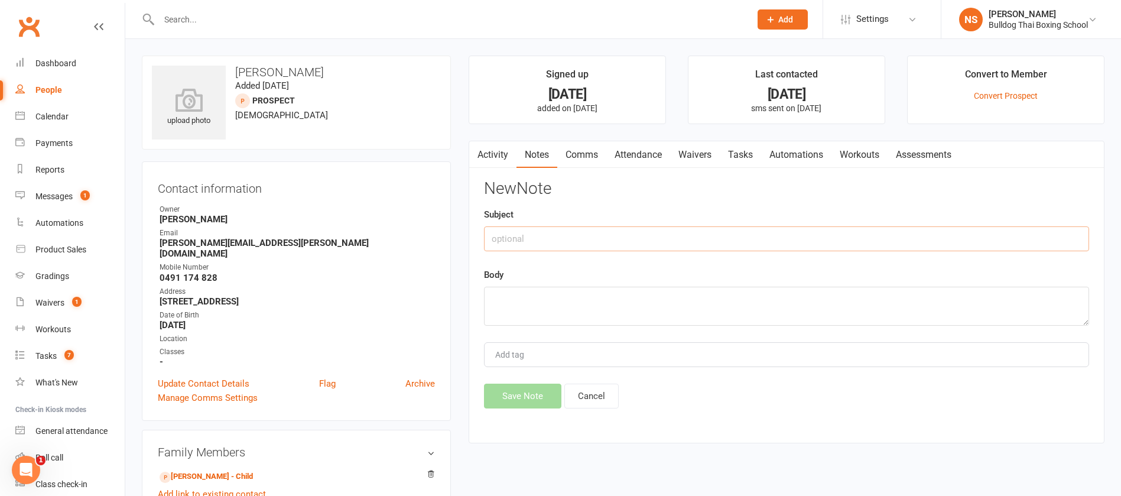
click at [597, 240] on input "text" at bounding box center [786, 238] width 605 height 25
type input "called LVM"
drag, startPoint x: 532, startPoint y: 306, endPoint x: 538, endPoint y: 302, distance: 7.2
click at [538, 301] on textarea at bounding box center [786, 306] width 605 height 39
type textarea "how did dad and son class go"
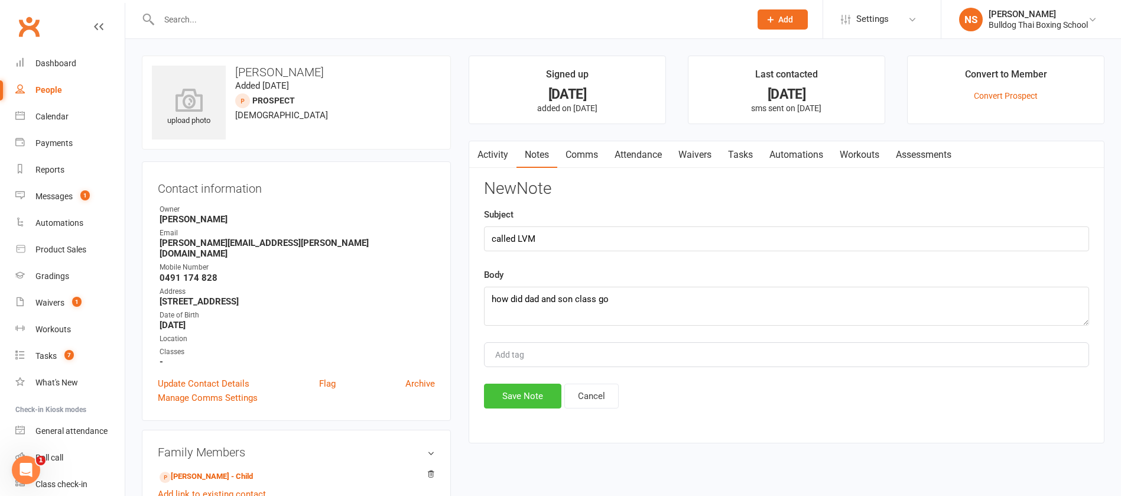
click at [521, 387] on button "Save Note" at bounding box center [522, 396] width 77 height 25
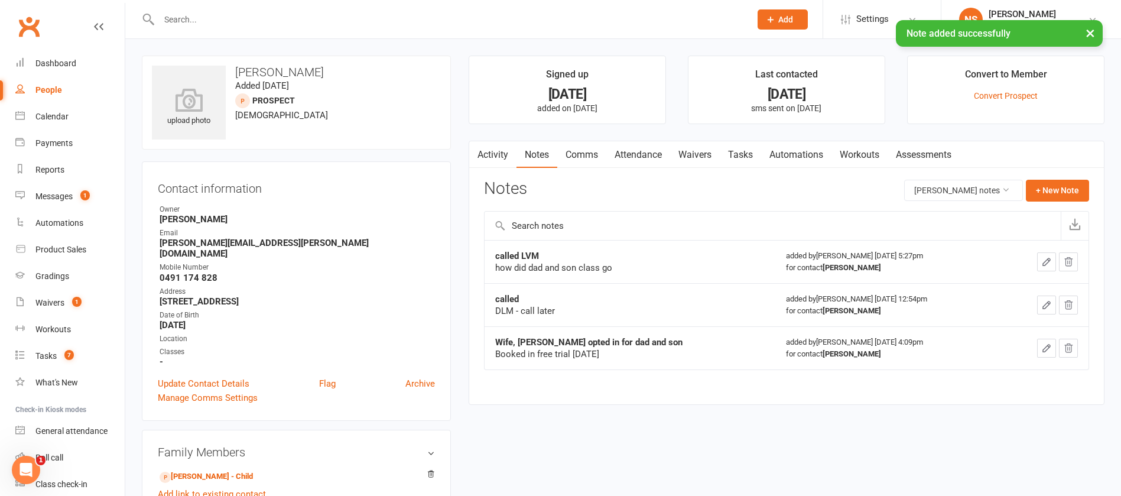
click at [739, 151] on link "Tasks" at bounding box center [740, 154] width 41 height 27
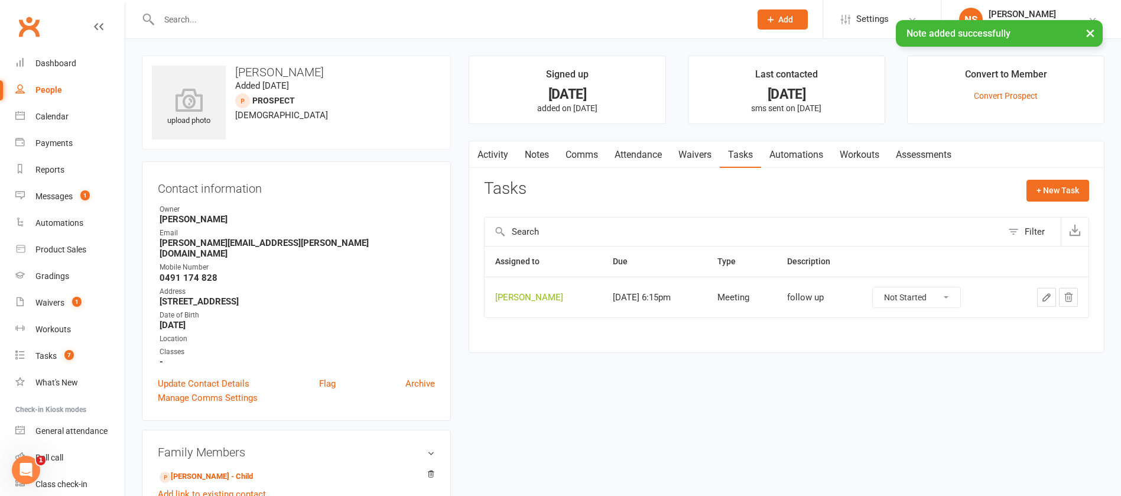
click at [1047, 295] on icon "button" at bounding box center [1046, 297] width 11 height 11
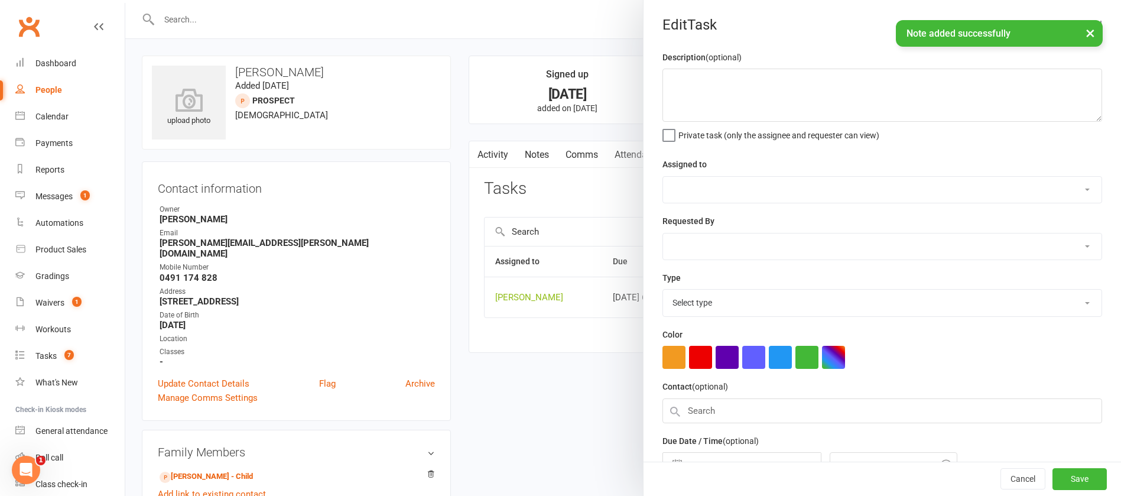
type textarea "follow up"
select select "12940"
type input "[DATE]"
type input "6:15pm"
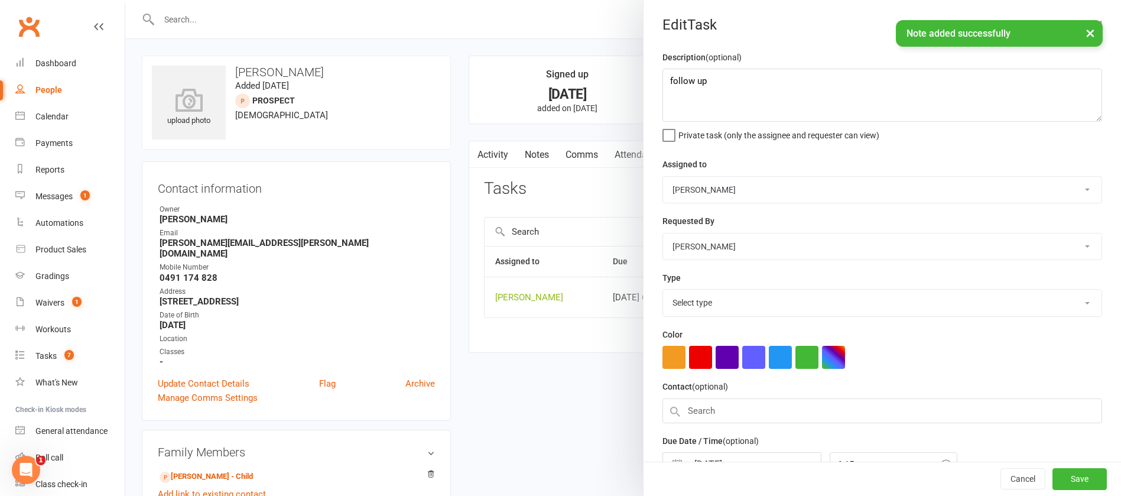
select select "12049"
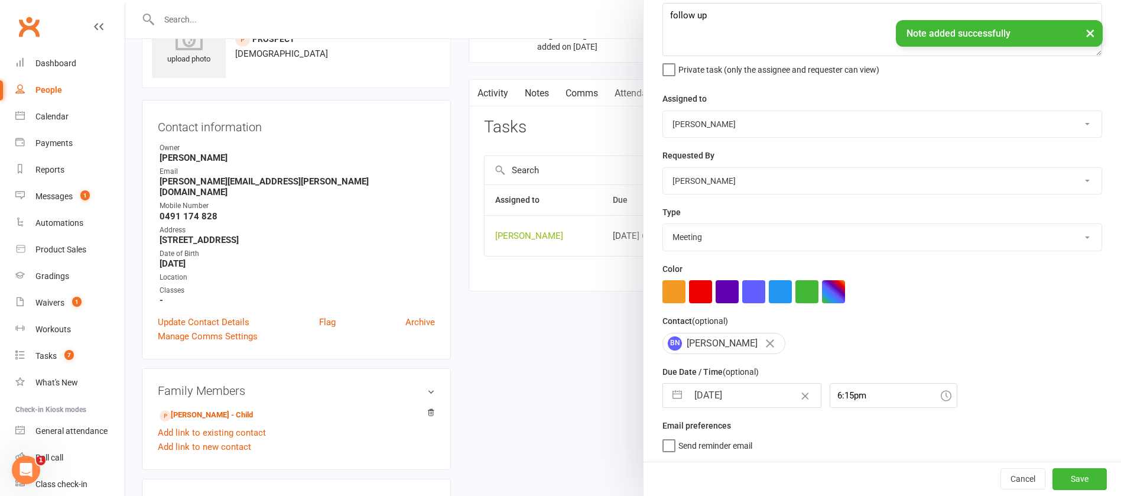
scroll to position [89, 0]
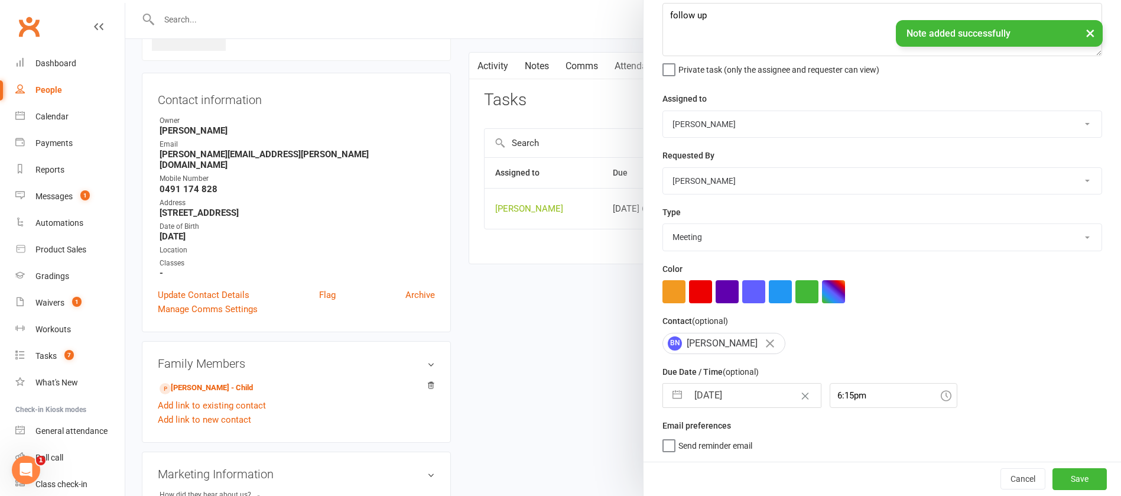
select select "7"
select select "2025"
select select "8"
select select "2025"
select select "9"
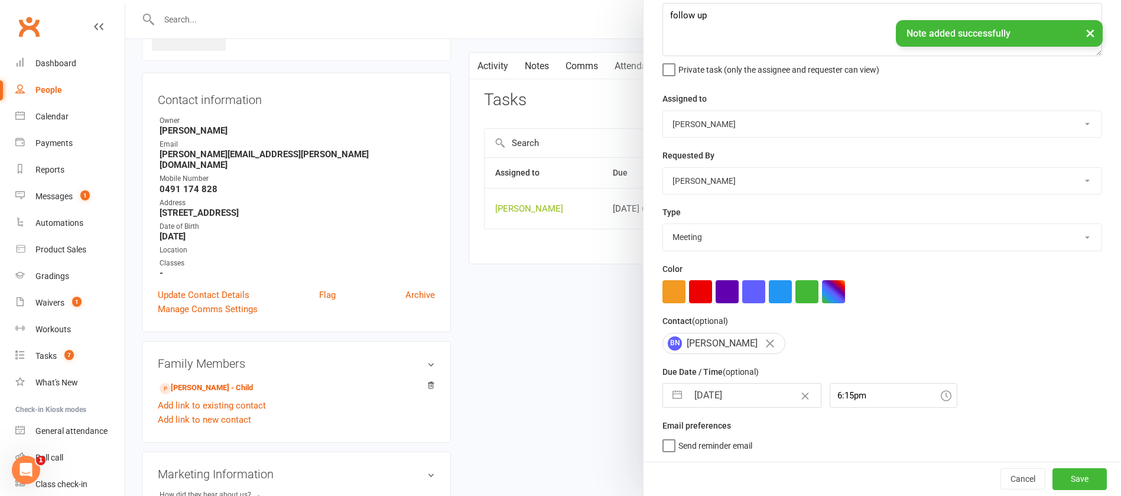
select select "2025"
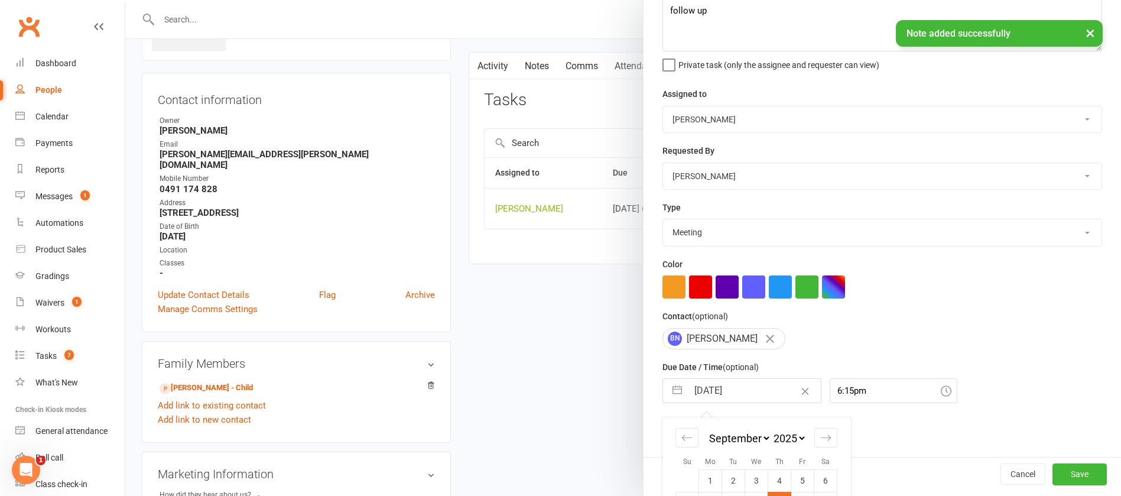
click at [736, 392] on input "[DATE]" at bounding box center [754, 391] width 133 height 24
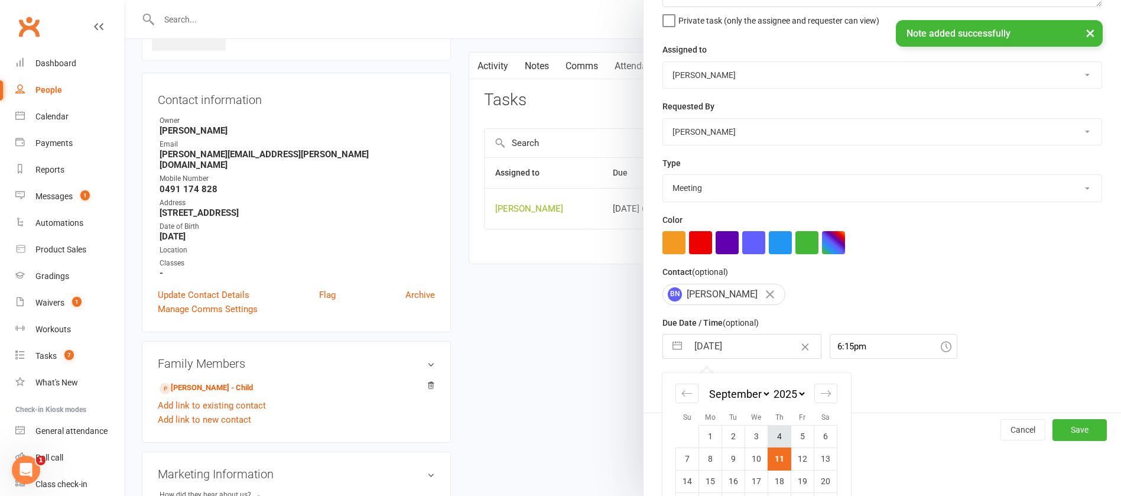
scroll to position [174, 0]
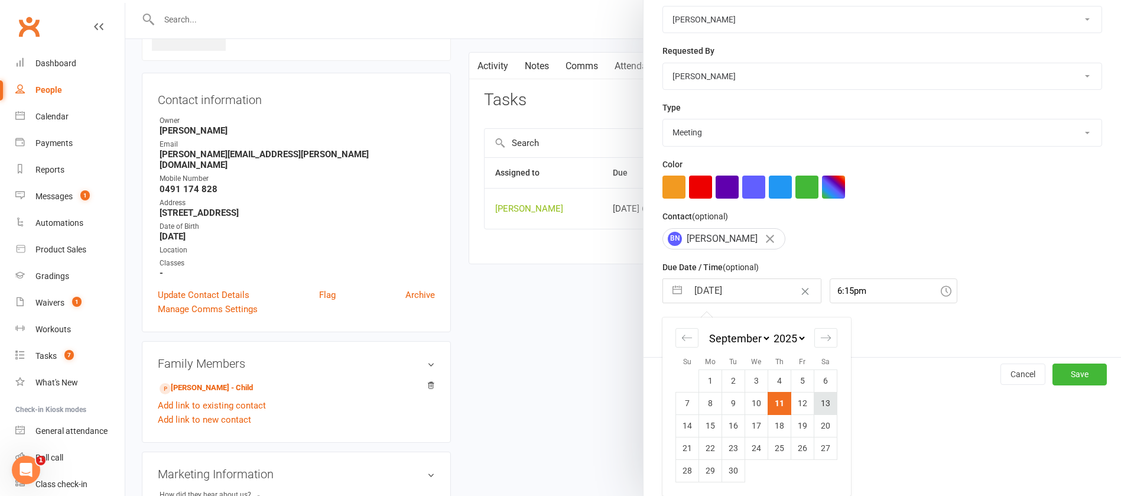
click at [824, 407] on td "13" at bounding box center [825, 403] width 23 height 22
type input "[DATE]"
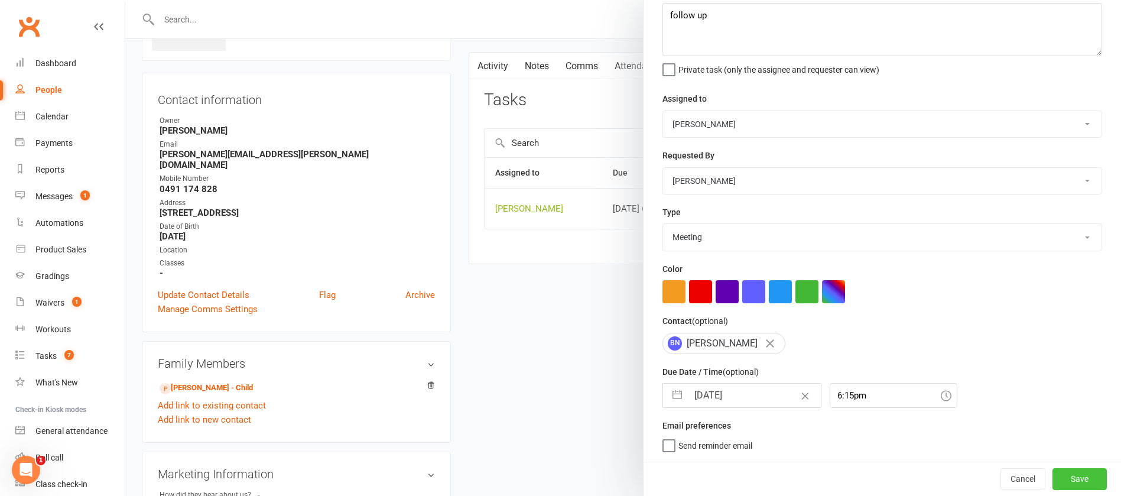
click at [1053, 480] on button "Save" at bounding box center [1080, 478] width 54 height 21
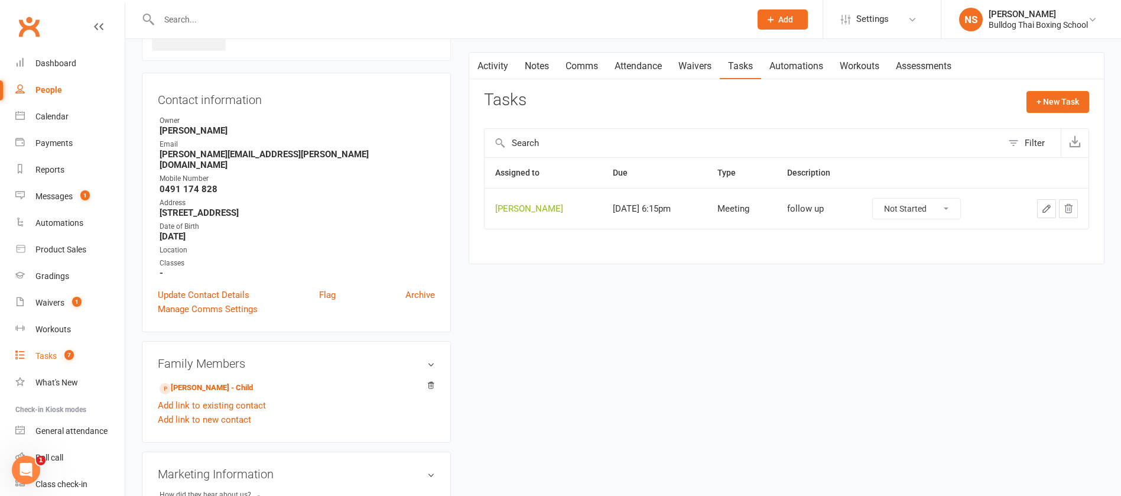
click at [53, 352] on div "Tasks" at bounding box center [45, 355] width 21 height 9
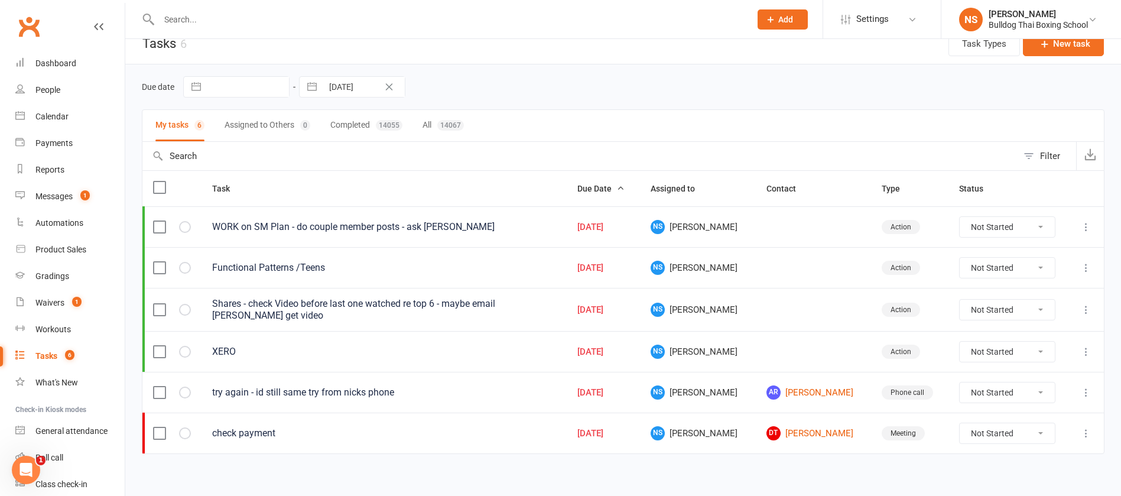
scroll to position [24, 0]
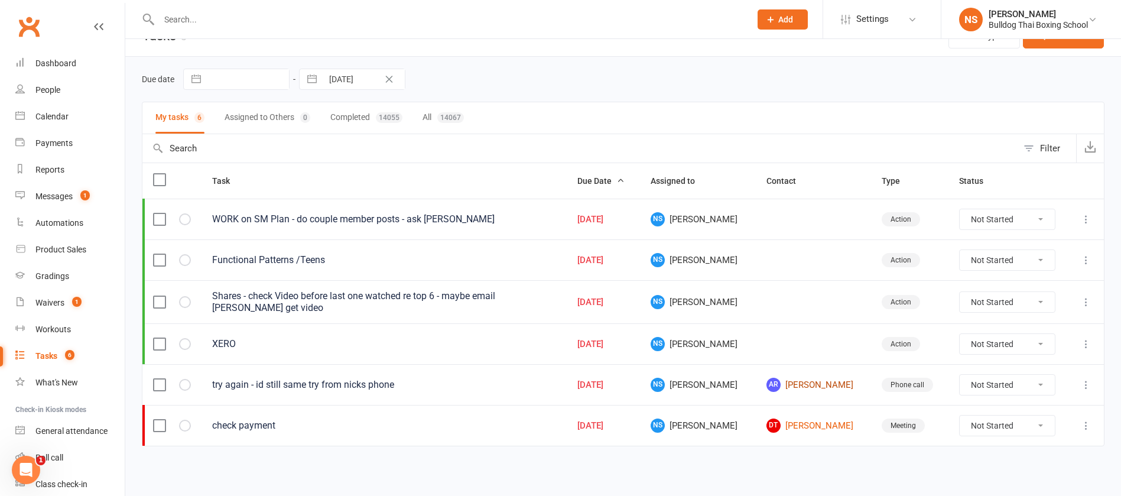
click at [819, 384] on link "AR [PERSON_NAME]" at bounding box center [814, 385] width 94 height 14
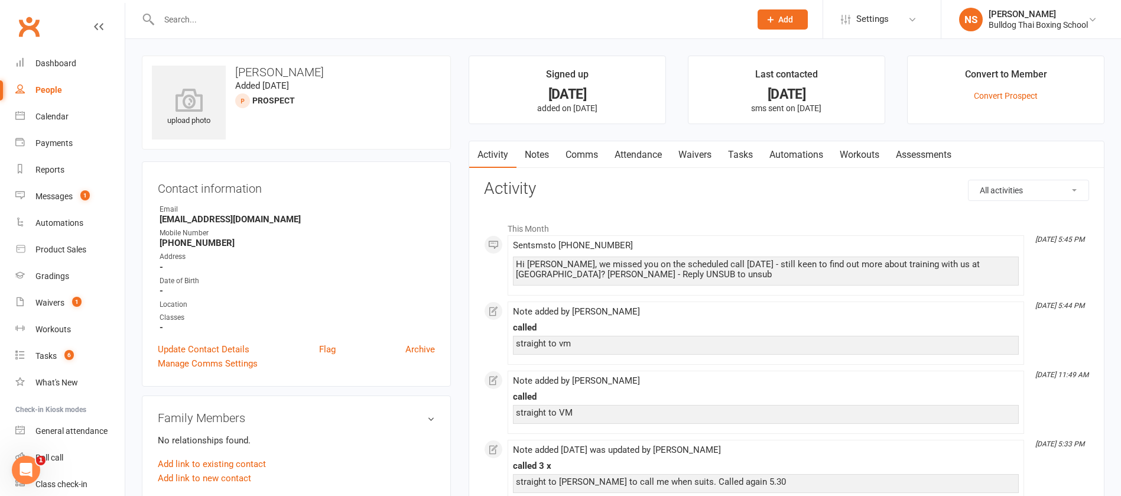
click at [537, 157] on link "Notes" at bounding box center [537, 154] width 41 height 27
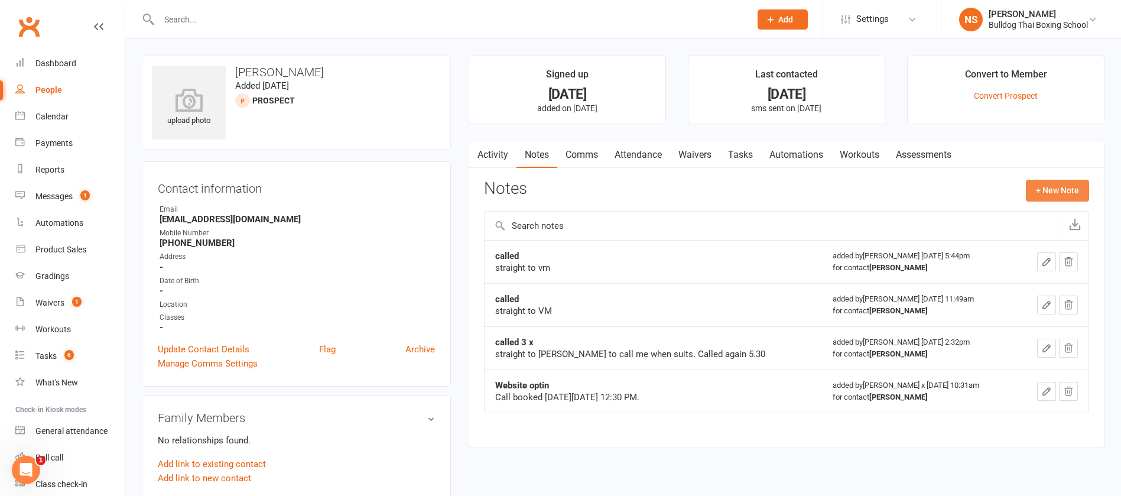
click at [1043, 187] on button "+ New Note" at bounding box center [1057, 190] width 63 height 21
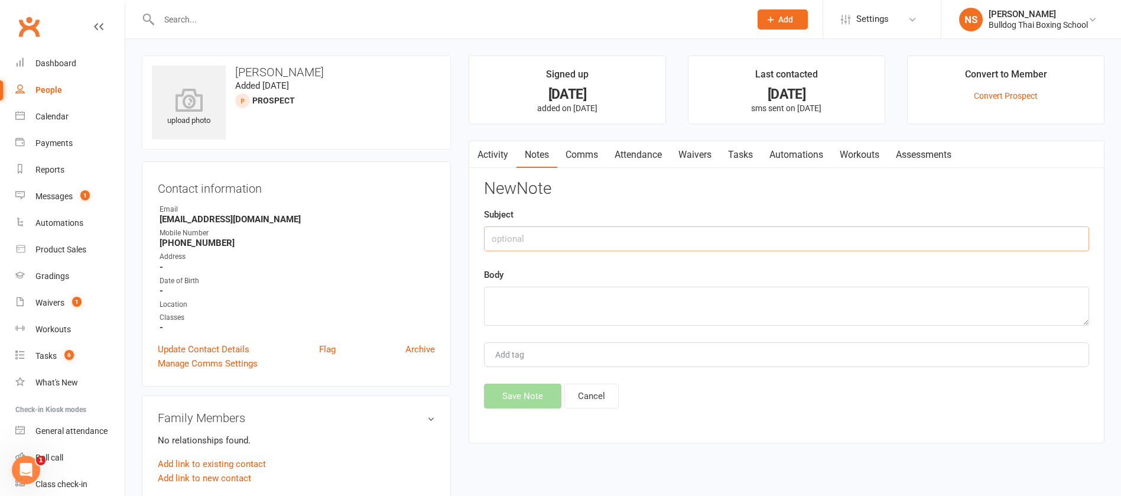
drag, startPoint x: 517, startPoint y: 245, endPoint x: 590, endPoint y: 204, distance: 83.9
click at [516, 237] on input "text" at bounding box center [786, 238] width 605 height 25
type input "called"
drag, startPoint x: 505, startPoint y: 297, endPoint x: 537, endPoint y: 279, distance: 36.5
click at [506, 297] on textarea at bounding box center [786, 306] width 605 height 39
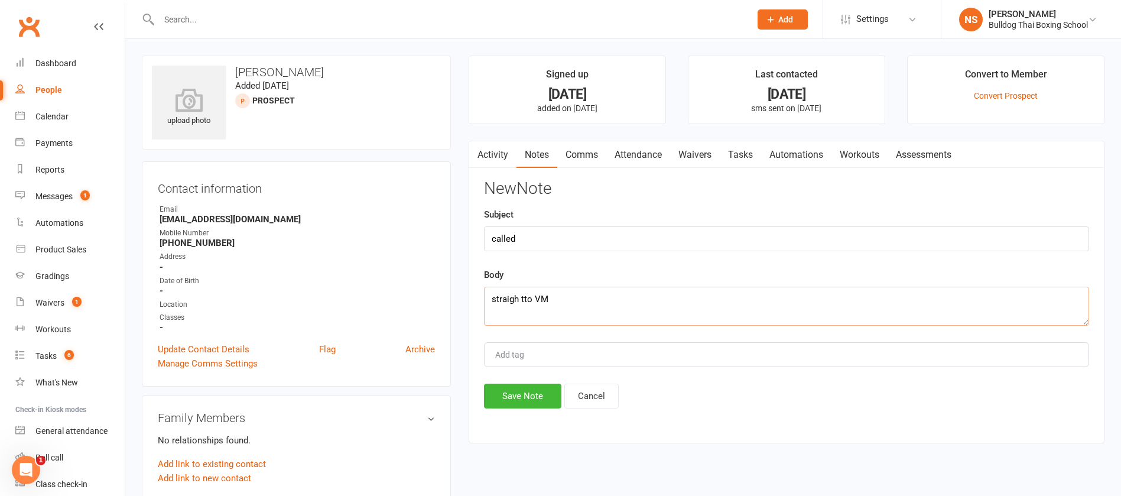
click at [527, 295] on textarea "straigh tto VM" at bounding box center [786, 306] width 605 height 39
type textarea "straight to VM"
click at [511, 395] on button "Save Note" at bounding box center [522, 396] width 77 height 25
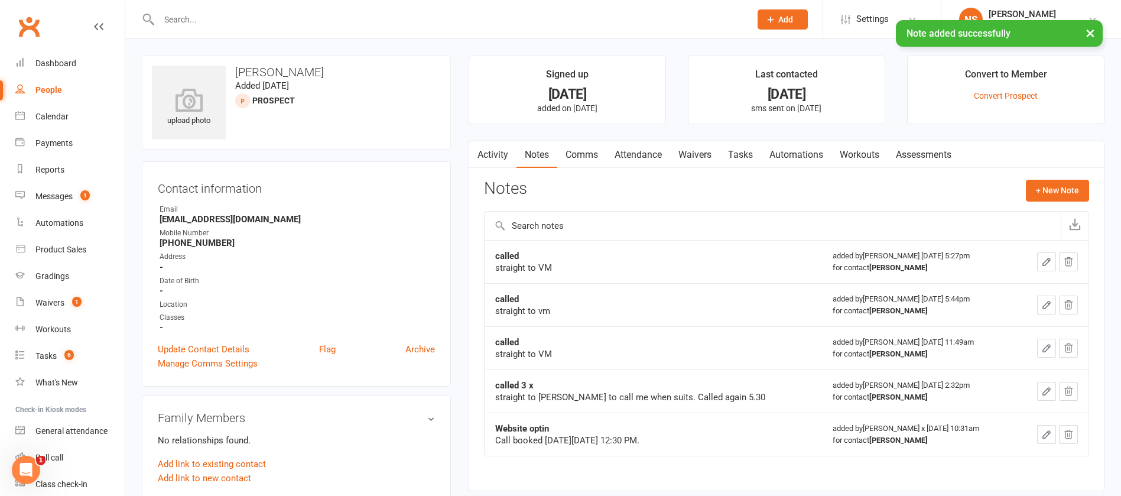
drag, startPoint x: 739, startPoint y: 155, endPoint x: 748, endPoint y: 154, distance: 8.9
click at [740, 154] on link "Tasks" at bounding box center [740, 154] width 41 height 27
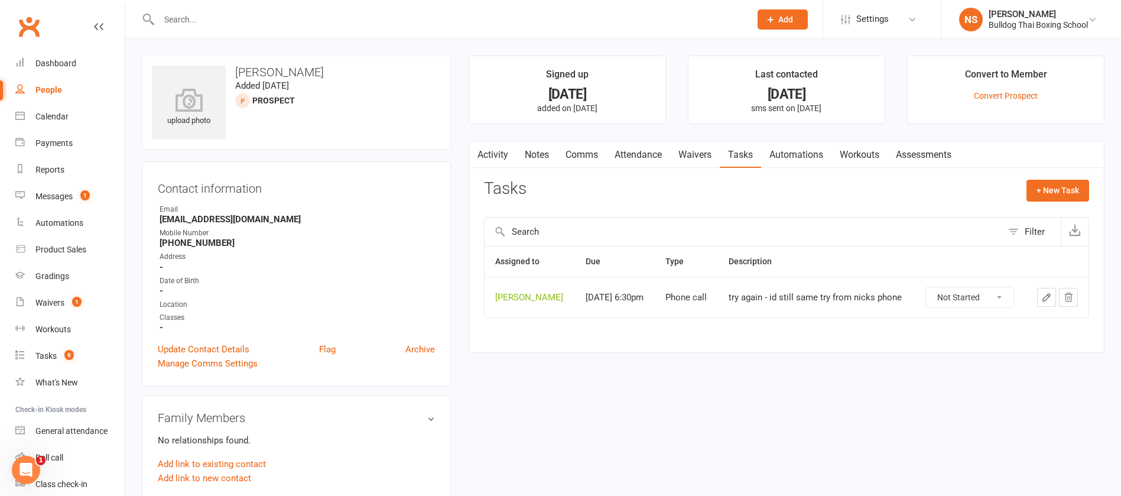
click at [1048, 293] on icon "button" at bounding box center [1046, 297] width 11 height 11
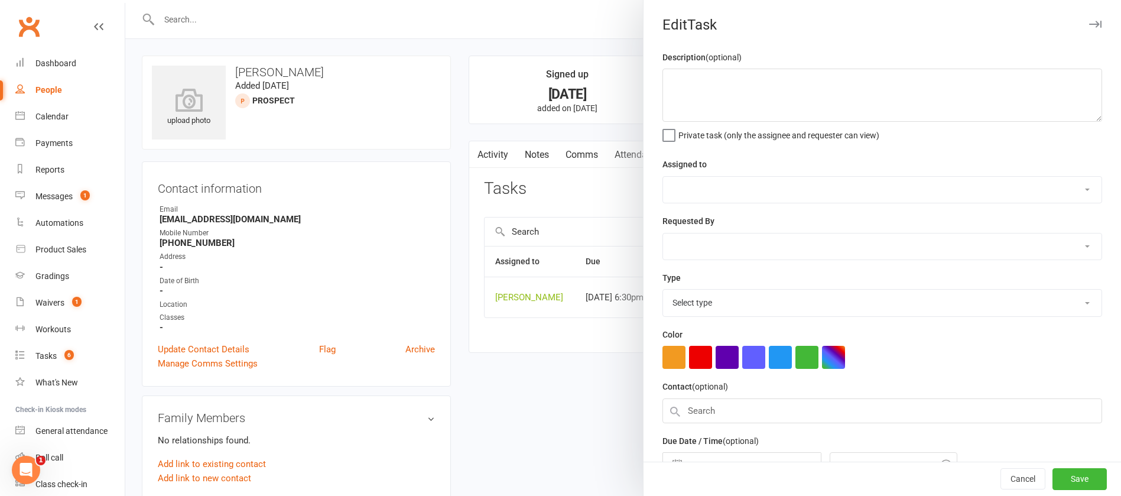
type textarea "try again - id still same try from nicks phone"
select select "12940"
select select "45795"
type input "[DATE]"
type input "6:30pm"
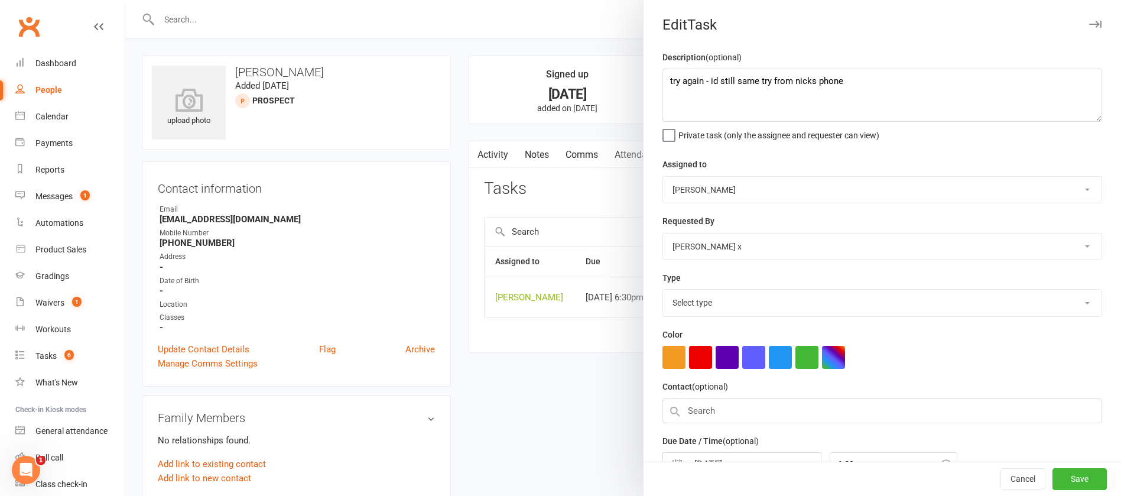
select select "12048"
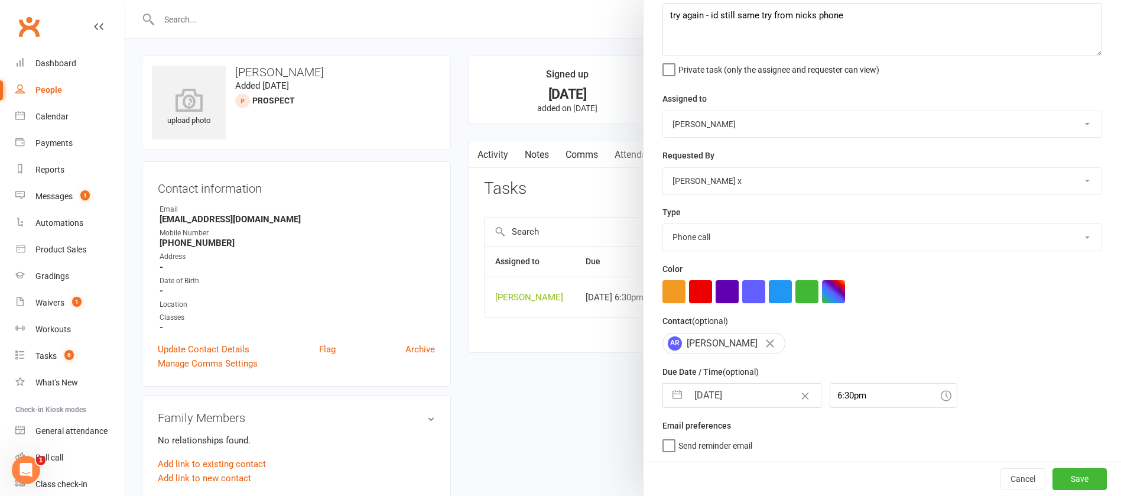
click at [744, 398] on input "[DATE]" at bounding box center [754, 396] width 133 height 24
select select "7"
select select "2025"
select select "8"
select select "2025"
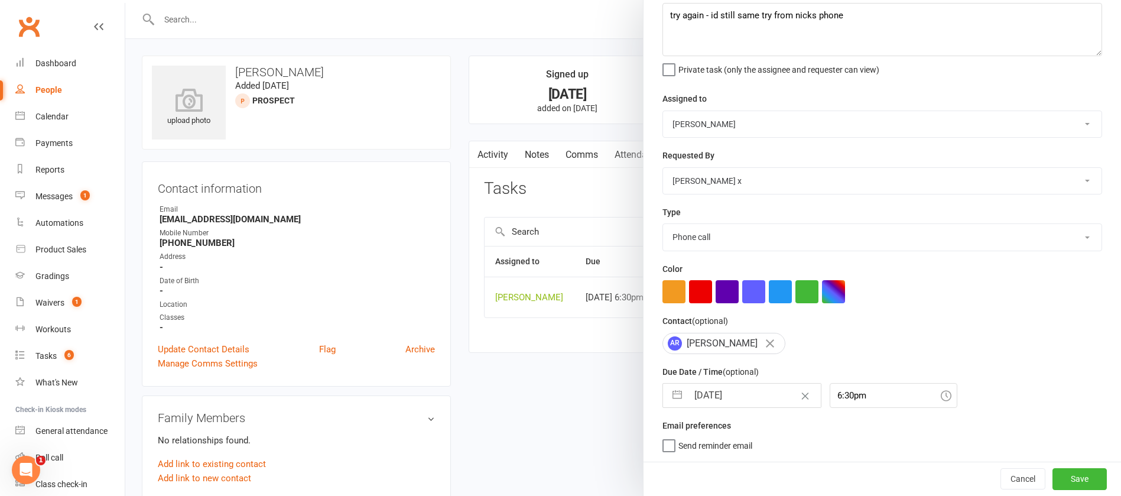
select select "9"
select select "2025"
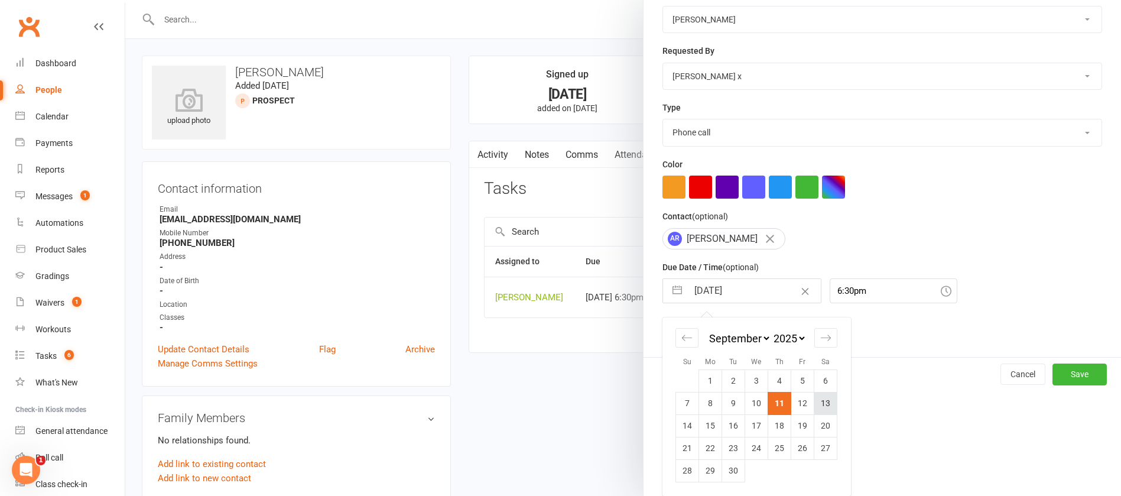
click at [823, 403] on td "13" at bounding box center [825, 403] width 23 height 22
type input "[DATE]"
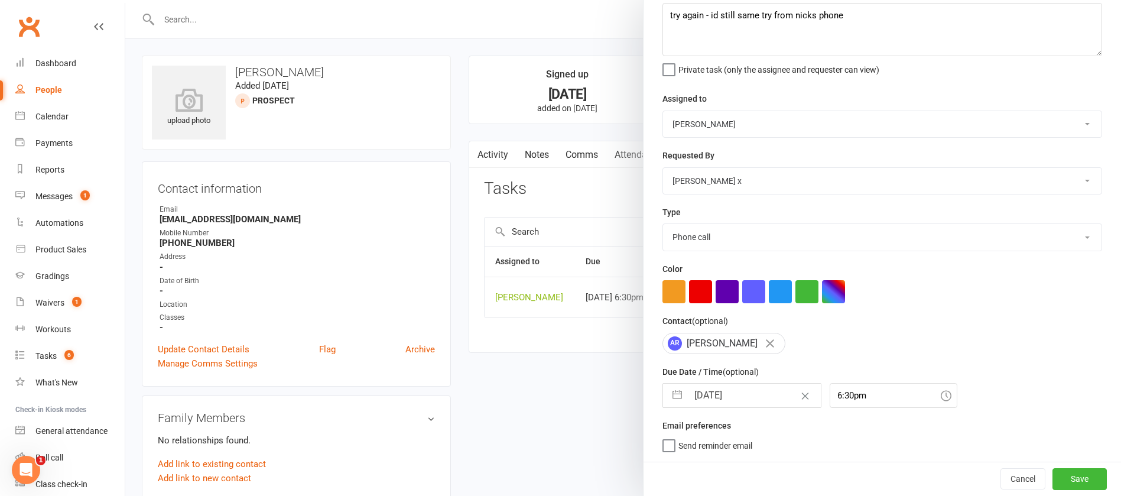
scroll to position [70, 0]
click at [1055, 473] on button "Save" at bounding box center [1080, 478] width 54 height 21
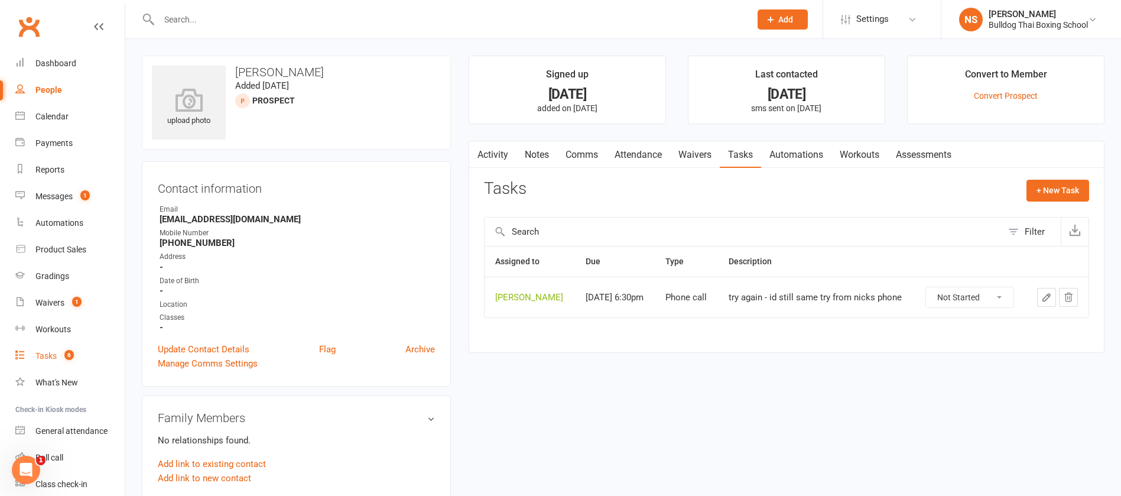
click at [50, 355] on div "Tasks" at bounding box center [45, 355] width 21 height 9
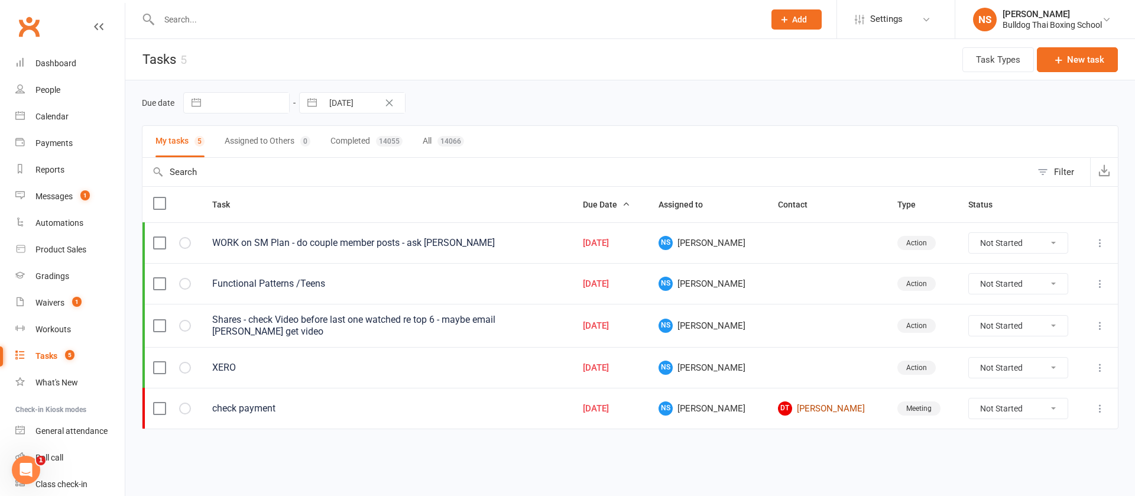
click at [814, 410] on link "DT [PERSON_NAME]" at bounding box center [827, 408] width 98 height 14
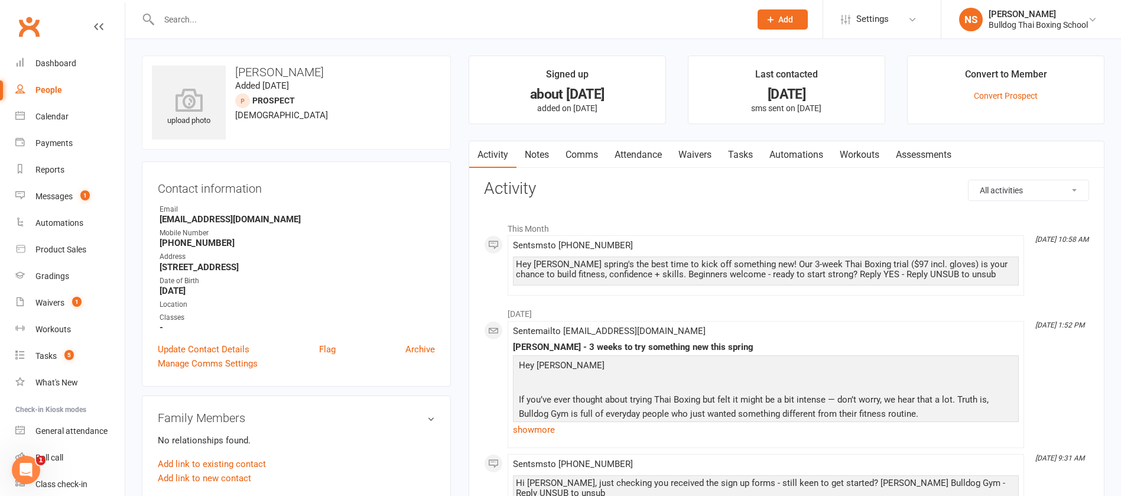
click at [539, 159] on link "Notes" at bounding box center [537, 154] width 41 height 27
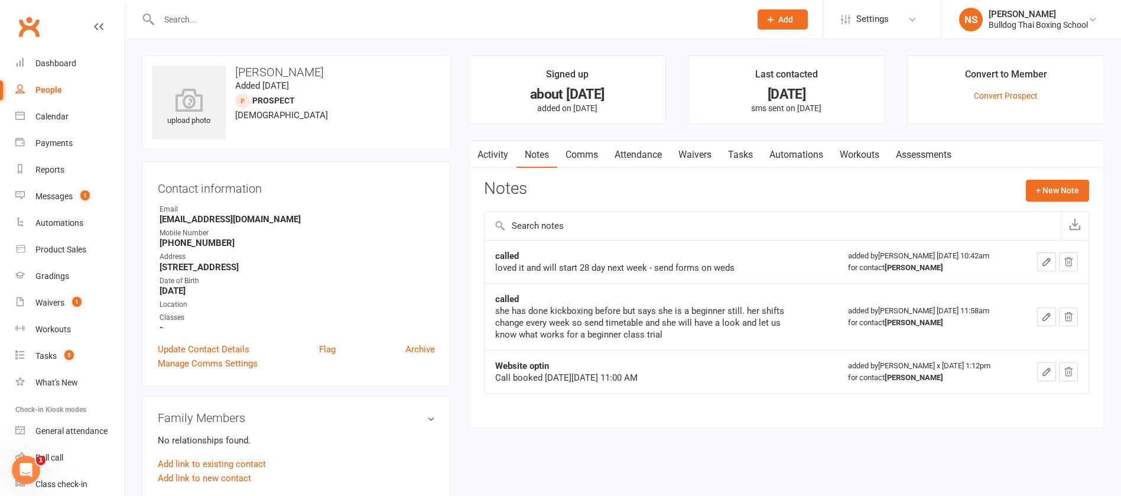
click at [497, 150] on link "Activity" at bounding box center [492, 154] width 47 height 27
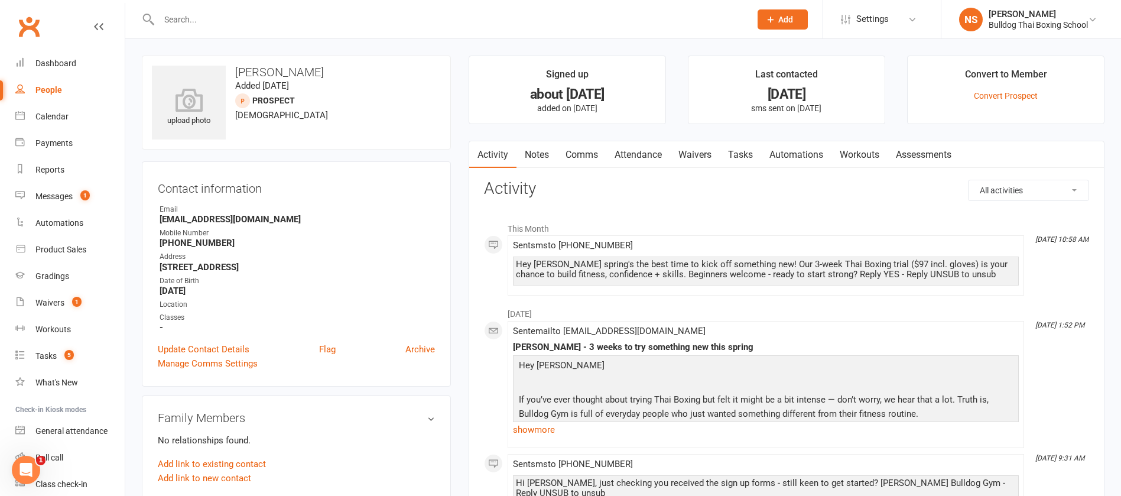
click at [540, 154] on link "Notes" at bounding box center [537, 154] width 41 height 27
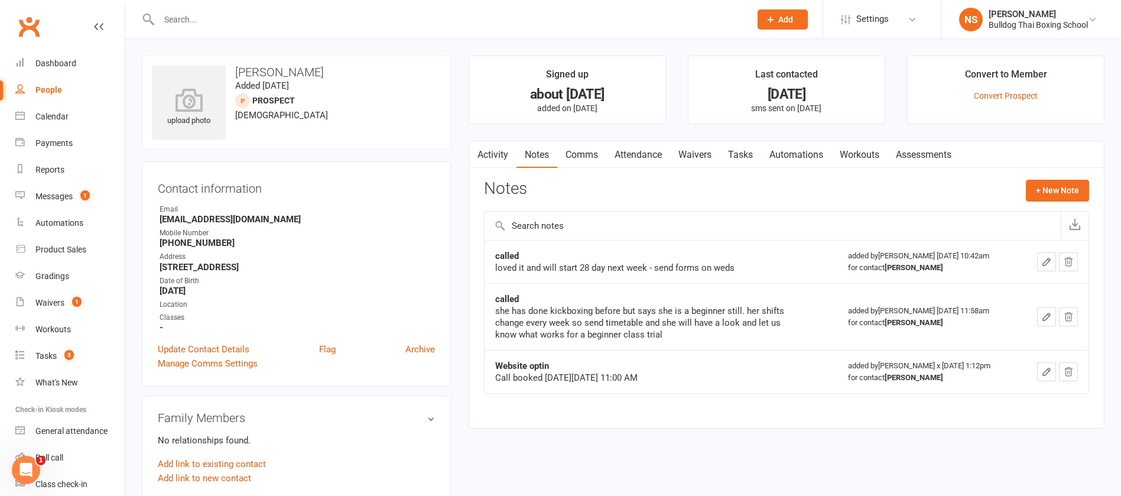
click at [496, 150] on link "Activity" at bounding box center [492, 154] width 47 height 27
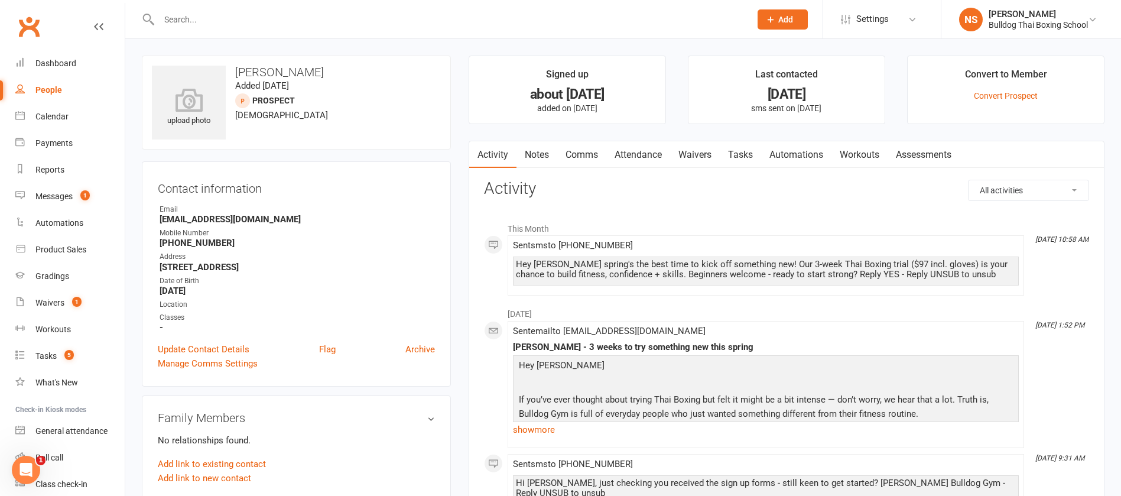
click at [620, 150] on link "Attendance" at bounding box center [638, 154] width 64 height 27
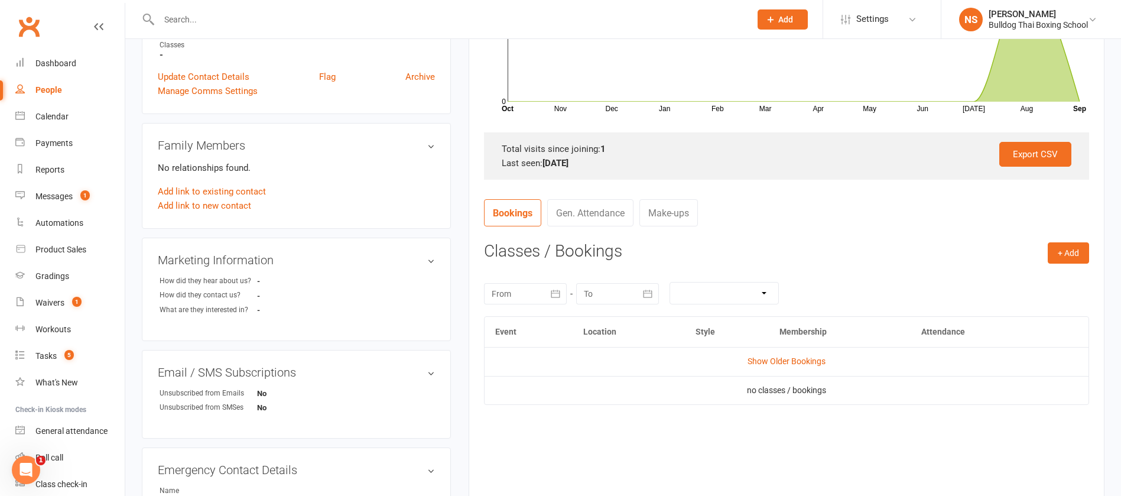
scroll to position [355, 0]
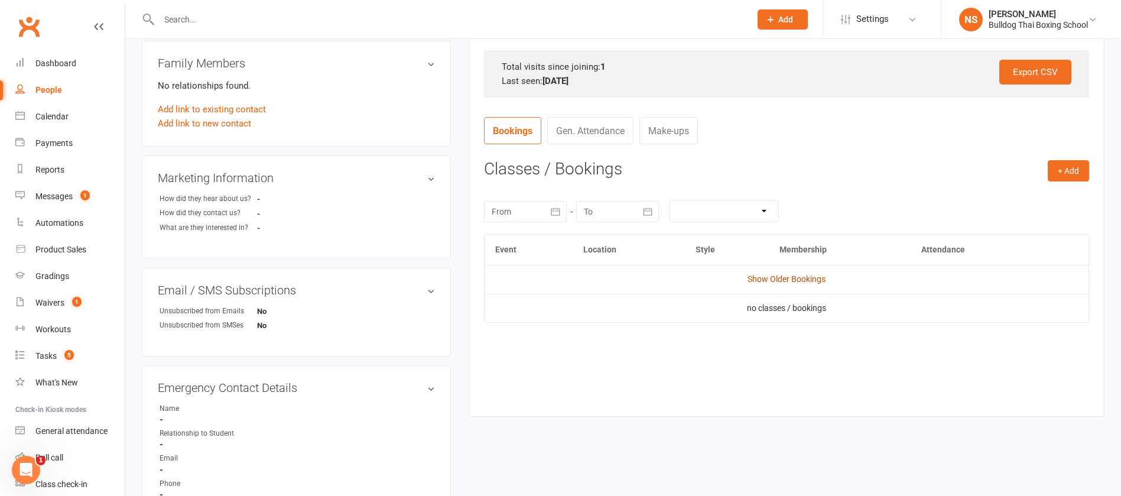
click at [764, 274] on link "Show Older Bookings" at bounding box center [787, 278] width 78 height 9
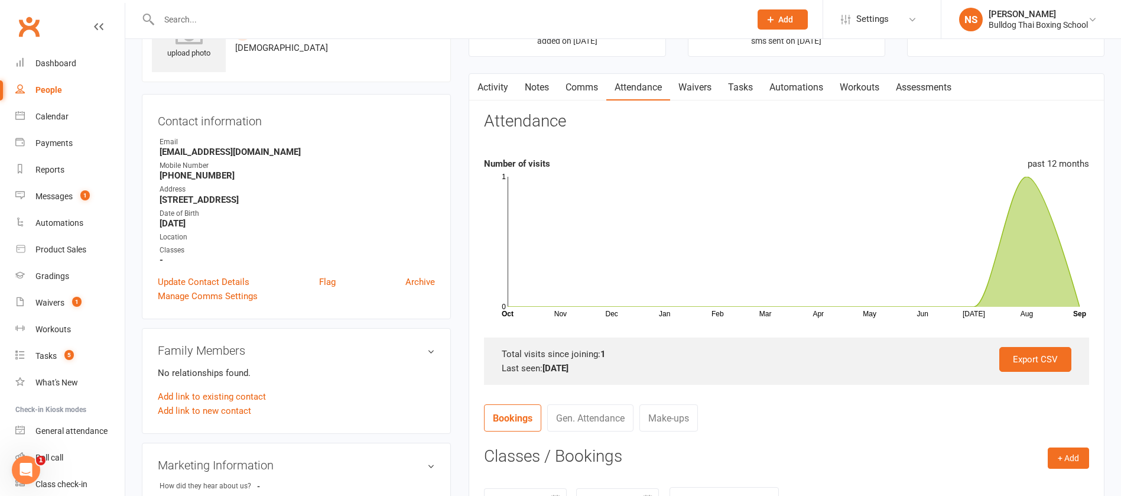
scroll to position [0, 0]
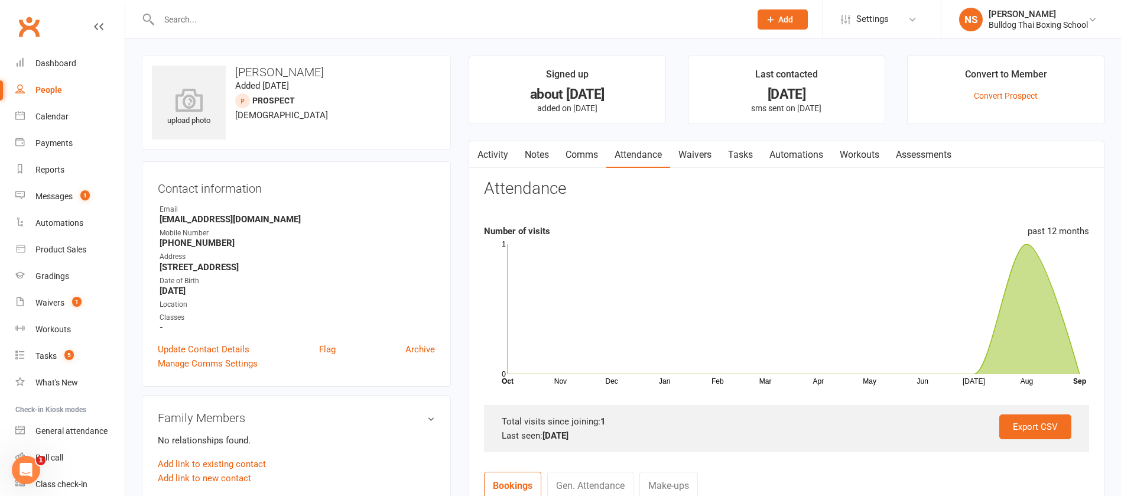
click at [487, 154] on link "Activity" at bounding box center [492, 154] width 47 height 27
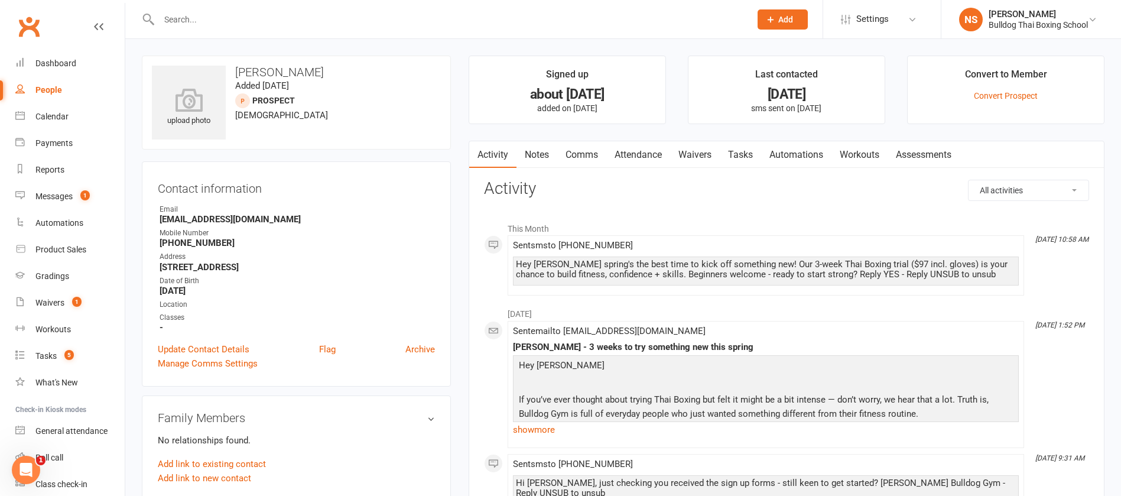
click at [543, 154] on link "Notes" at bounding box center [537, 154] width 41 height 27
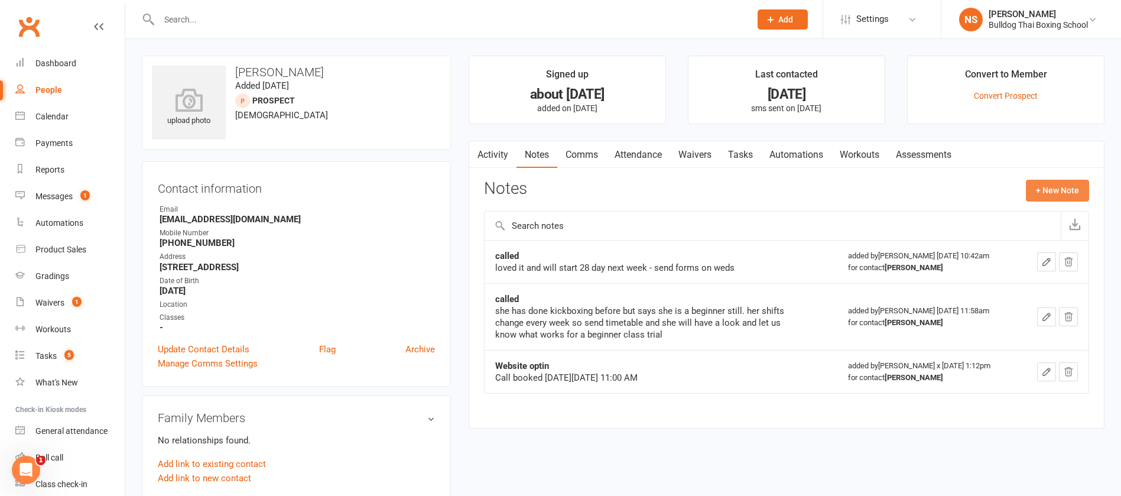
click at [1071, 187] on button "+ New Note" at bounding box center [1057, 190] width 63 height 21
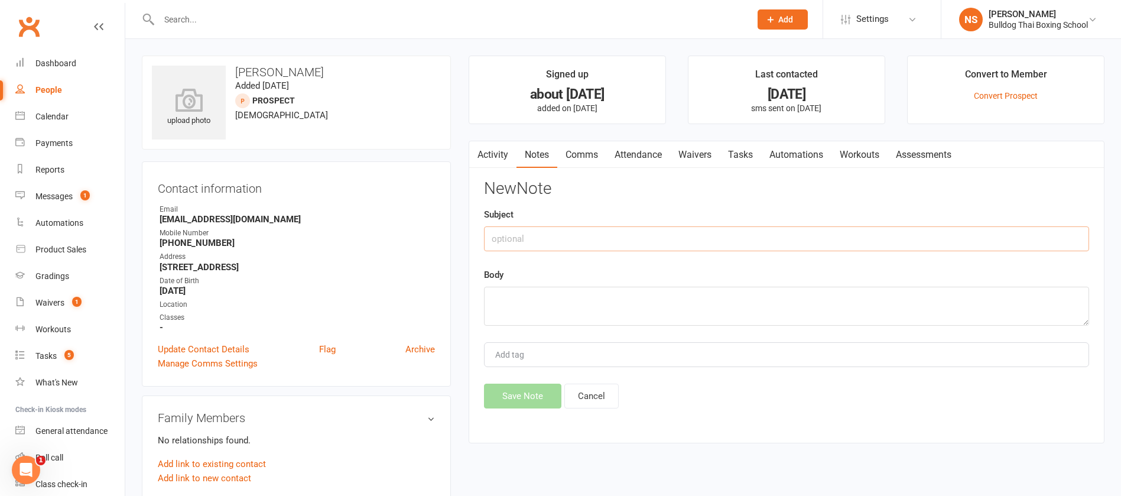
click at [563, 239] on input "text" at bounding box center [786, 238] width 605 height 25
type input "called"
click at [527, 299] on textarea at bounding box center [786, 306] width 605 height 39
type textarea "DLM"
click at [524, 392] on button "Save Note" at bounding box center [522, 396] width 77 height 25
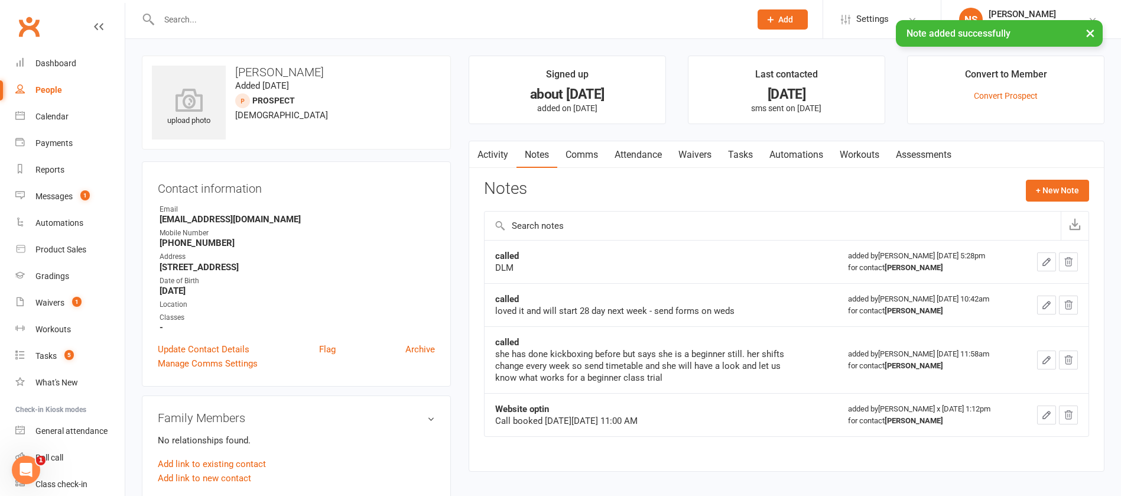
click at [506, 147] on link "Activity" at bounding box center [492, 154] width 47 height 27
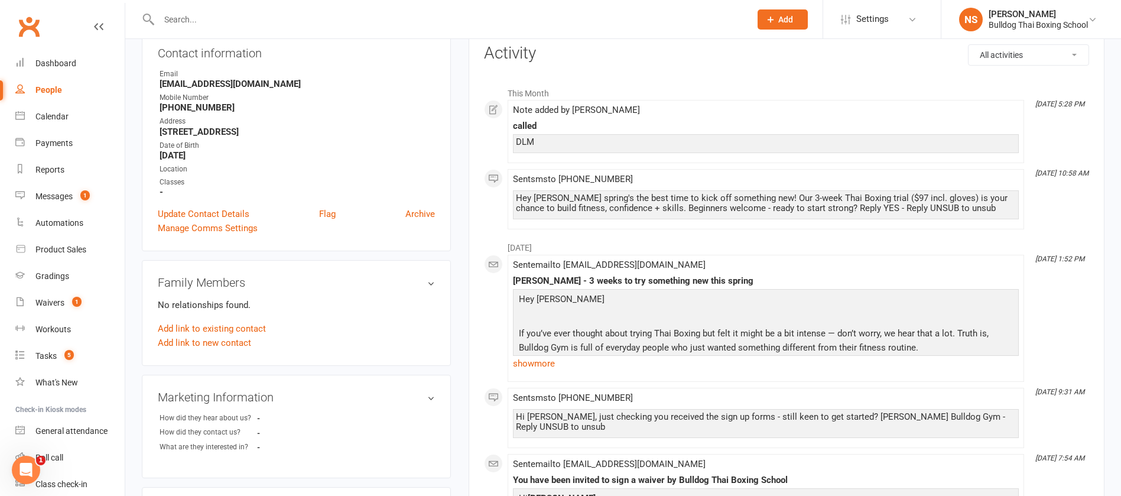
scroll to position [89, 0]
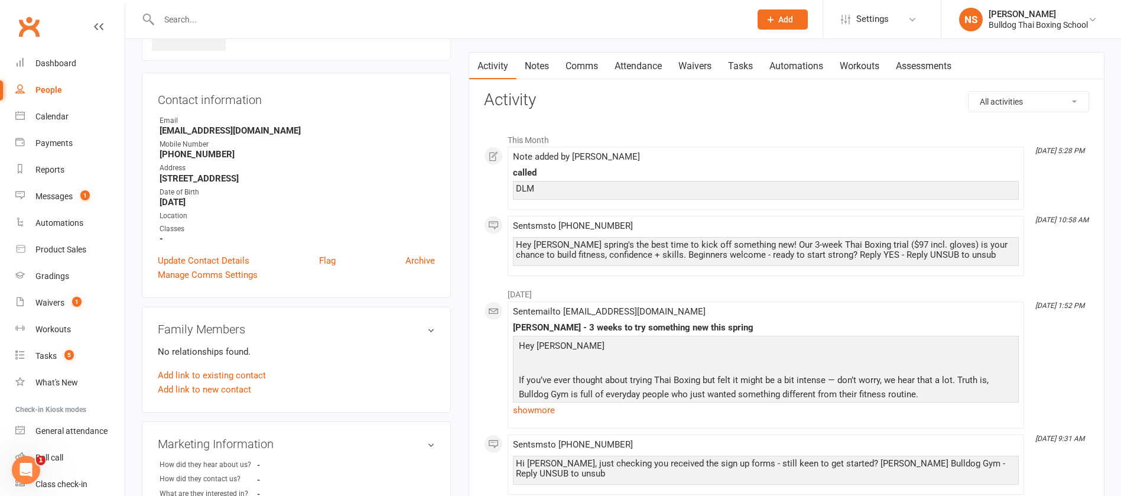
click at [743, 69] on link "Tasks" at bounding box center [740, 66] width 41 height 27
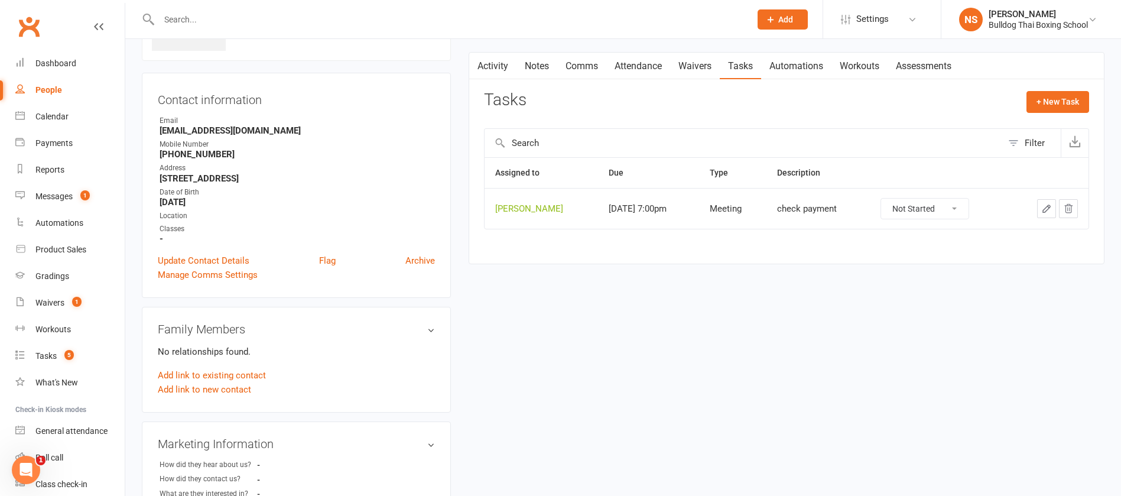
click at [1050, 206] on icon "button" at bounding box center [1046, 208] width 11 height 11
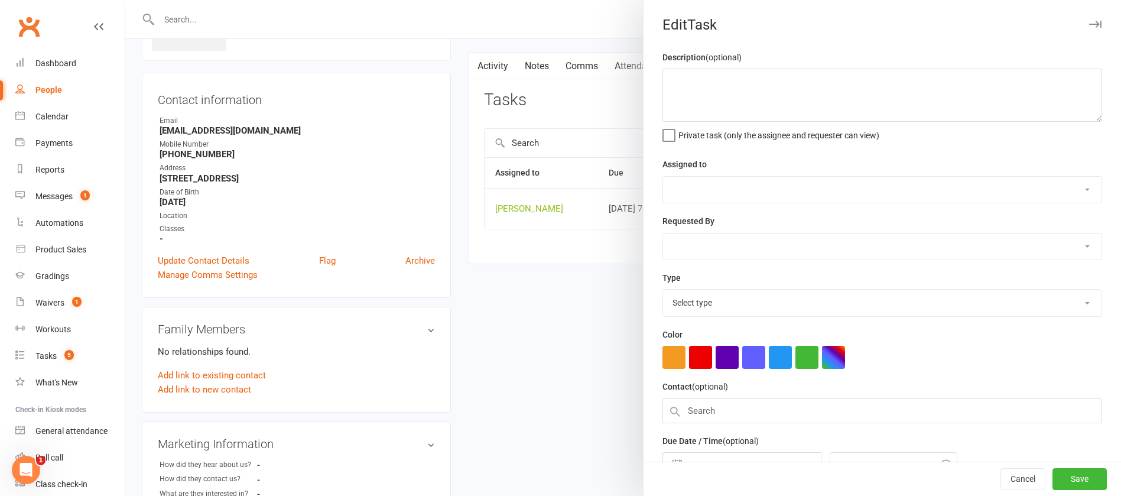
type textarea "check payment"
select select "12940"
select select "45795"
type input "[DATE]"
type input "7:00pm"
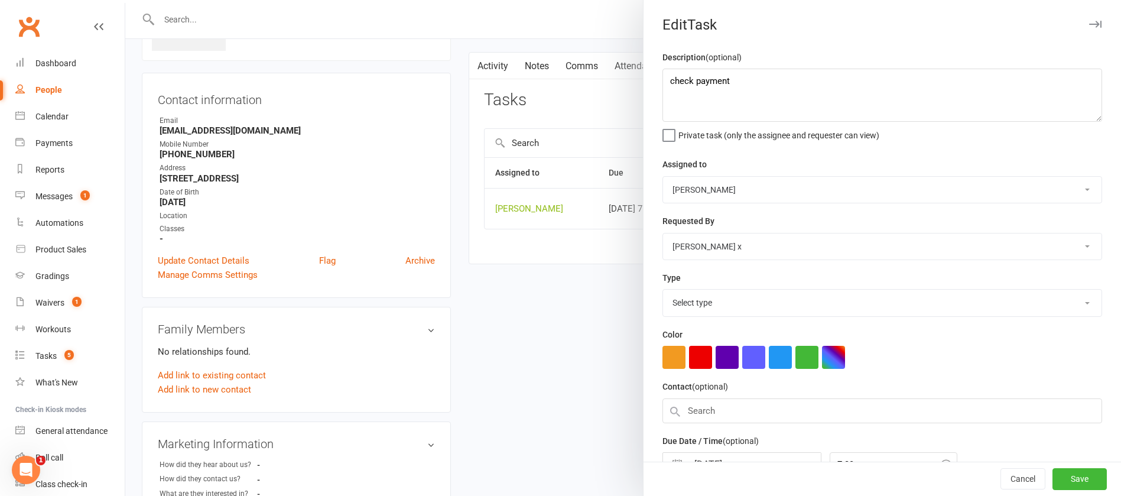
select select "12049"
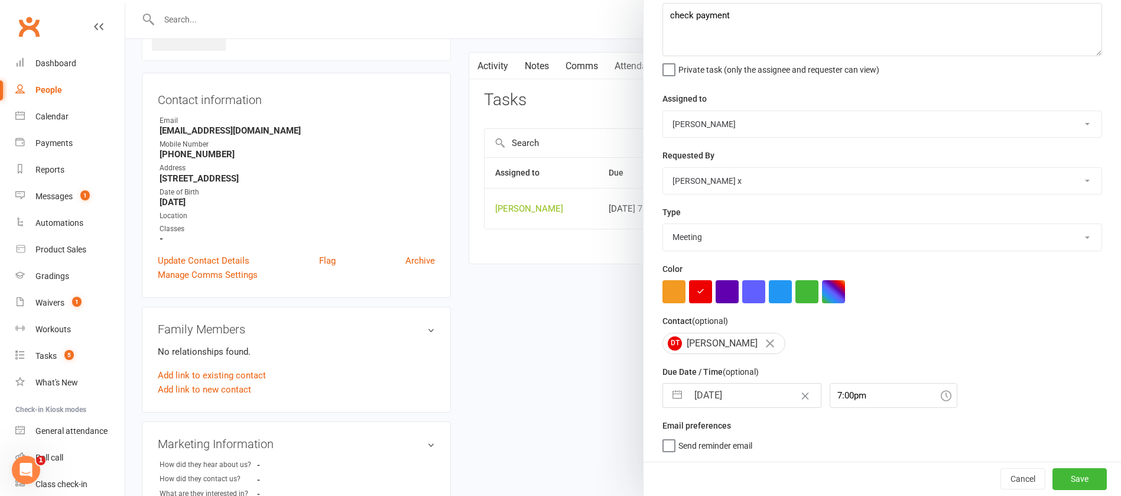
click at [747, 394] on input "[DATE]" at bounding box center [754, 396] width 133 height 24
select select "7"
select select "2025"
select select "8"
select select "2025"
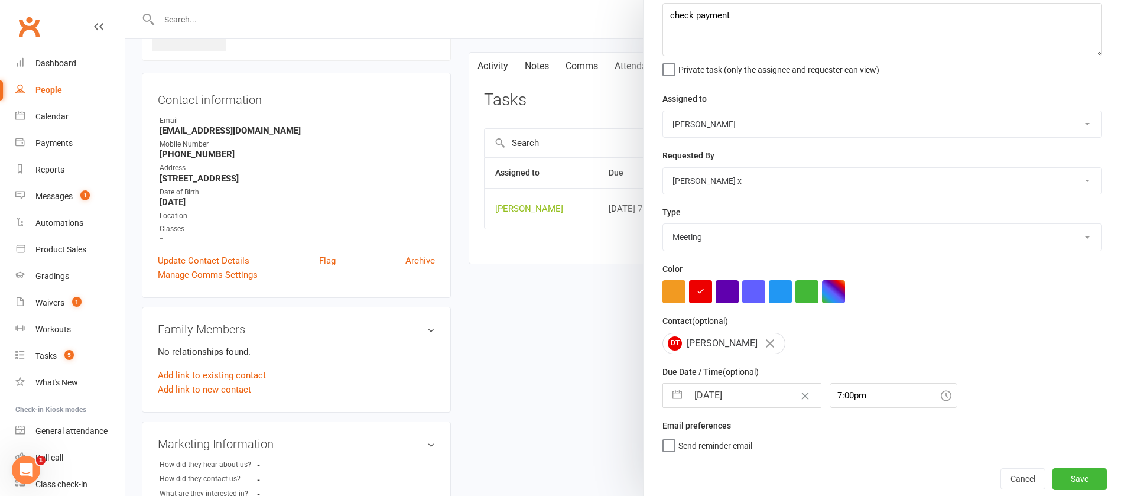
select select "9"
select select "2025"
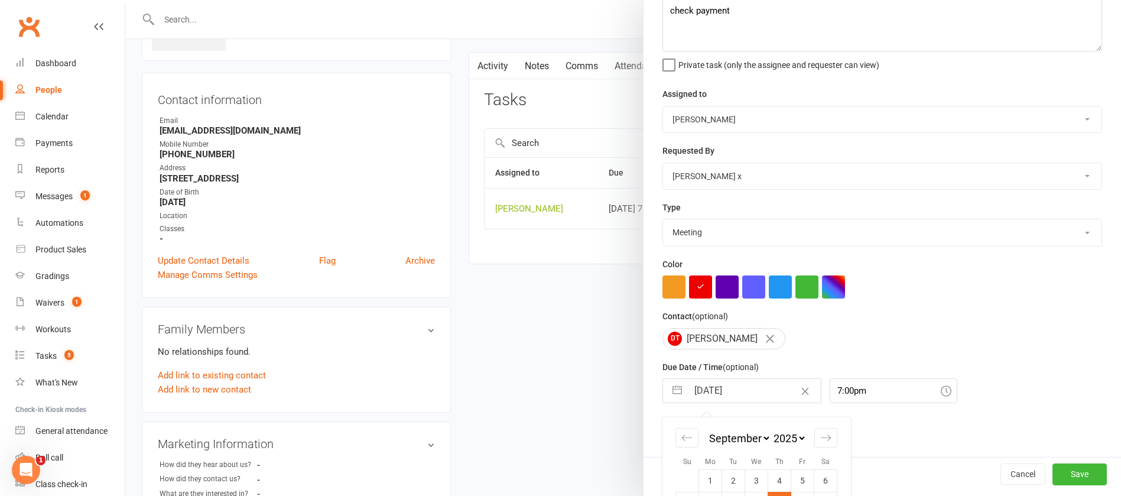
scroll to position [174, 0]
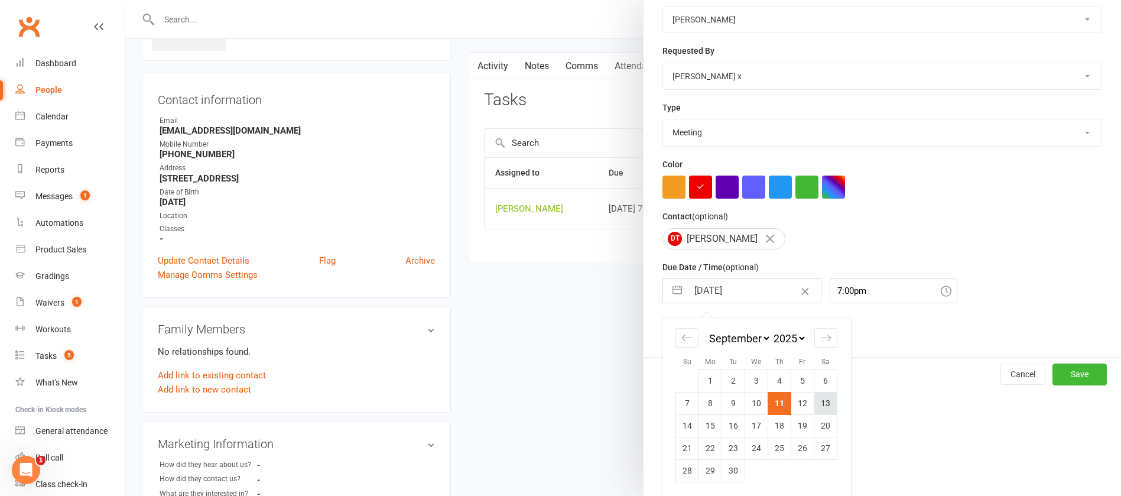
click at [819, 402] on td "13" at bounding box center [825, 403] width 23 height 22
type input "[DATE]"
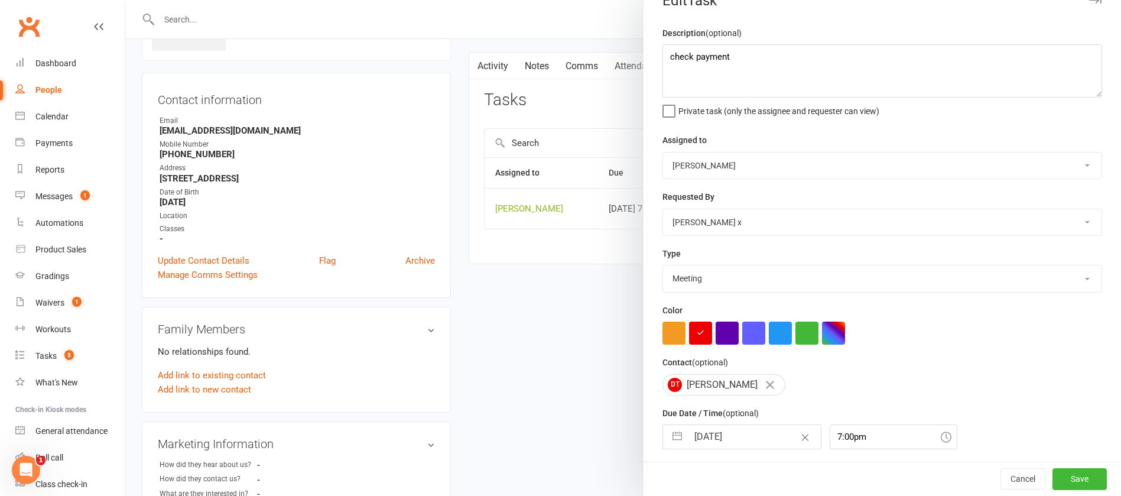
scroll to position [0, 0]
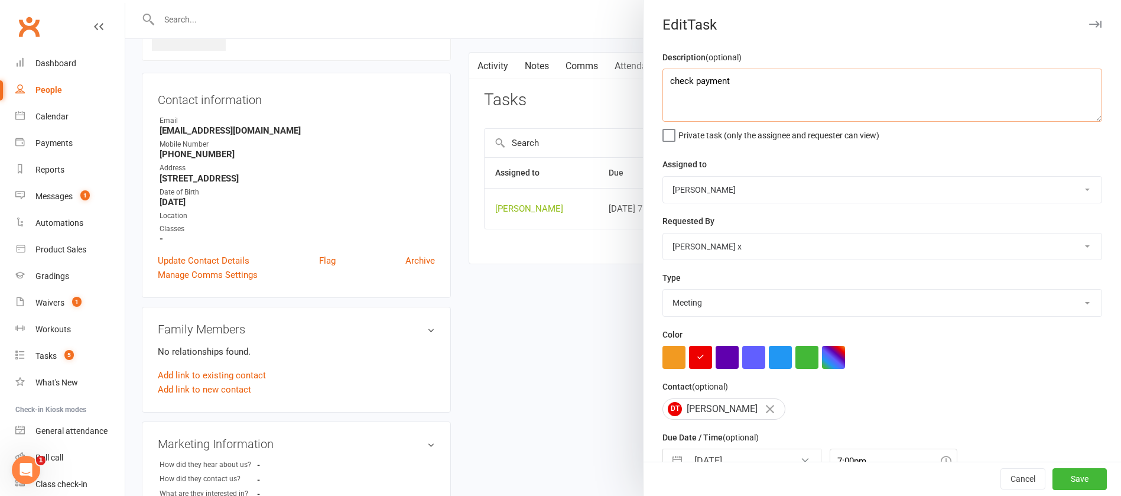
drag, startPoint x: 744, startPoint y: 93, endPoint x: 607, endPoint y: 94, distance: 137.1
click at [125, 0] on react-component "Edit Task Description (optional) check payment Private task (only the assignee …" at bounding box center [125, 0] width 0 height 0
type textarea "last call"
click at [1053, 476] on button "Save" at bounding box center [1080, 479] width 54 height 21
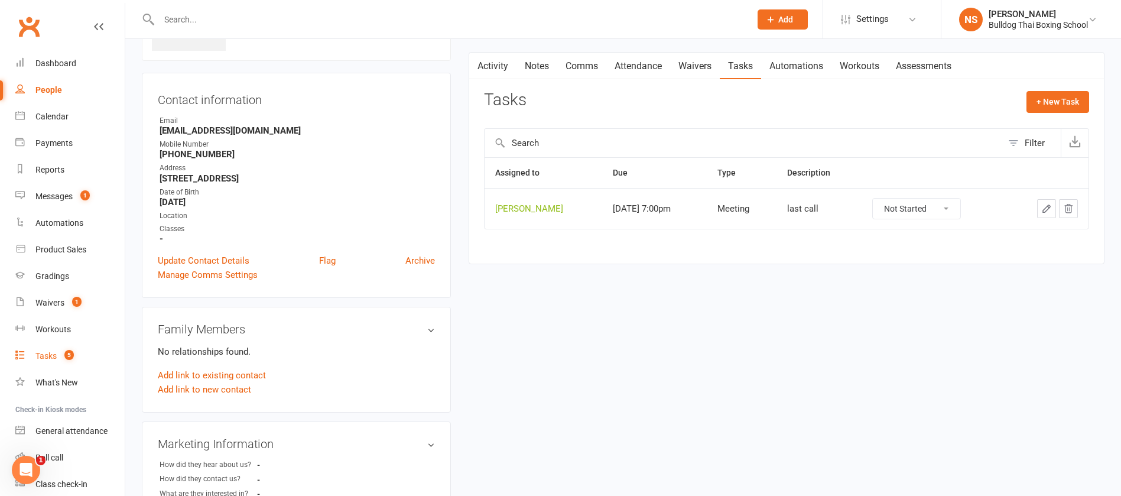
click at [52, 354] on div "Tasks" at bounding box center [45, 355] width 21 height 9
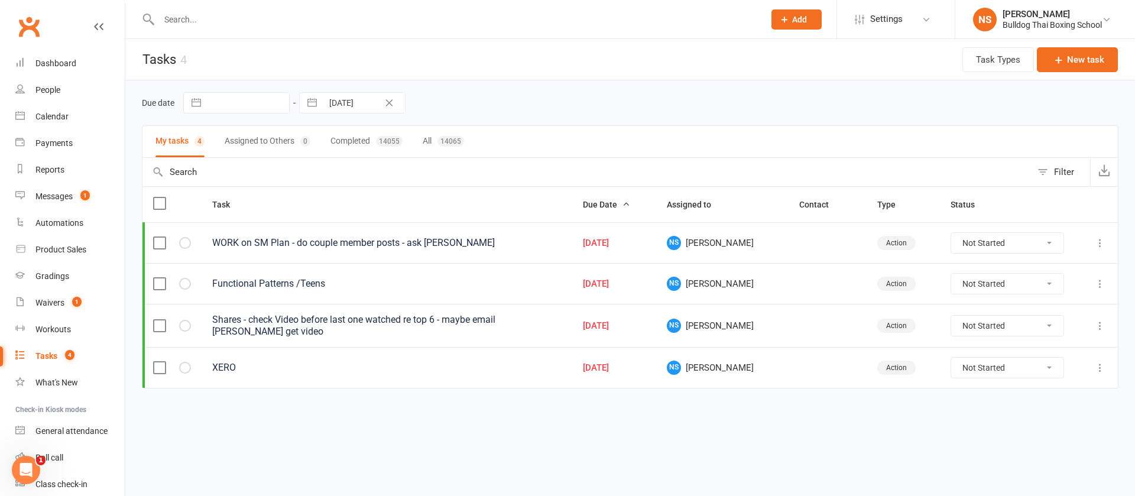
click at [385, 104] on icon "Clear Date" at bounding box center [389, 102] width 9 height 7
click at [373, 101] on input "text" at bounding box center [364, 103] width 82 height 20
select select "7"
select select "2025"
select select "8"
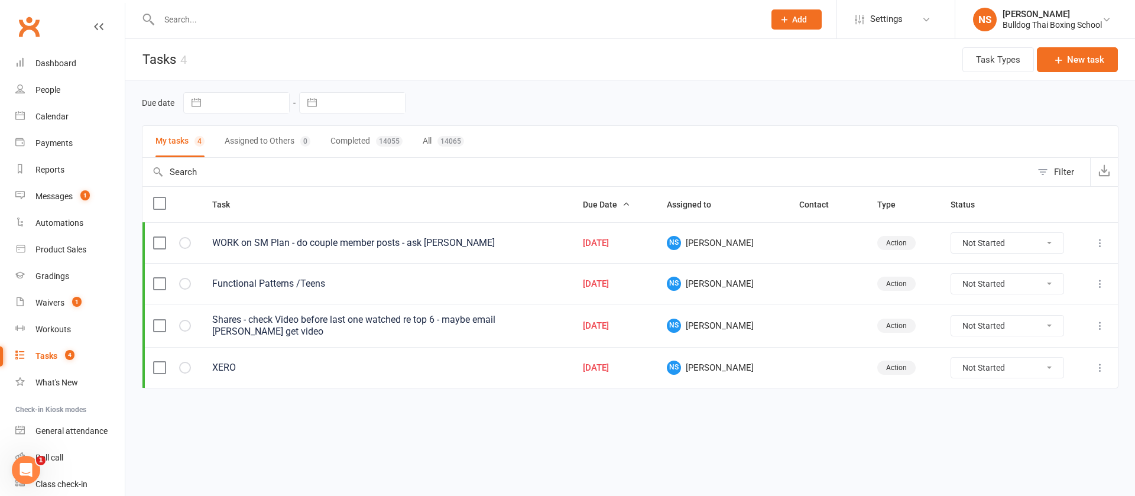
select select "2025"
select select "9"
select select "2025"
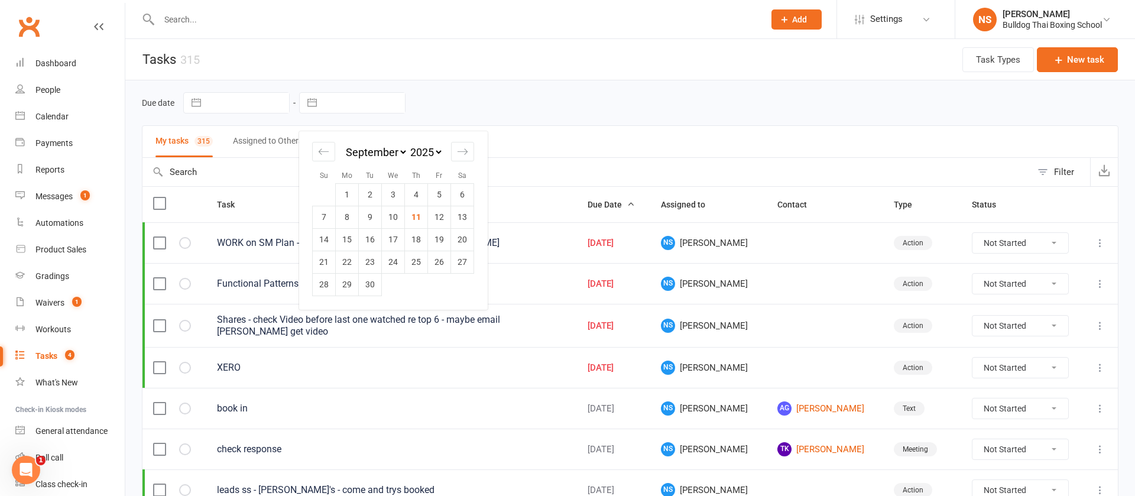
click at [436, 215] on td "12" at bounding box center [439, 217] width 23 height 22
type input "[DATE]"
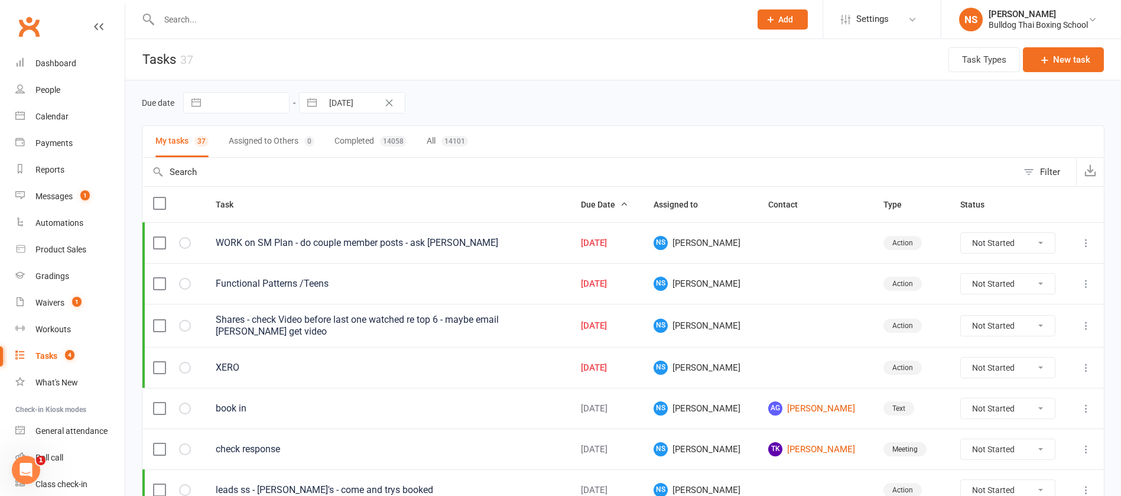
click at [216, 20] on input "text" at bounding box center [448, 19] width 587 height 17
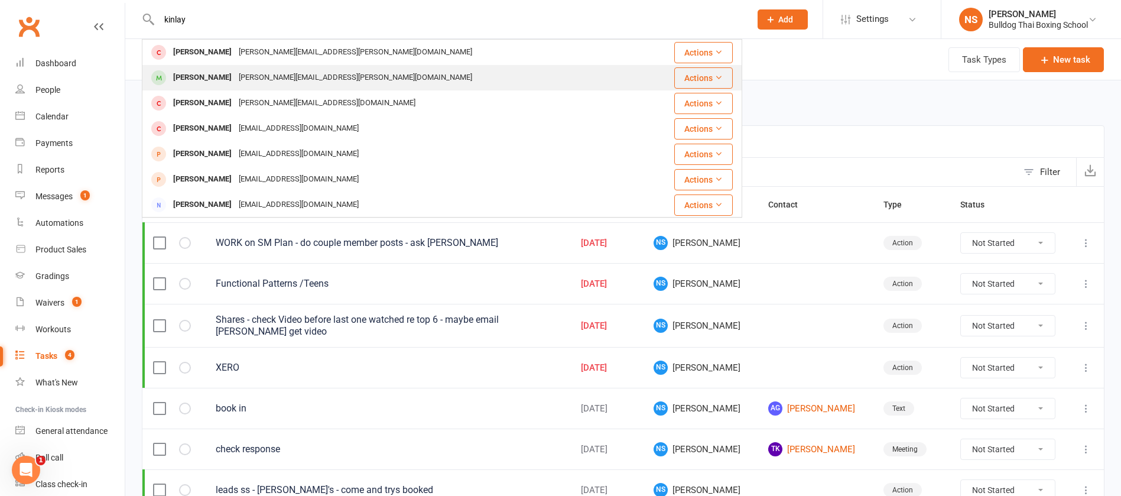
type input "kinlay"
click at [239, 73] on div "[PERSON_NAME][EMAIL_ADDRESS][PERSON_NAME][DOMAIN_NAME]" at bounding box center [355, 77] width 241 height 17
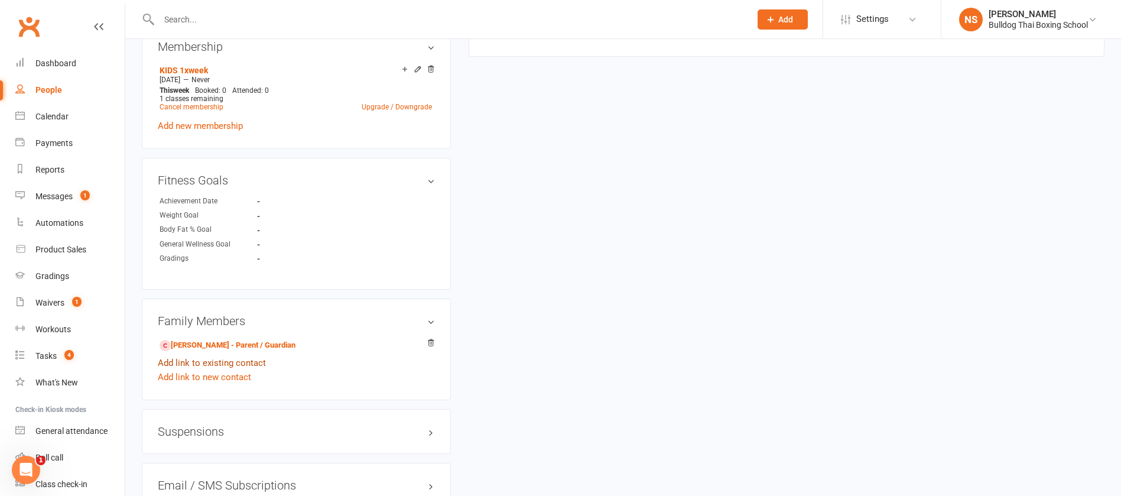
scroll to position [709, 0]
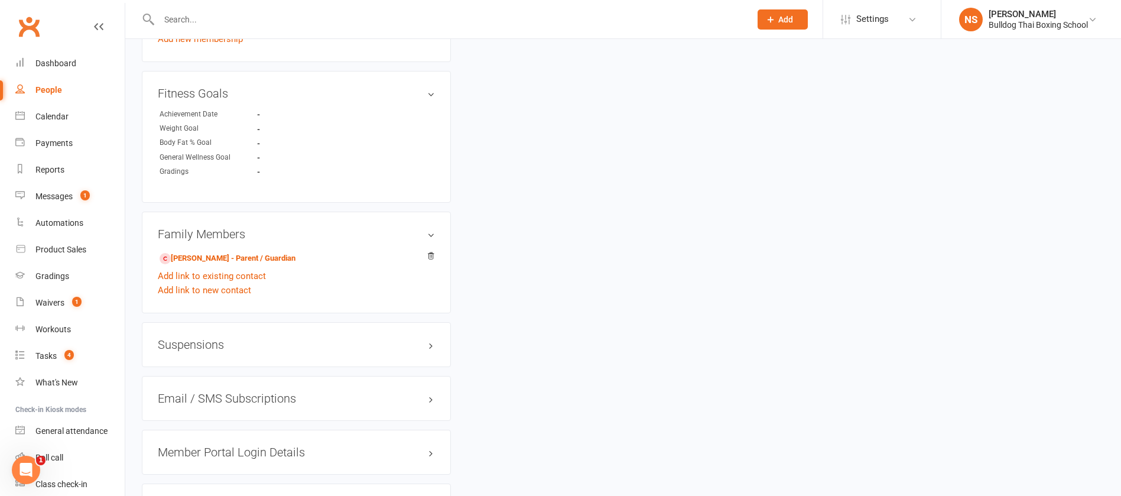
click at [215, 446] on h3 "Member Portal Login Details" at bounding box center [296, 452] width 277 height 13
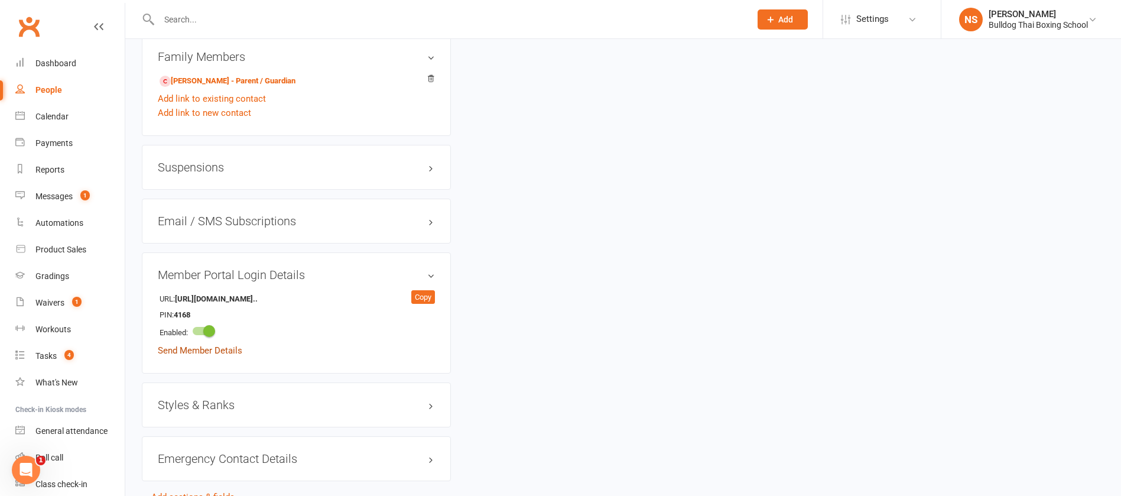
click at [228, 345] on link "Send Member Details" at bounding box center [200, 350] width 85 height 11
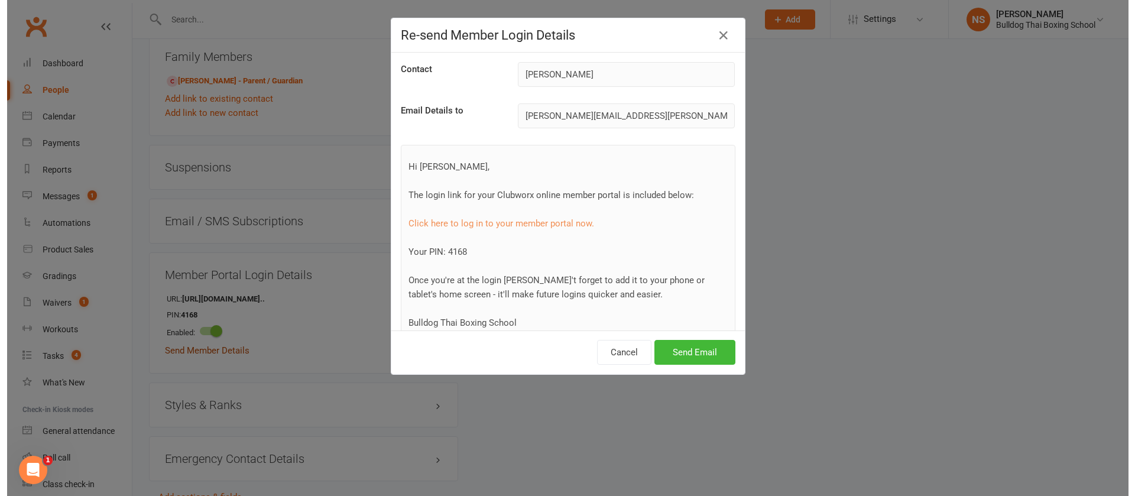
scroll to position [872, 0]
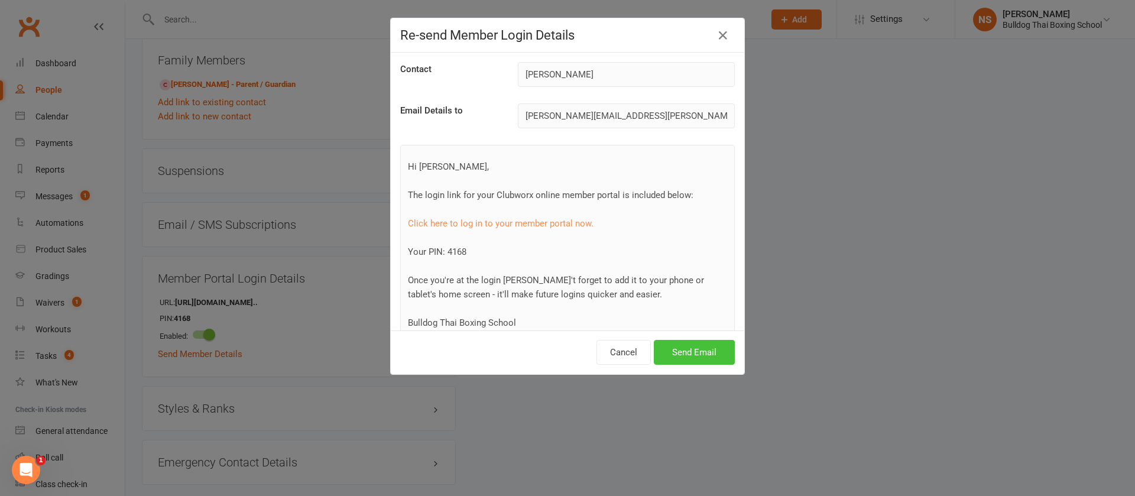
click at [654, 350] on button "Send Email" at bounding box center [694, 352] width 81 height 25
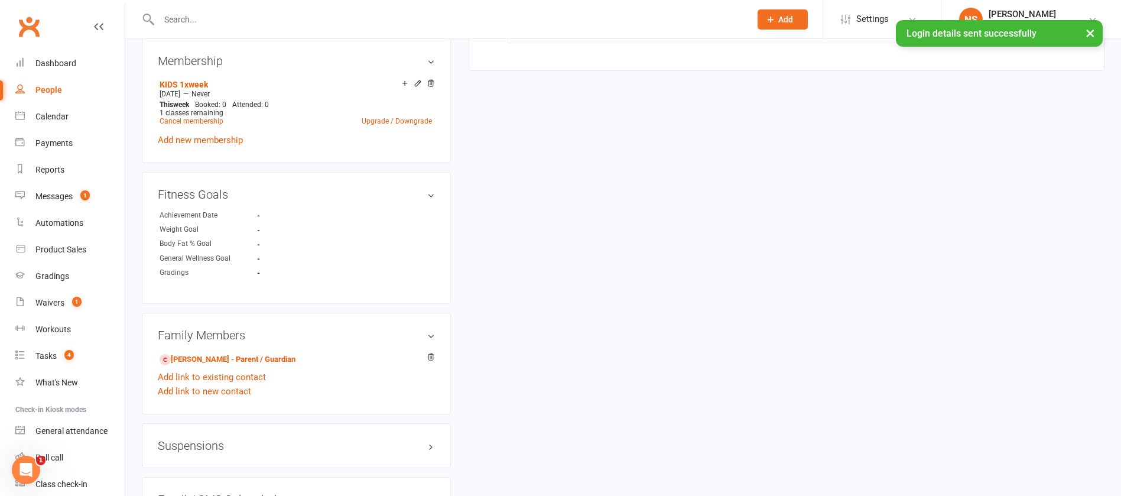
scroll to position [621, 0]
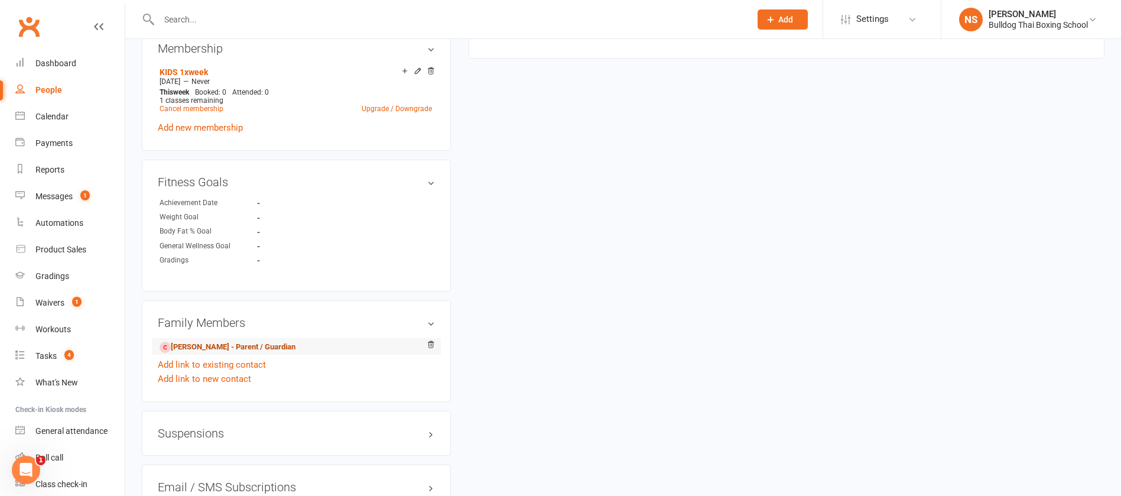
click at [229, 341] on link "[PERSON_NAME] - Parent / Guardian" at bounding box center [228, 347] width 136 height 12
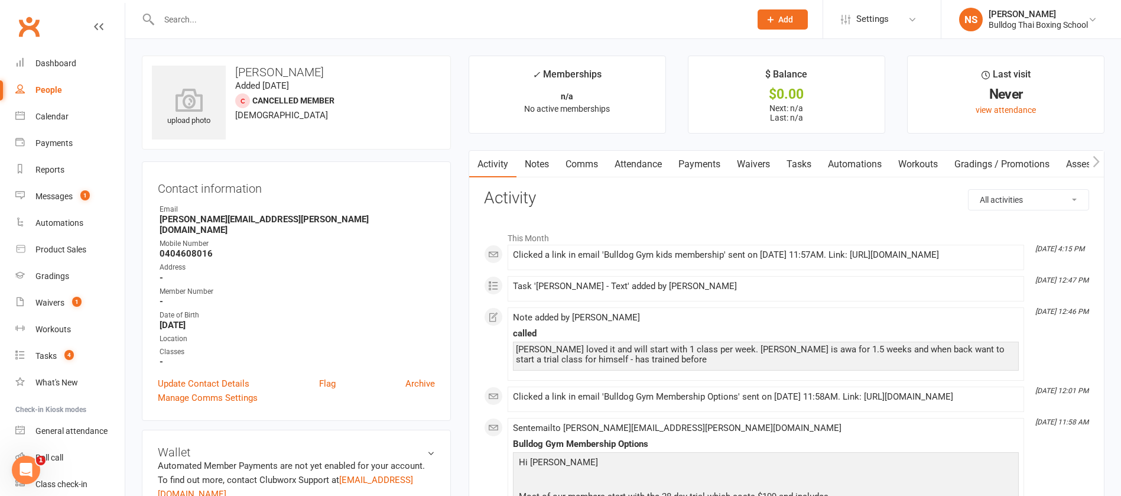
click at [585, 166] on link "Comms" at bounding box center [581, 164] width 49 height 27
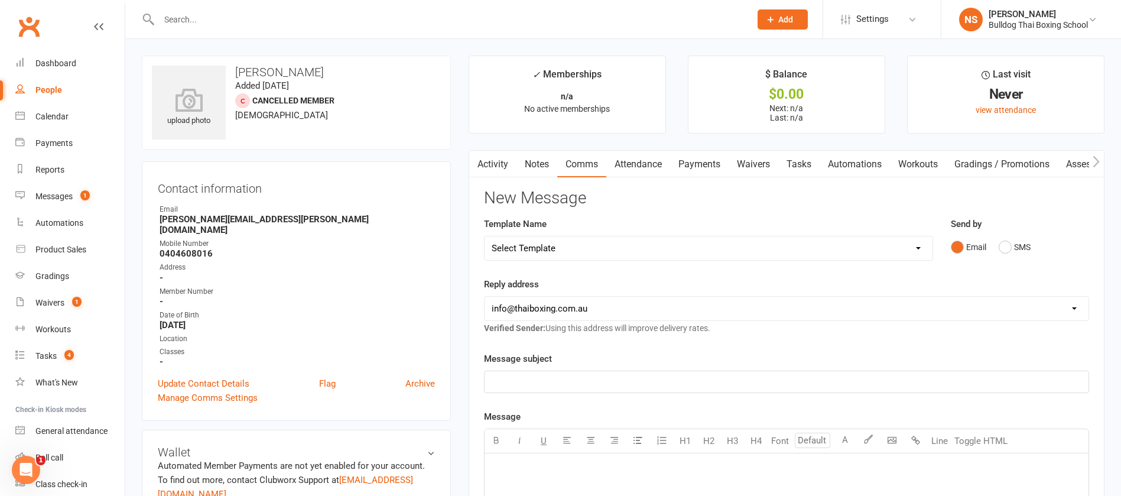
click at [637, 245] on select "Select Template [Email] Price Increase 28 Day Kick starter [SMS] 10 Pass Check …" at bounding box center [709, 248] width 448 height 24
select select "157"
click at [485, 236] on select "Select Template [Email] Price Increase 28 Day Kick starter [SMS] 10 Pass Check …" at bounding box center [709, 248] width 448 height 24
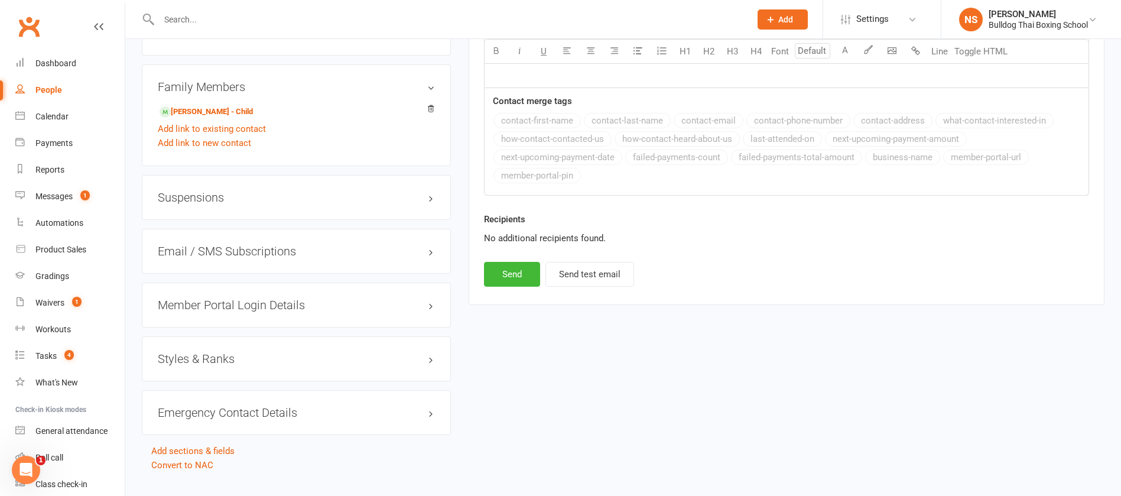
scroll to position [798, 0]
click at [506, 270] on button "Send" at bounding box center [512, 273] width 56 height 25
select select
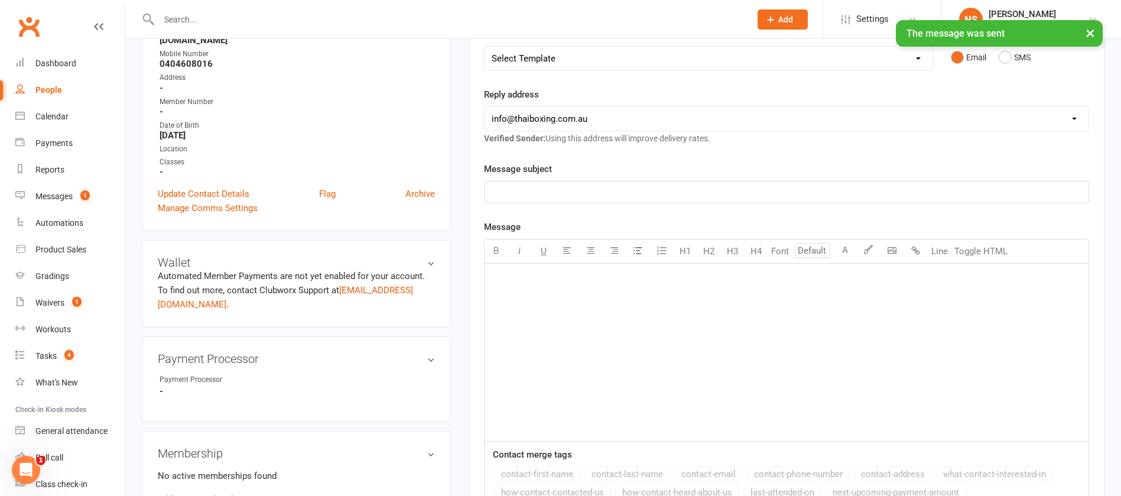
scroll to position [0, 0]
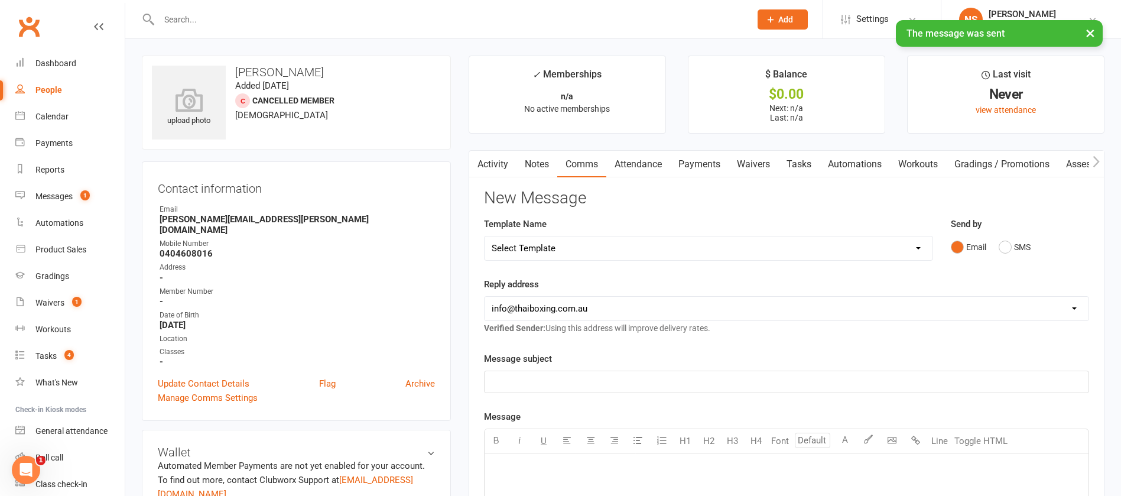
click at [796, 164] on link "Tasks" at bounding box center [798, 164] width 41 height 27
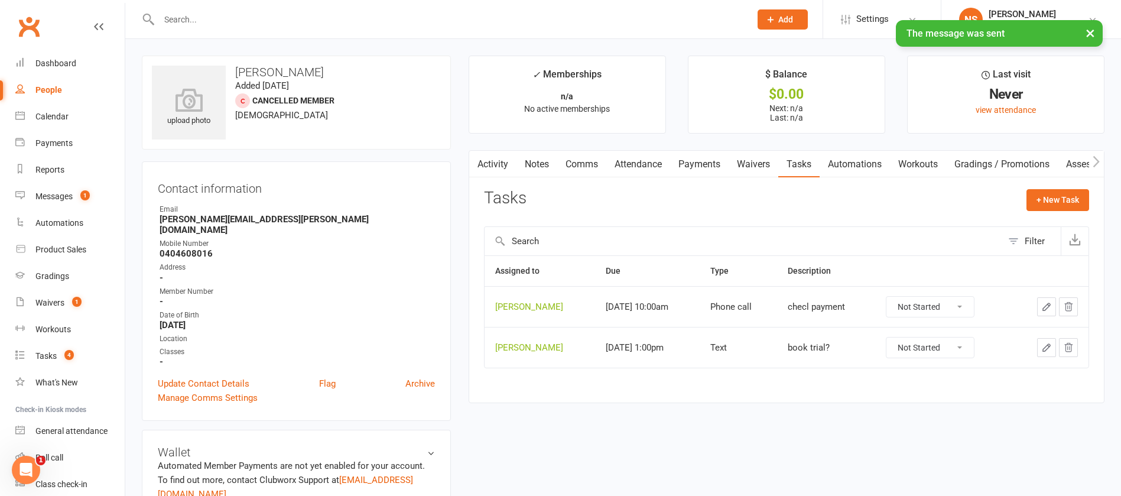
click at [956, 302] on select "Not Started In Progress Waiting Complete" at bounding box center [929, 307] width 87 height 20
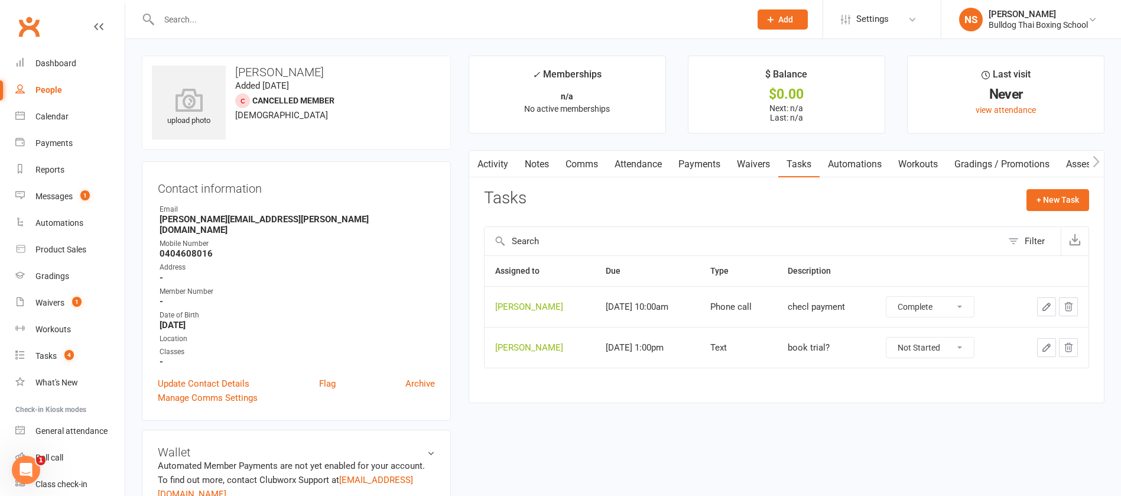
click at [886, 297] on select "Not Started In Progress Waiting Complete" at bounding box center [929, 307] width 87 height 20
select select "unstarted"
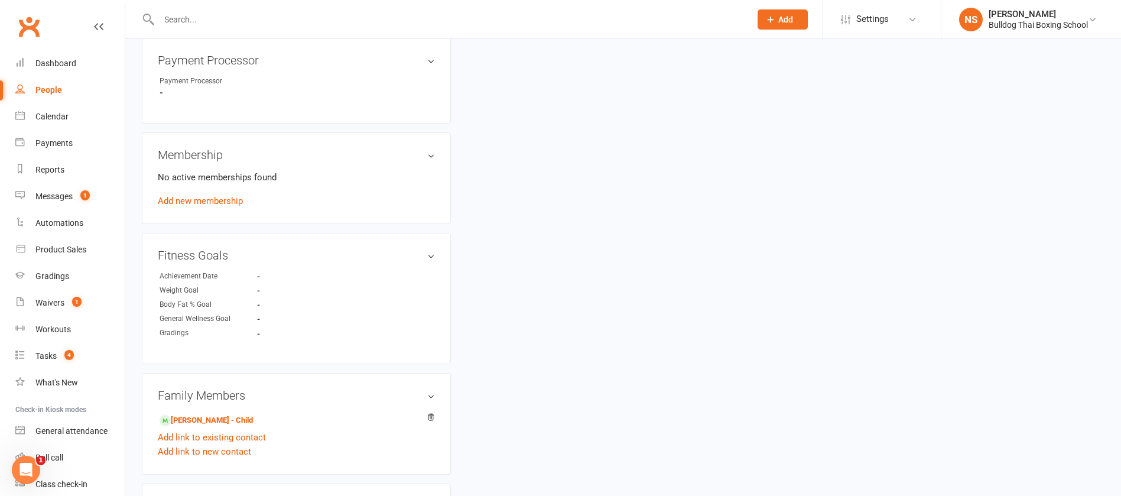
scroll to position [532, 0]
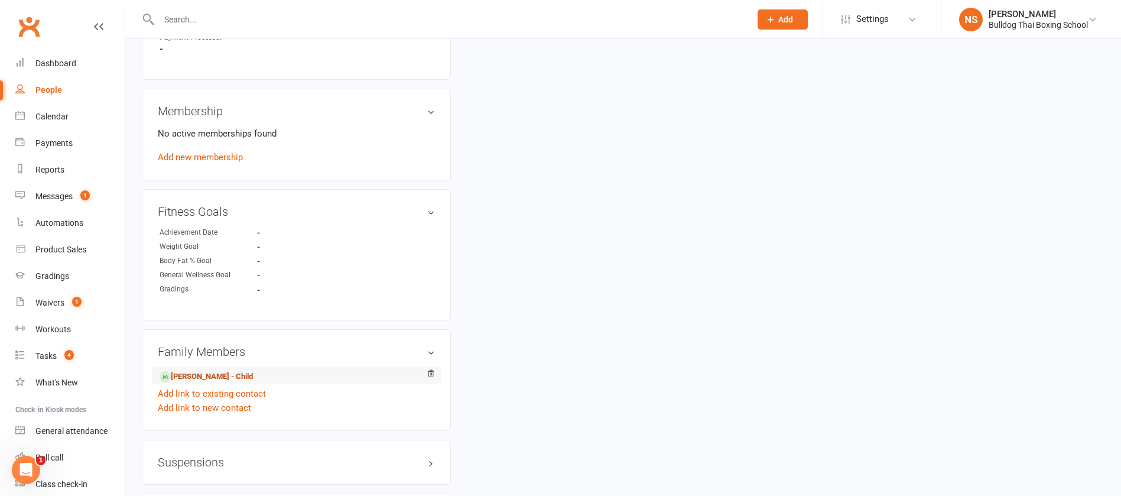
click at [246, 371] on link "[PERSON_NAME] - Child" at bounding box center [206, 377] width 93 height 12
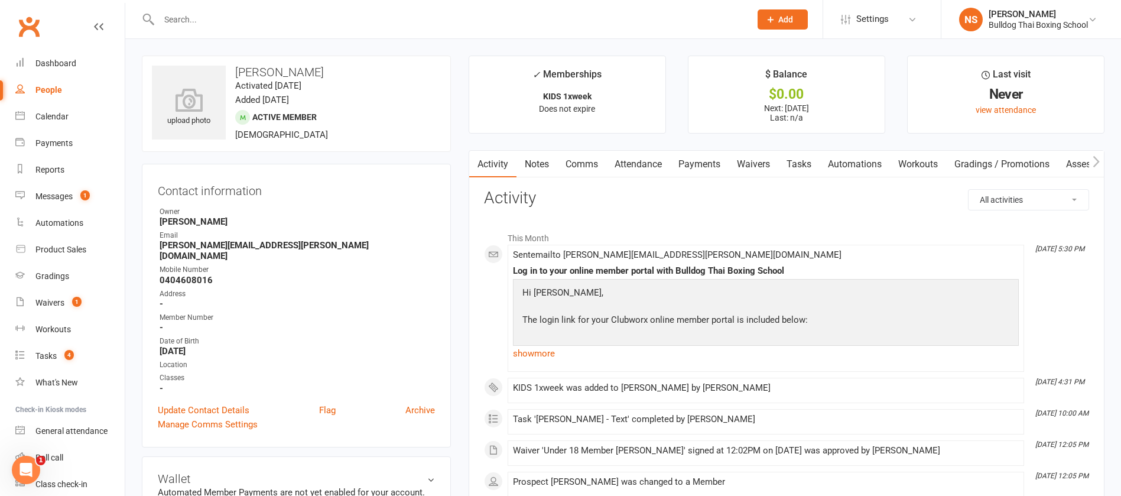
click at [803, 164] on link "Tasks" at bounding box center [798, 164] width 41 height 27
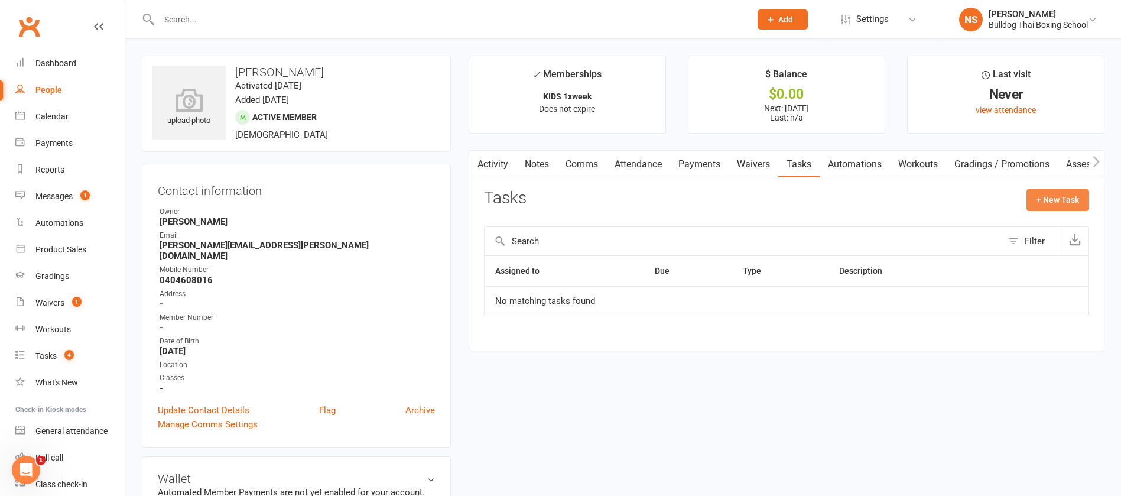
click at [1054, 192] on button "+ New Task" at bounding box center [1058, 199] width 63 height 21
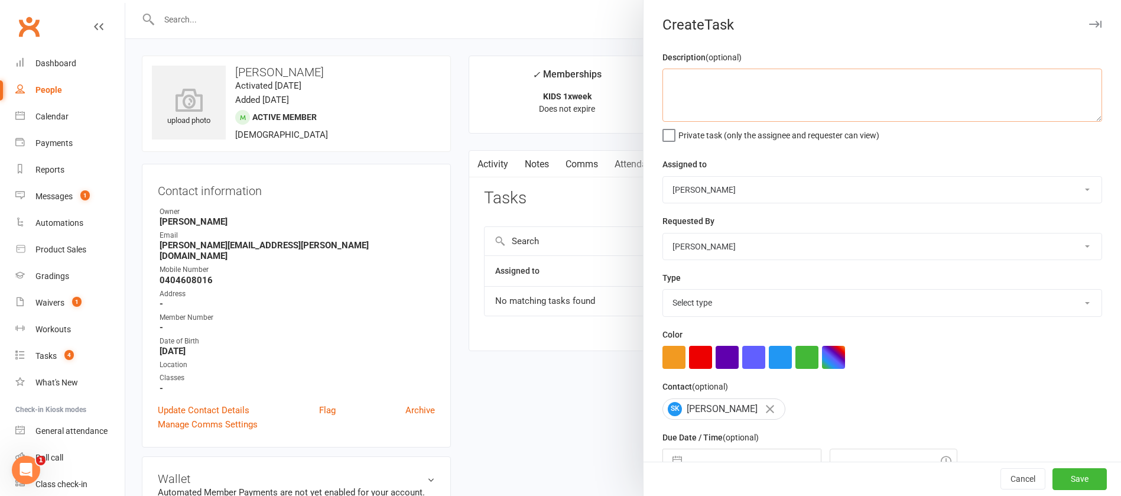
drag, startPoint x: 729, startPoint y: 93, endPoint x: 729, endPoint y: 86, distance: 7.1
click at [729, 90] on textarea at bounding box center [883, 95] width 440 height 53
type textarea "check att"
click at [726, 304] on select "Select type Action E-mail Meeting Phone call Text Add new task type" at bounding box center [882, 303] width 439 height 26
select select "12049"
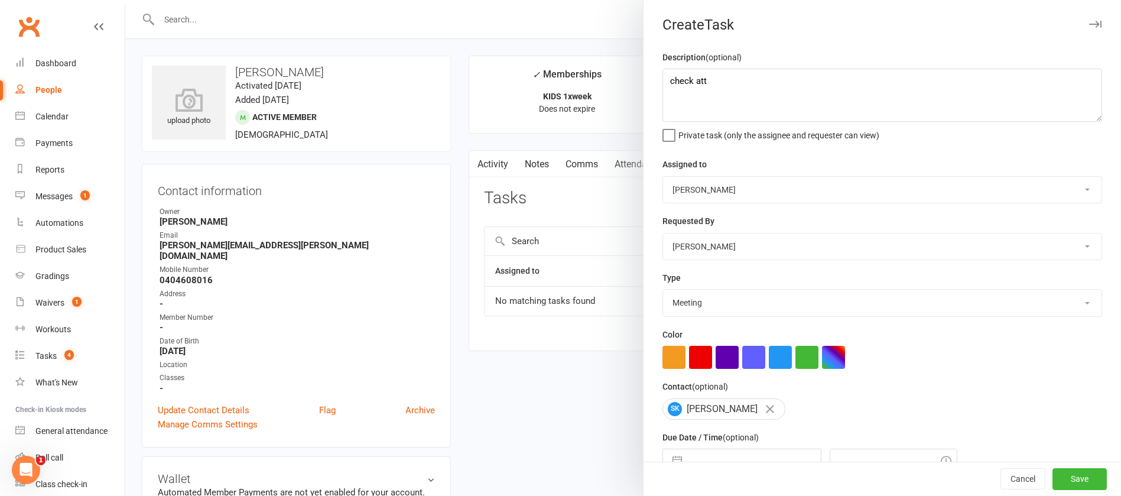
click at [663, 292] on select "Select type Action E-mail Meeting Phone call Text Add new task type" at bounding box center [882, 303] width 439 height 26
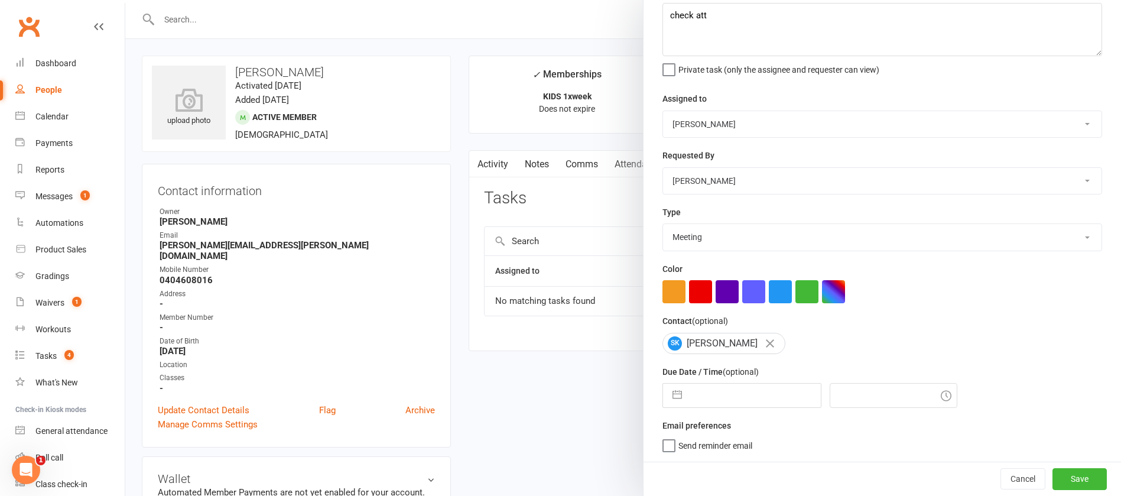
click at [746, 395] on input "text" at bounding box center [754, 396] width 133 height 24
select select "7"
select select "2025"
select select "8"
select select "2025"
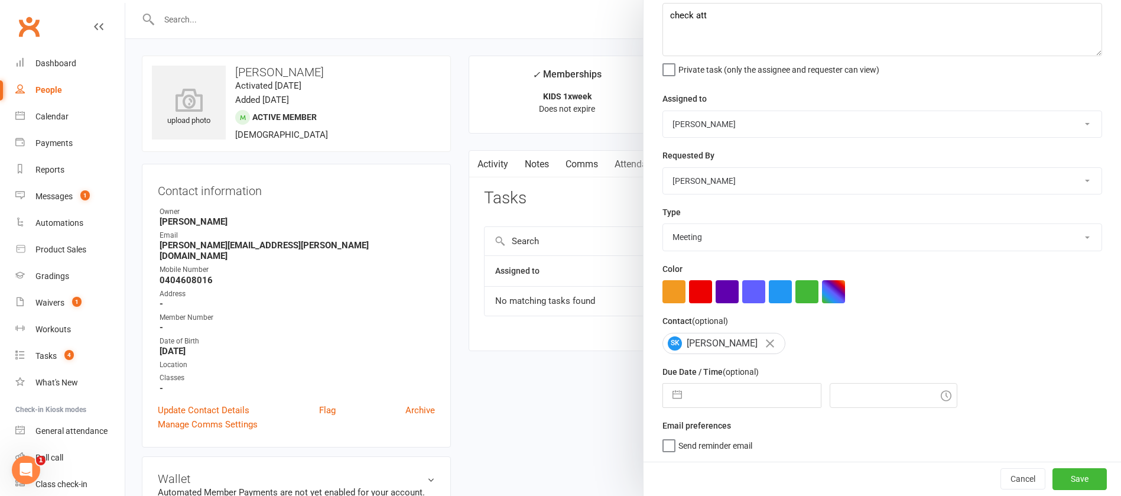
select select "9"
select select "2025"
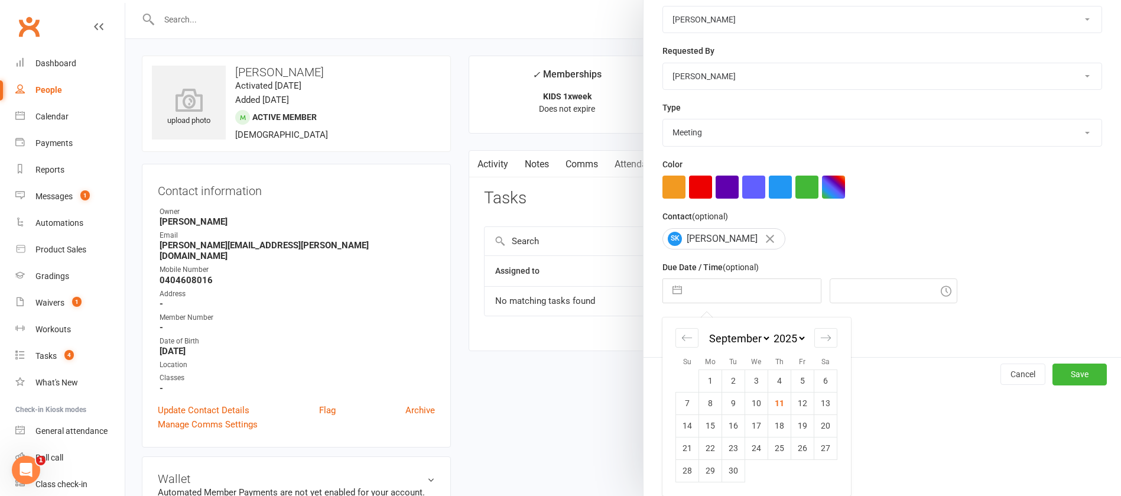
click at [769, 428] on td "18" at bounding box center [779, 425] width 23 height 22
type input "[DATE]"
type input "5:30pm"
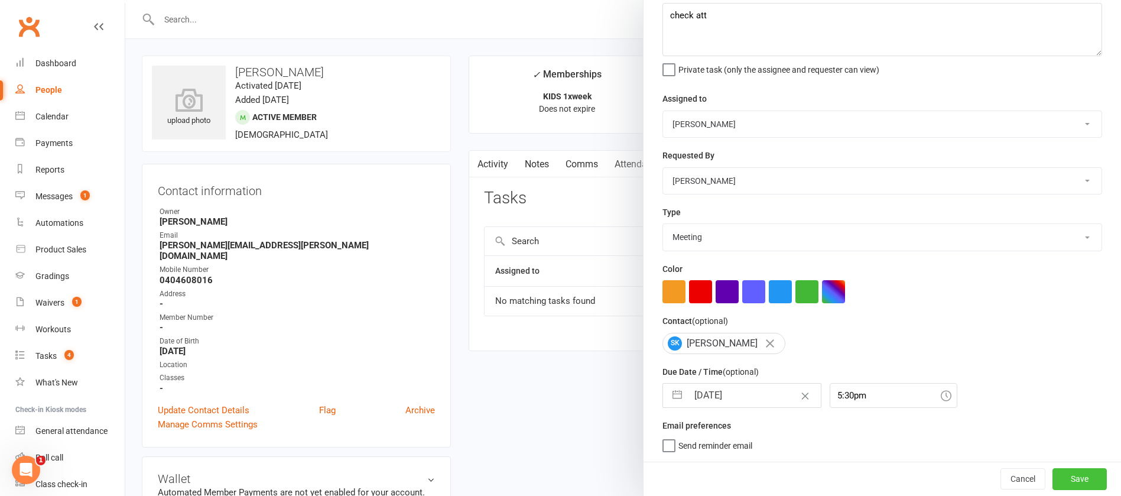
click at [1053, 480] on button "Save" at bounding box center [1080, 478] width 54 height 21
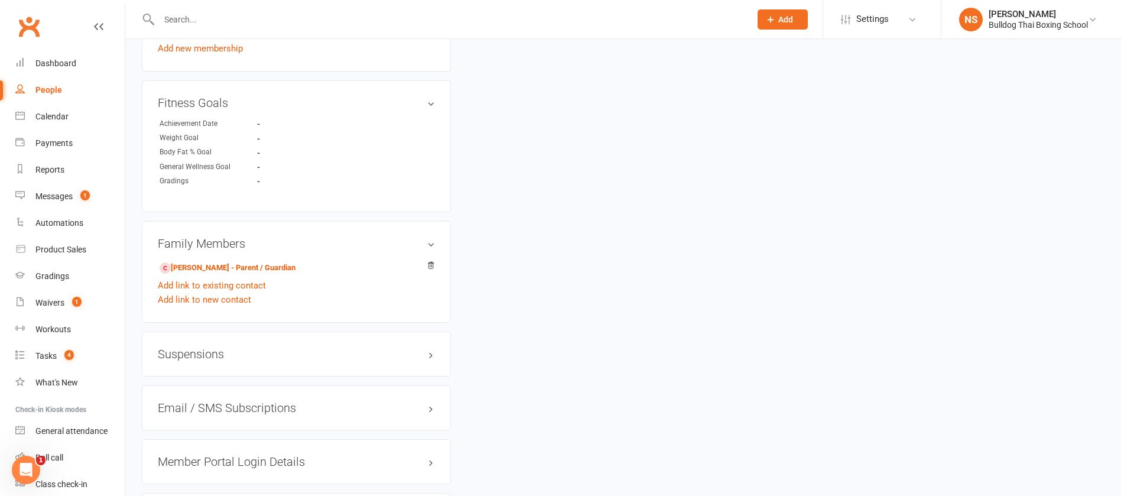
scroll to position [709, 0]
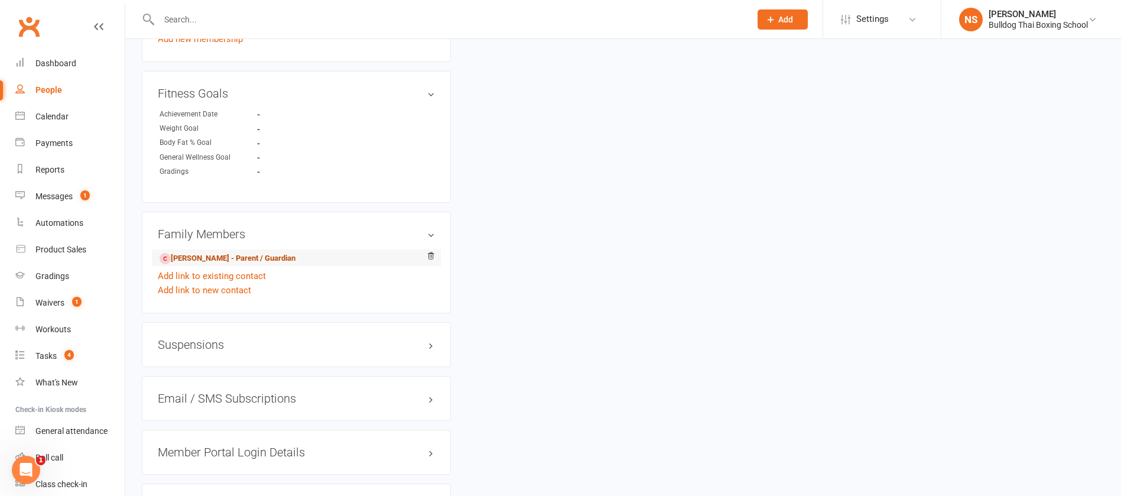
click at [198, 252] on link "[PERSON_NAME] - Parent / Guardian" at bounding box center [228, 258] width 136 height 12
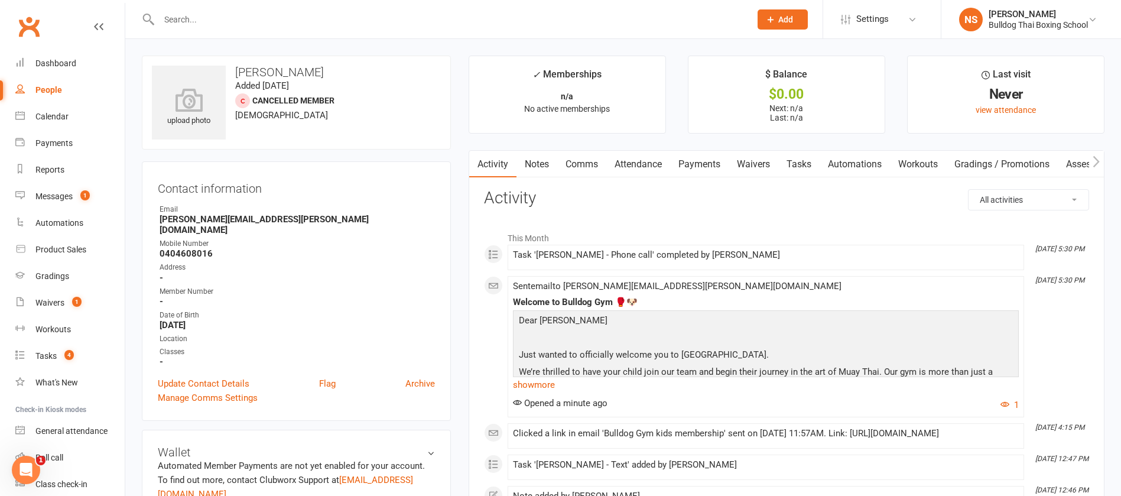
click at [534, 162] on link "Notes" at bounding box center [537, 164] width 41 height 27
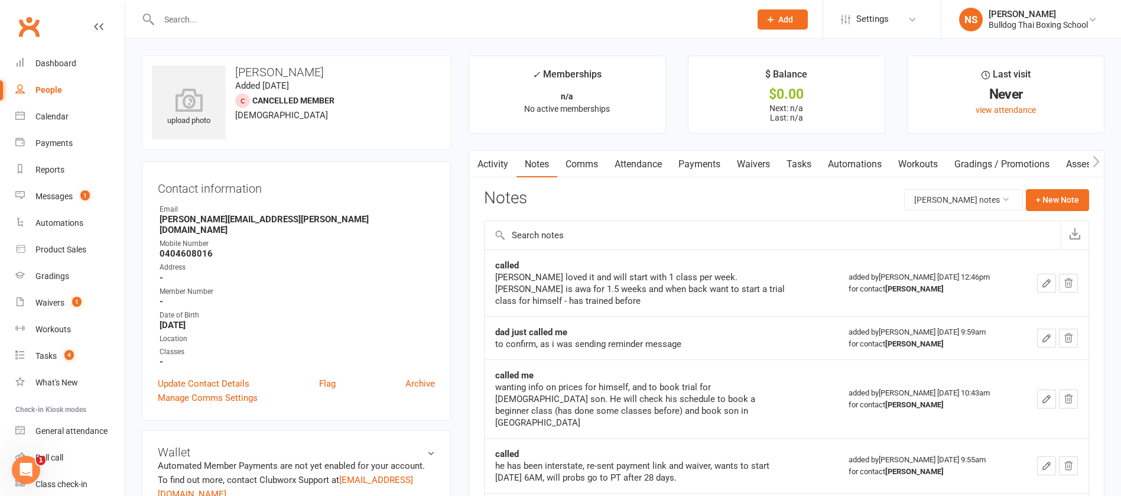
scroll to position [89, 0]
